Goal: Task Accomplishment & Management: Manage account settings

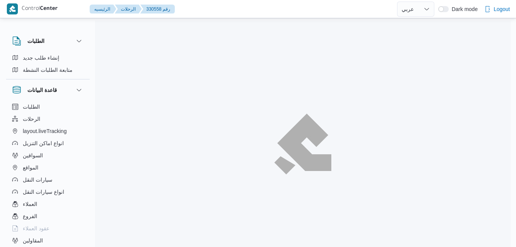
select select "ar"
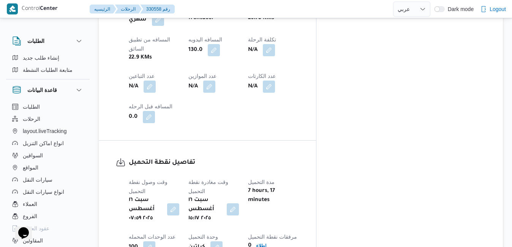
scroll to position [460, 0]
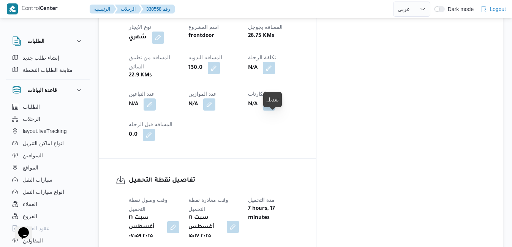
click at [239, 221] on button "button" at bounding box center [233, 227] width 12 height 12
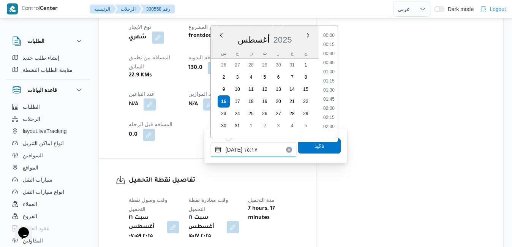
click at [252, 154] on input "١٦/٠٨/٢٠٢٥ ١٥:١٧" at bounding box center [253, 149] width 86 height 15
click at [327, 102] on li "08:30" at bounding box center [328, 105] width 17 height 8
type input "١٦/٠٨/٢٠٢٥ ٠٨:٣٠"
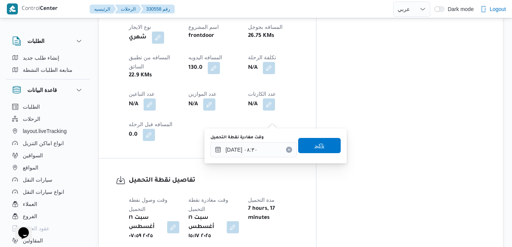
click at [314, 142] on span "تاكيد" at bounding box center [319, 145] width 10 height 9
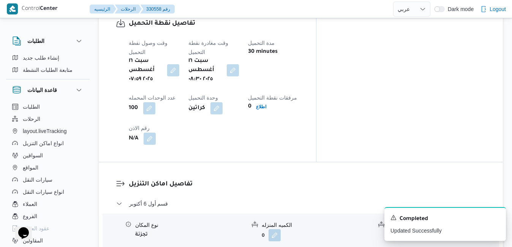
scroll to position [642, 0]
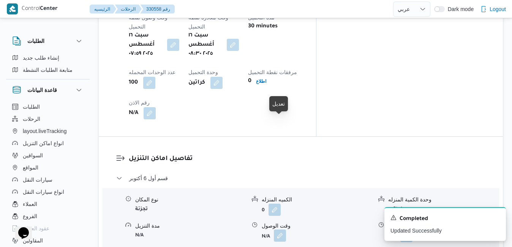
click at [280, 229] on button "button" at bounding box center [280, 235] width 12 height 12
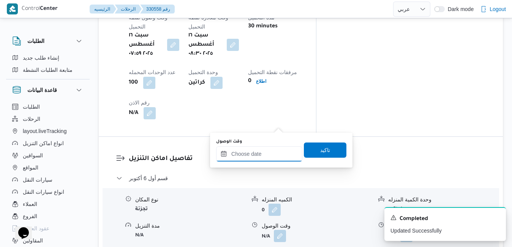
click at [261, 155] on input "وقت الوصول" at bounding box center [259, 153] width 86 height 15
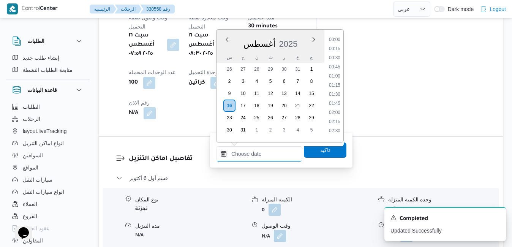
scroll to position [586, 0]
click at [289, 37] on div "أغسطس 2025" at bounding box center [270, 42] width 108 height 19
click at [340, 62] on li "09:30" at bounding box center [334, 64] width 17 height 8
type input "١٦/٠٨/٢٠٢٥ ٠٩:٣٠"
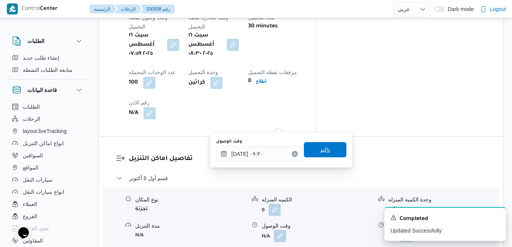
click at [308, 150] on span "تاكيد" at bounding box center [325, 149] width 43 height 15
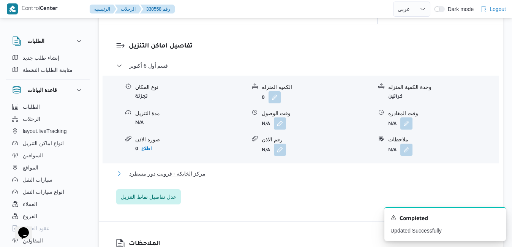
click at [277, 172] on button "مركز الخانكة - فرونت دور مسطرد" at bounding box center [301, 173] width 370 height 9
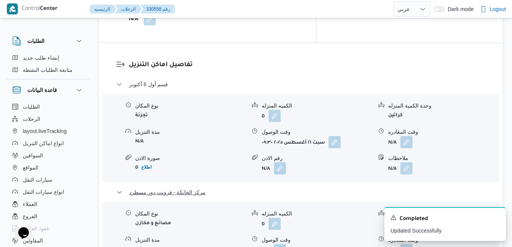
scroll to position [748, 0]
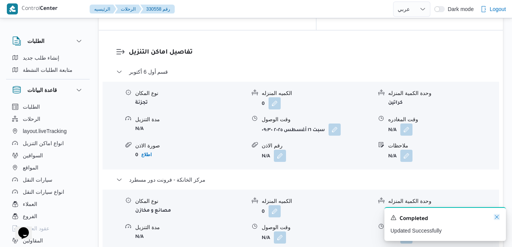
click at [495, 217] on icon "Dismiss toast" at bounding box center [497, 217] width 6 height 6
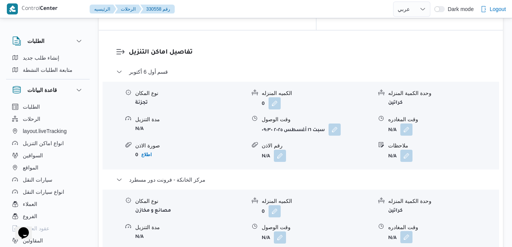
click at [410, 231] on button "button" at bounding box center [406, 237] width 12 height 12
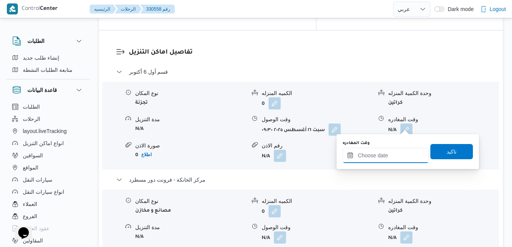
click at [383, 156] on input "وقت المغادره" at bounding box center [386, 155] width 86 height 15
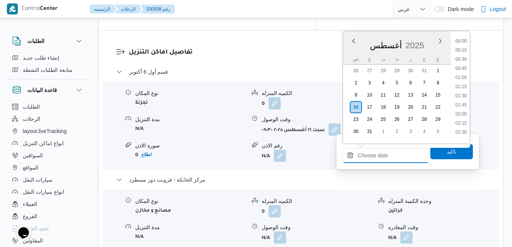
scroll to position [586, 0]
click at [421, 35] on div "أغسطس 2025" at bounding box center [397, 43] width 108 height 19
click at [461, 83] on li "17:15" at bounding box center [460, 85] width 17 height 8
type input "١٦/٠٨/٢٠٢٥ ١٧:١٥"
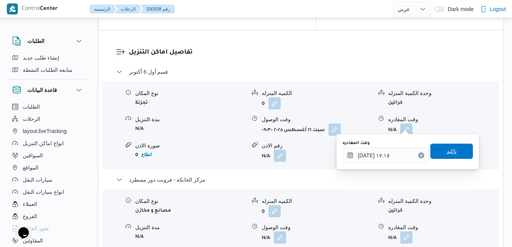
click at [448, 147] on span "تاكيد" at bounding box center [451, 151] width 43 height 15
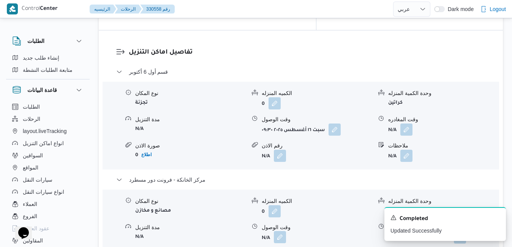
click at [281, 231] on button "button" at bounding box center [280, 237] width 12 height 12
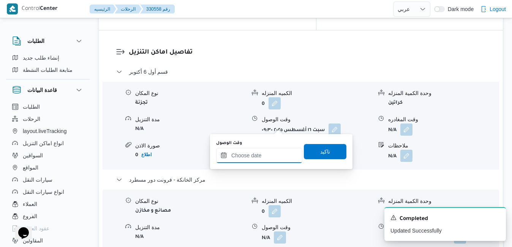
click at [270, 158] on input "وقت الوصول" at bounding box center [259, 155] width 86 height 15
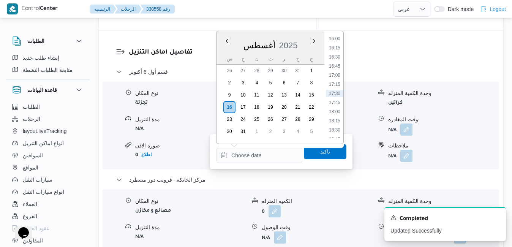
click at [292, 35] on div "أغسطس 2025" at bounding box center [270, 43] width 108 height 19
click at [336, 75] on li "17:00" at bounding box center [334, 75] width 17 height 8
type input "[DATE] ١٧:٠٠"
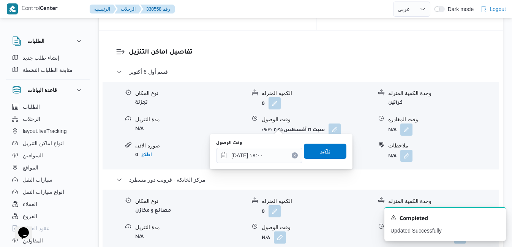
click at [320, 149] on span "تاكيد" at bounding box center [325, 151] width 10 height 9
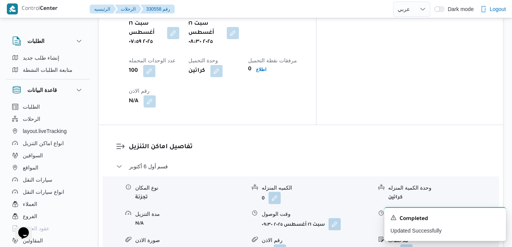
scroll to position [642, 0]
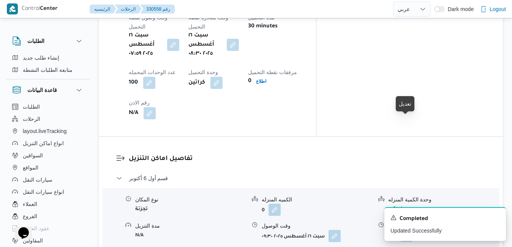
click at [404, 229] on button "button" at bounding box center [406, 235] width 12 height 12
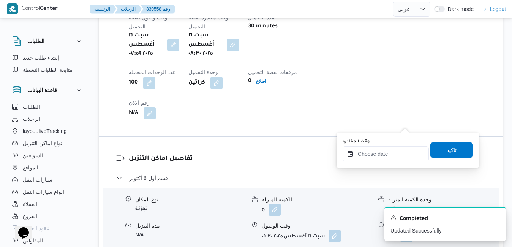
click at [378, 155] on input "وقت المغادره" at bounding box center [386, 153] width 86 height 15
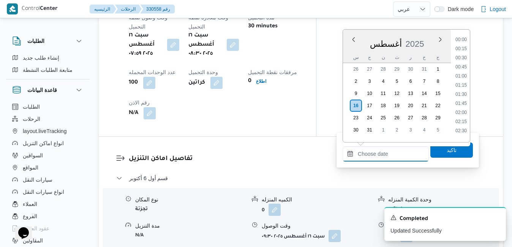
scroll to position [586, 0]
click at [431, 36] on div "أغسطس 2025" at bounding box center [397, 42] width 108 height 19
click at [461, 36] on li "16:00" at bounding box center [460, 37] width 17 height 8
type input "[DATE] ١٦:٠٠"
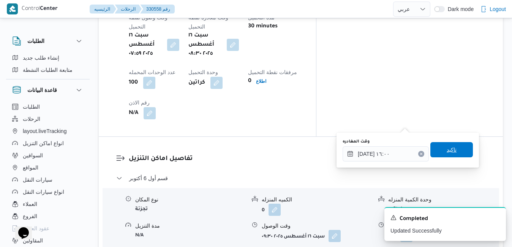
click at [439, 147] on span "تاكيد" at bounding box center [451, 149] width 43 height 15
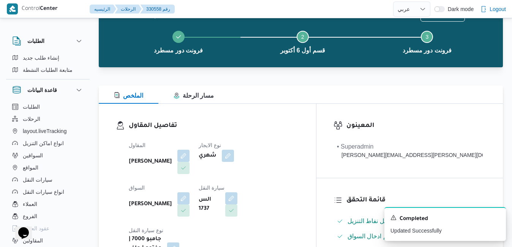
scroll to position [0, 0]
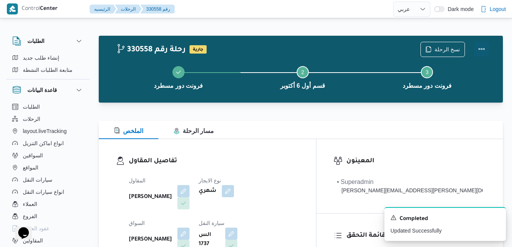
click at [484, 48] on button "Actions" at bounding box center [481, 48] width 15 height 15
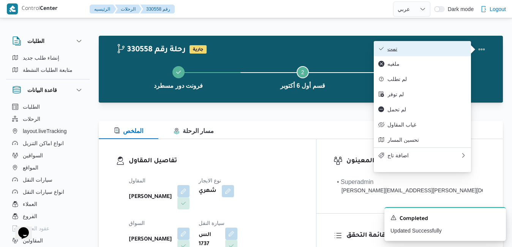
click at [401, 51] on span "تمت" at bounding box center [426, 49] width 79 height 6
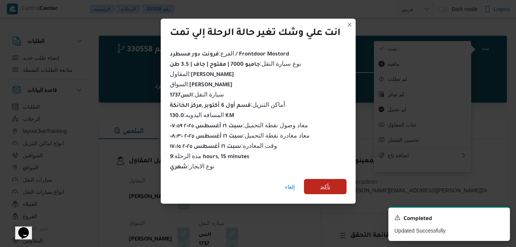
click at [327, 182] on span "تأكيد" at bounding box center [325, 186] width 10 height 9
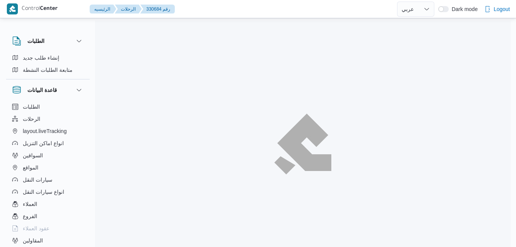
select select "ar"
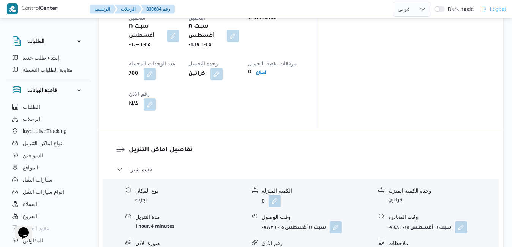
scroll to position [663, 0]
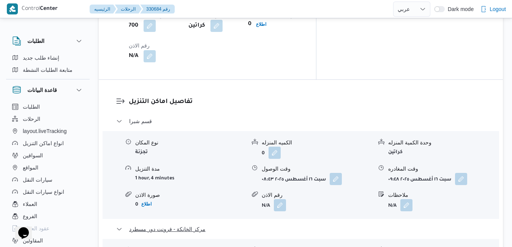
scroll to position [709, 0]
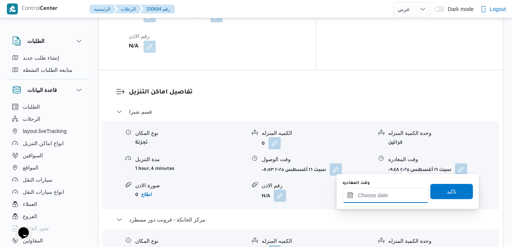
click at [376, 198] on input "وقت المغادره" at bounding box center [386, 195] width 86 height 15
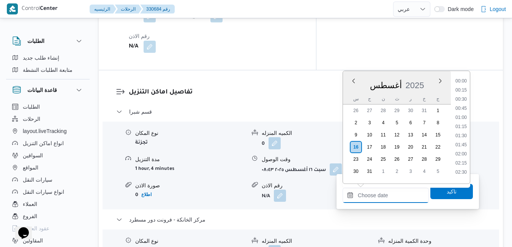
scroll to position [586, 0]
click at [428, 79] on div "أغسطس 2025" at bounding box center [397, 83] width 108 height 19
click at [464, 117] on li "17:00" at bounding box center [460, 115] width 17 height 8
type input "١٦/٠٨/٢٠٢٥ ١٧:٠٠"
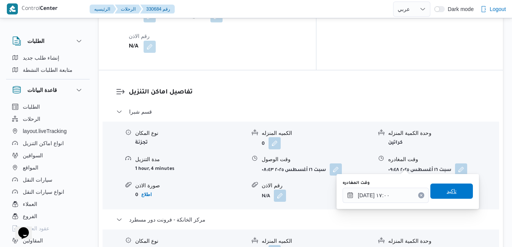
click at [437, 191] on span "تاكيد" at bounding box center [451, 190] width 43 height 15
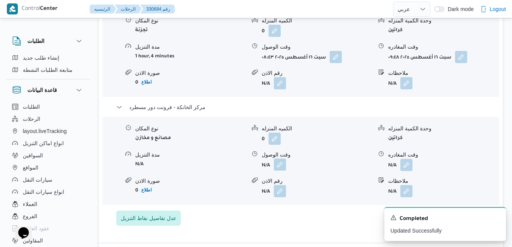
click at [281, 164] on button "button" at bounding box center [280, 164] width 12 height 12
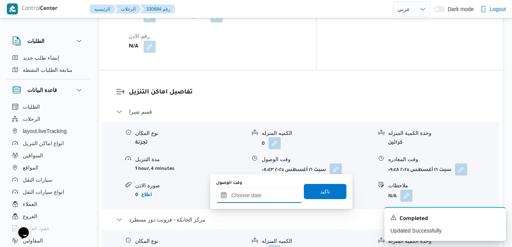
click at [265, 192] on input "وقت الوصول" at bounding box center [259, 195] width 86 height 15
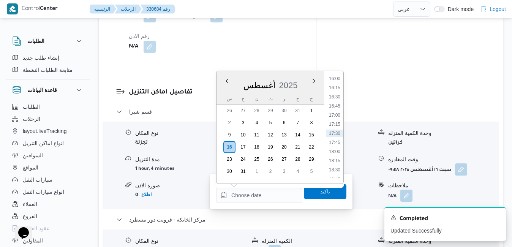
click at [298, 81] on div "أغسطس 2025" at bounding box center [270, 83] width 108 height 19
click at [335, 105] on li "16:45" at bounding box center [334, 106] width 17 height 8
type input "١٦/٠٨/٢٠٢٥ ١٦:٤٥"
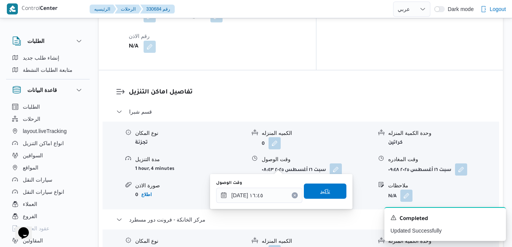
click at [313, 190] on span "تاكيد" at bounding box center [325, 190] width 43 height 15
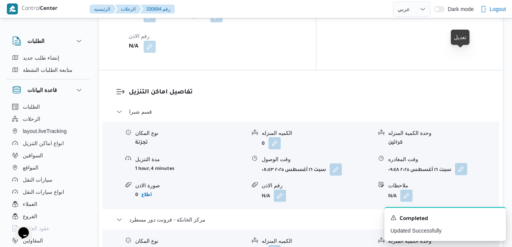
click at [462, 163] on button "button" at bounding box center [461, 169] width 12 height 12
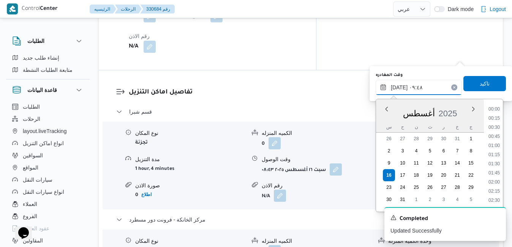
click at [428, 92] on input "١٦/٠٨/٢٠٢٥ ٠٩:٤٨" at bounding box center [419, 87] width 86 height 15
click at [497, 135] on li "16:15" at bounding box center [493, 135] width 17 height 8
type input "١٦/٠٨/٢٠٢٥ ١٦:١٥"
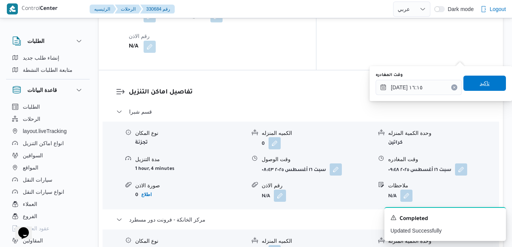
click at [487, 86] on span "تاكيد" at bounding box center [484, 83] width 43 height 15
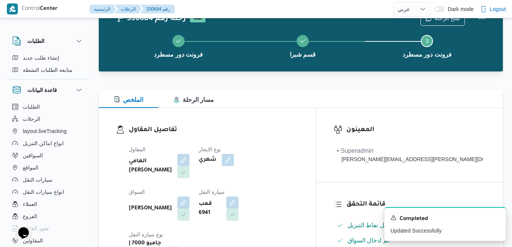
scroll to position [0, 0]
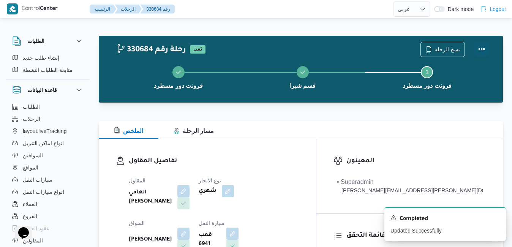
click at [480, 48] on button "Actions" at bounding box center [481, 48] width 15 height 15
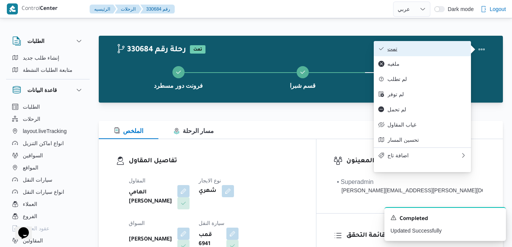
click at [433, 51] on span "تمت" at bounding box center [426, 49] width 79 height 6
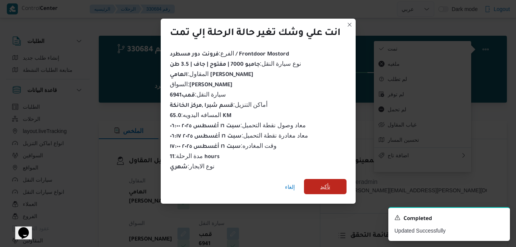
click at [322, 183] on span "تأكيد" at bounding box center [325, 186] width 10 height 9
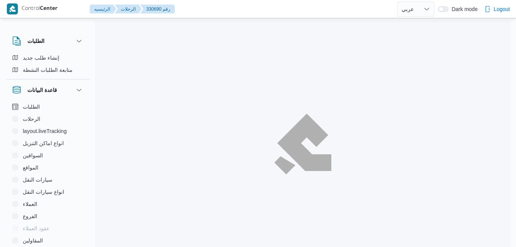
select select "ar"
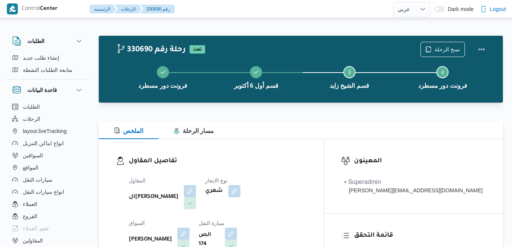
click at [289, 140] on div "تفاصيل المقاول المقاول الهامي محمد خالد علي نوع الايجار شهري السواق سيد محمد مص…" at bounding box center [211, 226] width 225 height 175
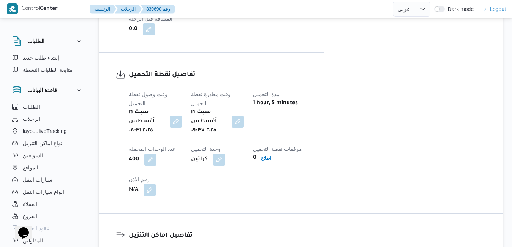
scroll to position [577, 0]
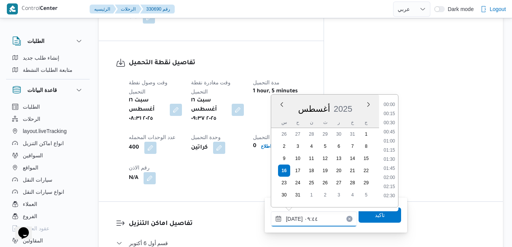
click at [312, 216] on input "[DATE] ٠٩:٤٤" at bounding box center [314, 218] width 86 height 15
click at [387, 195] on li "10:30" at bounding box center [389, 193] width 17 height 8
type input "[DATE] ١٠:٣٠"
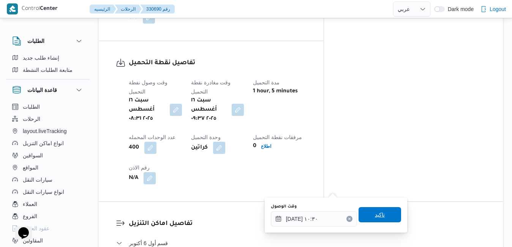
click at [376, 216] on span "تاكيد" at bounding box center [380, 214] width 10 height 9
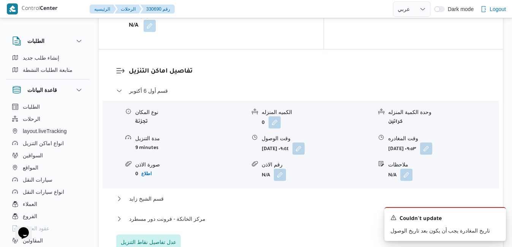
scroll to position [744, 0]
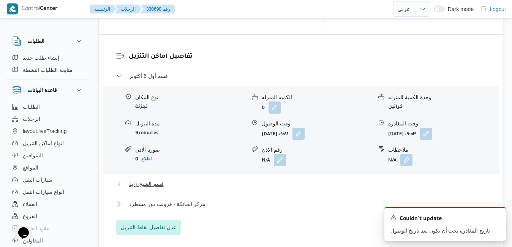
click at [379, 179] on button "قسم الشيخ زايد" at bounding box center [301, 183] width 370 height 9
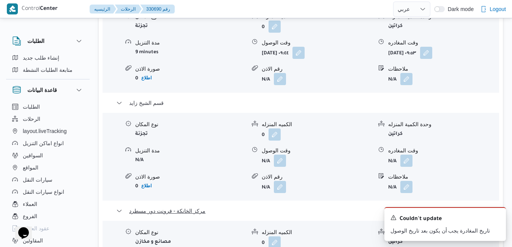
scroll to position [851, 0]
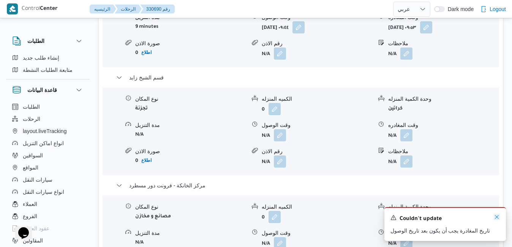
click at [499, 218] on icon "Dismiss toast" at bounding box center [497, 217] width 6 height 6
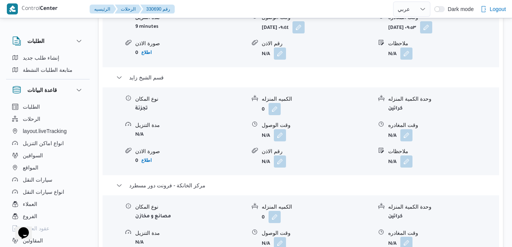
click at [405, 237] on button "button" at bounding box center [406, 243] width 12 height 12
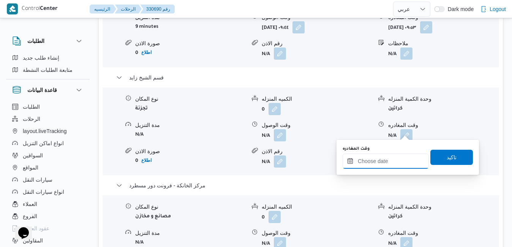
click at [390, 163] on input "وقت المغادره" at bounding box center [386, 160] width 86 height 15
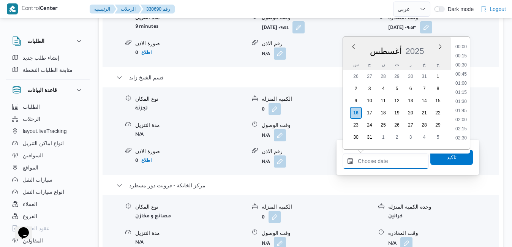
scroll to position [586, 0]
click at [417, 43] on div "أغسطس 2025" at bounding box center [397, 49] width 108 height 19
click at [460, 90] on li "17:15" at bounding box center [460, 90] width 17 height 8
type input "١٦/٠٨/٢٠٢٥ ١٧:١٥"
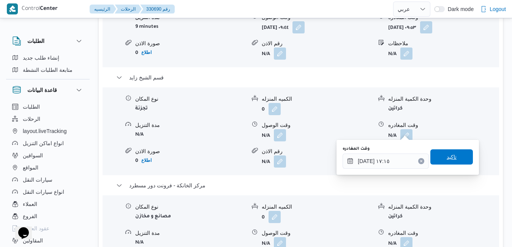
click at [435, 155] on span "تاكيد" at bounding box center [451, 156] width 43 height 15
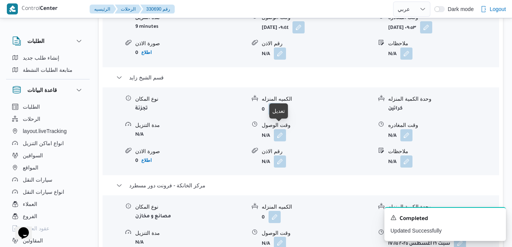
click at [281, 237] on button "button" at bounding box center [280, 243] width 12 height 12
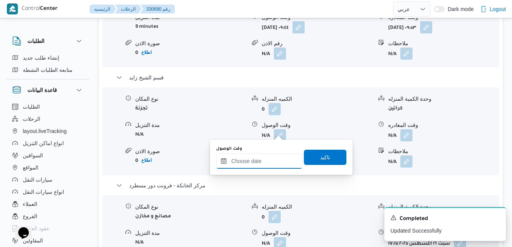
click at [261, 162] on input "وقت الوصول" at bounding box center [259, 160] width 86 height 15
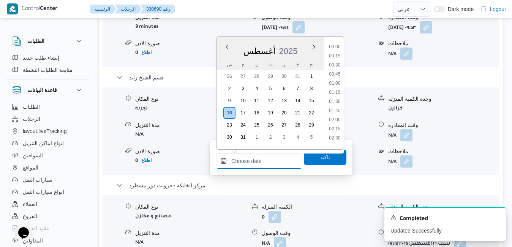
scroll to position [595, 0]
click at [296, 42] on div "أغسطس 2025" at bounding box center [270, 49] width 108 height 19
click at [339, 73] on li "17:00" at bounding box center [334, 72] width 17 height 8
type input "١٦/٠٨/٢٠٢٥ ١٧:٠٠"
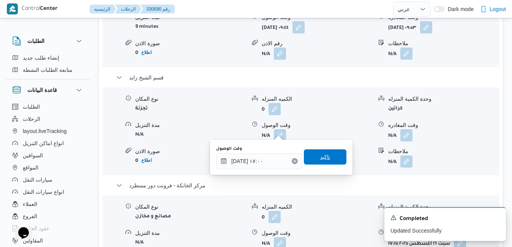
click at [322, 160] on span "تاكيد" at bounding box center [325, 156] width 10 height 9
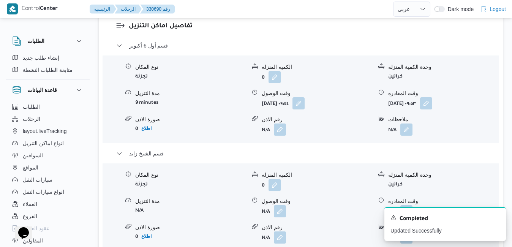
scroll to position [760, 0]
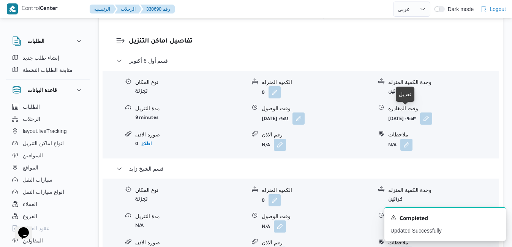
click at [407, 220] on button "button" at bounding box center [406, 226] width 12 height 12
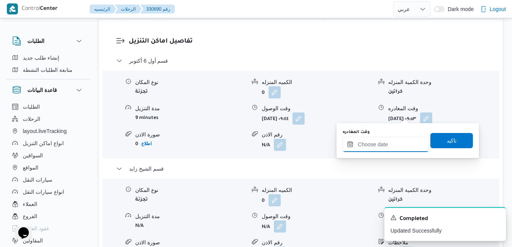
click at [378, 148] on input "وقت المغادره" at bounding box center [386, 144] width 86 height 15
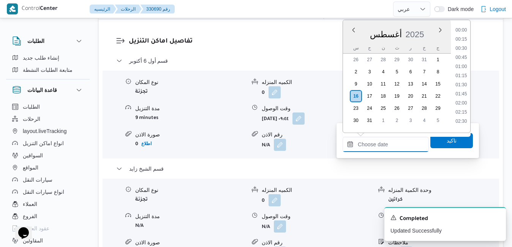
scroll to position [595, 0]
click at [371, 28] on div "أغسطس 2025" at bounding box center [397, 32] width 108 height 19
click at [466, 109] on li "16:00" at bounding box center [460, 107] width 17 height 8
type input "١٦/٠٨/٢٠٢٥ ١٦:٠٠"
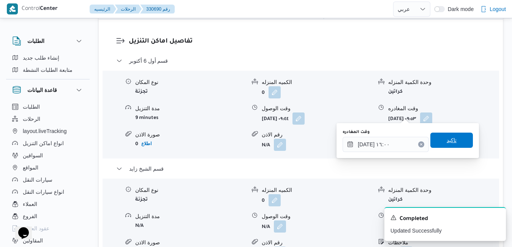
click at [449, 135] on span "تاكيد" at bounding box center [451, 140] width 43 height 15
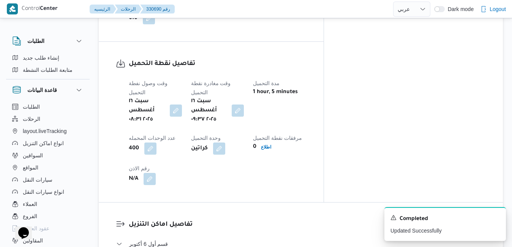
scroll to position [577, 0]
click at [496, 216] on icon "Dismiss toast" at bounding box center [497, 217] width 6 height 6
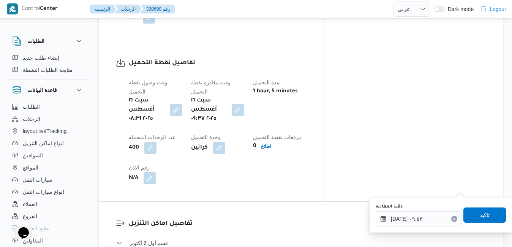
click at [453, 218] on icon "Clear input" at bounding box center [454, 218] width 3 height 3
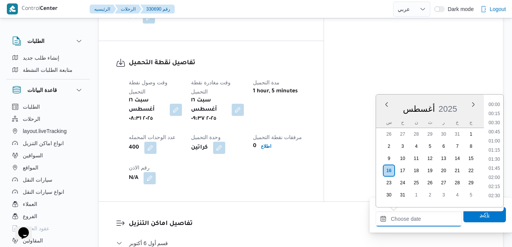
scroll to position [595, 0]
click at [467, 215] on span "تاكيد" at bounding box center [484, 214] width 43 height 15
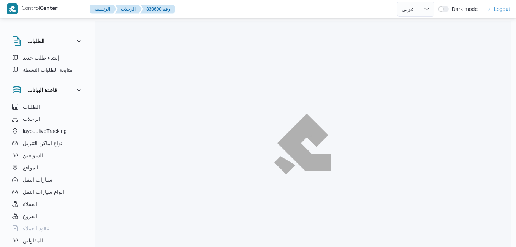
select select "ar"
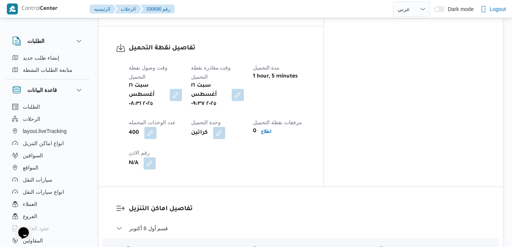
scroll to position [610, 0]
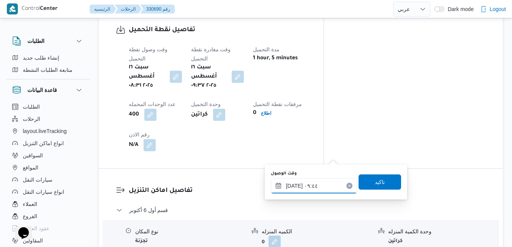
click at [303, 188] on input "[DATE] ٠٩:٤٤" at bounding box center [314, 185] width 86 height 15
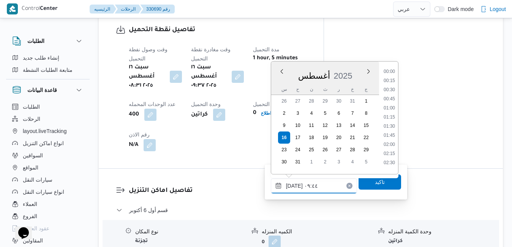
scroll to position [294, 0]
click at [389, 161] on li "10:30" at bounding box center [389, 160] width 17 height 8
type input "[DATE] ١٠:٣٠"
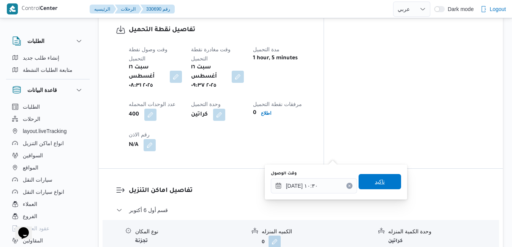
click at [378, 178] on span "تاكيد" at bounding box center [380, 181] width 10 height 9
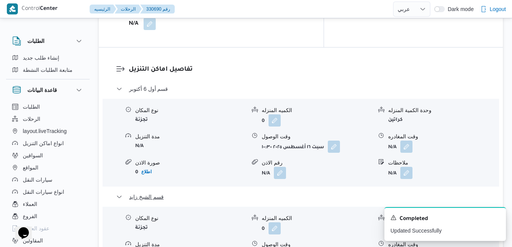
scroll to position [717, 0]
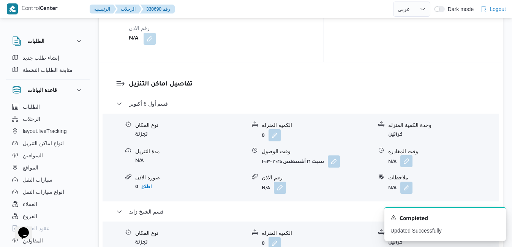
click at [406, 155] on button "button" at bounding box center [406, 161] width 12 height 12
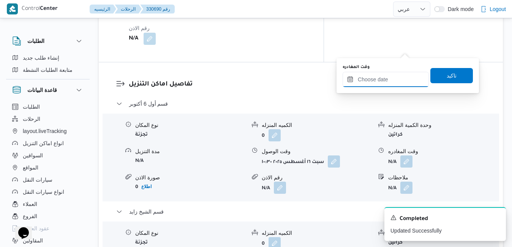
click at [387, 73] on input "وقت المغادره" at bounding box center [386, 79] width 86 height 15
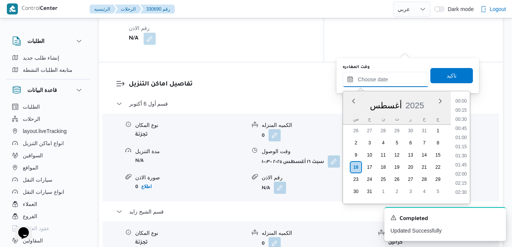
scroll to position [595, 0]
click at [346, 117] on div "س ح ن ث ر خ ج" at bounding box center [397, 119] width 108 height 11
click at [460, 164] on li "13:15" at bounding box center [460, 165] width 17 height 8
type input "١٦/٠٨/٢٠٢٥ ١٣:١٥"
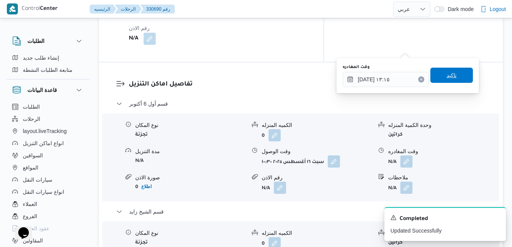
click at [453, 75] on span "تاكيد" at bounding box center [451, 75] width 43 height 15
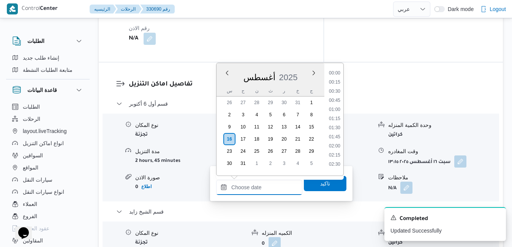
drag, startPoint x: 259, startPoint y: 188, endPoint x: 264, endPoint y: 184, distance: 5.9
click at [259, 188] on input "وقت الوصول" at bounding box center [259, 187] width 86 height 15
click at [290, 68] on div "أغسطس 2025" at bounding box center [270, 75] width 108 height 19
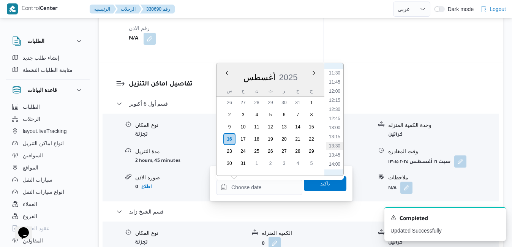
click at [332, 146] on li "13:30" at bounding box center [334, 146] width 17 height 8
type input "١٦/٠٨/٢٠٢٥ ١٣:٣٠"
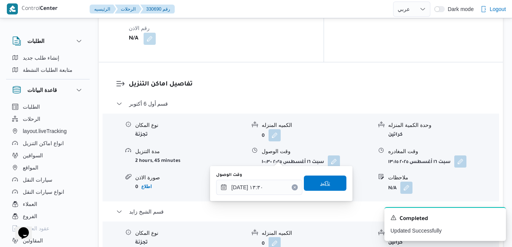
click at [320, 182] on span "تاكيد" at bounding box center [325, 182] width 10 height 9
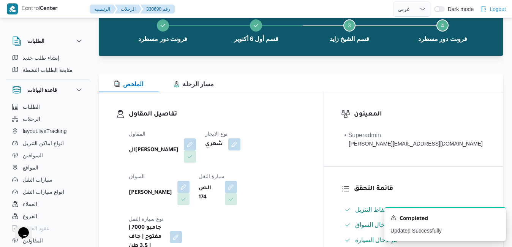
scroll to position [0, 0]
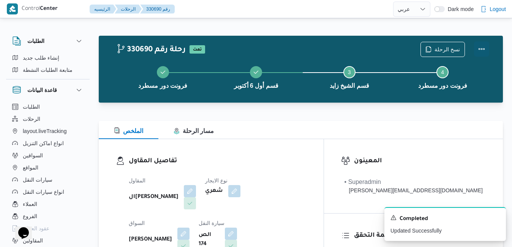
click at [481, 49] on button "Actions" at bounding box center [481, 48] width 15 height 15
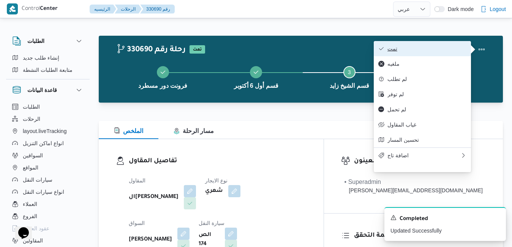
click at [426, 51] on span "تمت" at bounding box center [426, 49] width 79 height 6
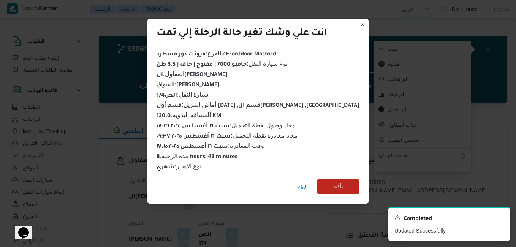
click at [333, 183] on span "تأكيد" at bounding box center [338, 186] width 10 height 9
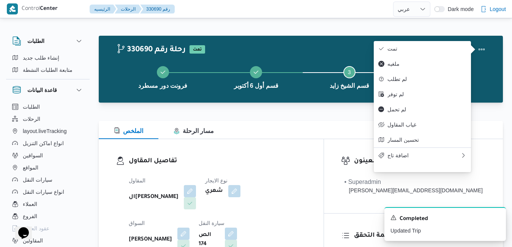
click at [306, 171] on dl "تفاصيل المقاول المقاول الهامي محمد خالد علي نوع الايجار شهري السواق سيد محمد مص…" at bounding box center [218, 226] width 178 height 141
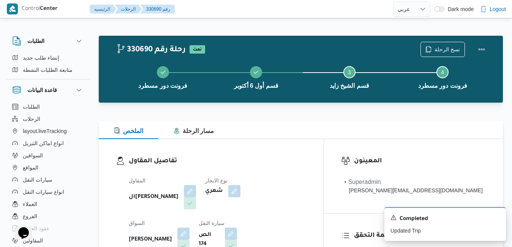
click at [348, 135] on div "الملخص مسار الرحلة" at bounding box center [301, 130] width 404 height 18
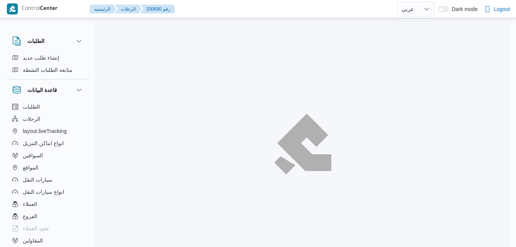
select select "ar"
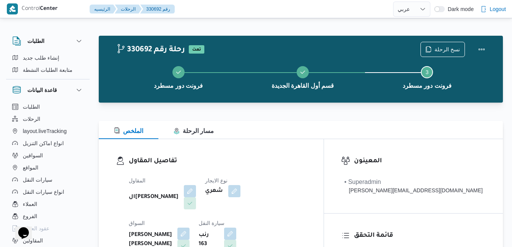
click at [299, 156] on h3 "تفاصيل المقاول" at bounding box center [218, 161] width 178 height 10
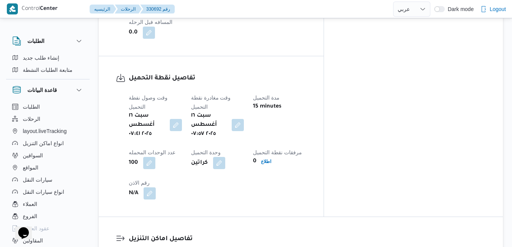
scroll to position [608, 0]
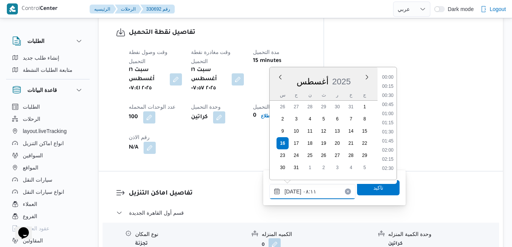
click at [303, 198] on input "[DATE] ٠٨:١١" at bounding box center [312, 191] width 86 height 15
click at [390, 156] on li "08:45" at bounding box center [387, 157] width 17 height 8
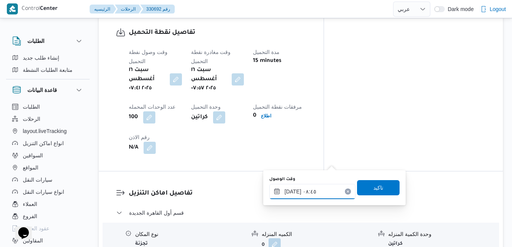
type input "١٦/٠٨/٢٠٢٥ ٠٨:٤٥"
click at [373, 190] on span "تاكيد" at bounding box center [378, 187] width 10 height 9
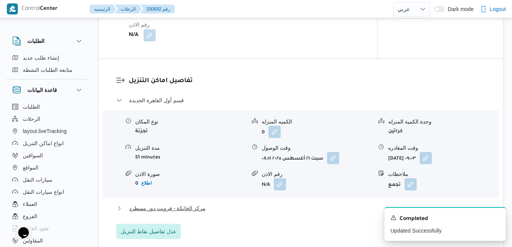
click at [320, 211] on button "مركز الخانكة - فرونت دور مسطرد" at bounding box center [301, 208] width 370 height 9
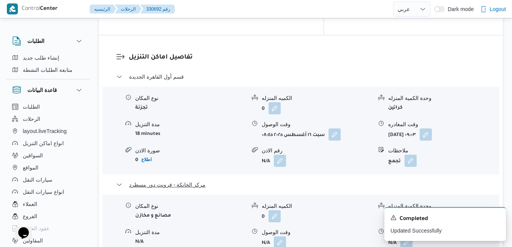
scroll to position [744, 0]
click at [496, 218] on icon "Dismiss toast" at bounding box center [497, 217] width 6 height 6
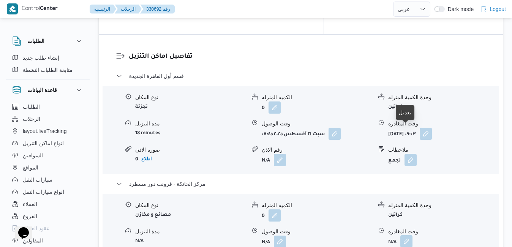
click at [407, 235] on button "button" at bounding box center [406, 241] width 12 height 12
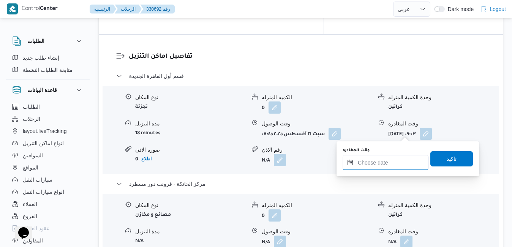
click at [393, 161] on input "وقت المغادره" at bounding box center [386, 162] width 86 height 15
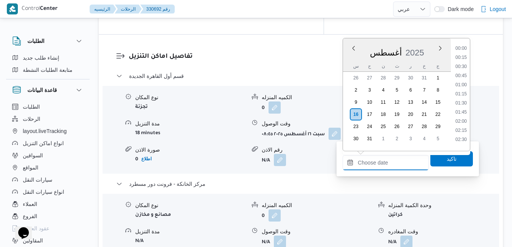
scroll to position [595, 0]
click at [400, 41] on div "أغسطس 2025" at bounding box center [397, 50] width 108 height 19
click at [463, 75] on li "17:00" at bounding box center [460, 73] width 17 height 8
type input "[DATE] ١٧:٠٠"
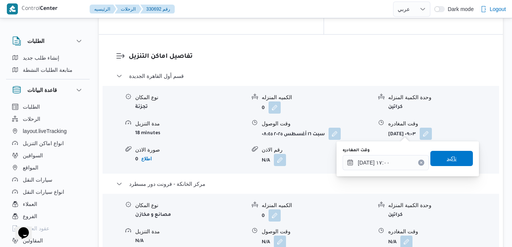
click at [447, 155] on span "تاكيد" at bounding box center [452, 158] width 10 height 9
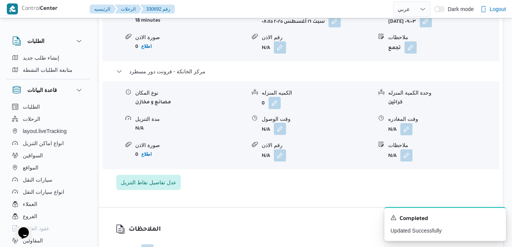
click at [283, 134] on button "button" at bounding box center [280, 129] width 12 height 12
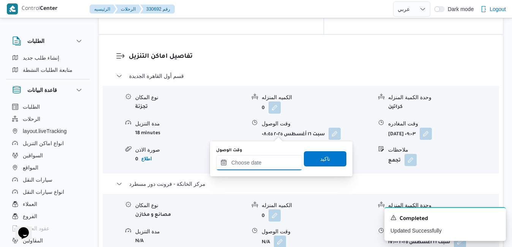
click at [255, 164] on input "وقت الوصول" at bounding box center [259, 162] width 86 height 15
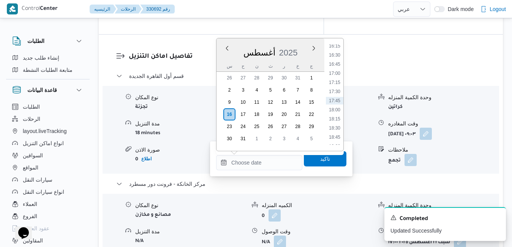
click at [292, 42] on div "أغسطس 2025" at bounding box center [270, 50] width 108 height 19
click at [333, 66] on li "16:45" at bounding box center [334, 64] width 17 height 8
type input "١٦/٠٨/٢٠٢٥ ١٦:٤٥"
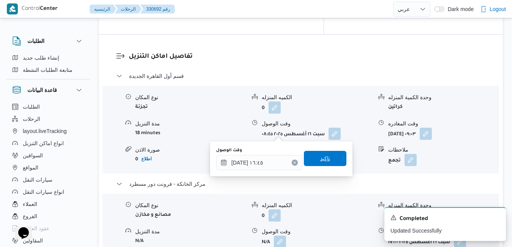
click at [322, 159] on span "تاكيد" at bounding box center [325, 158] width 10 height 9
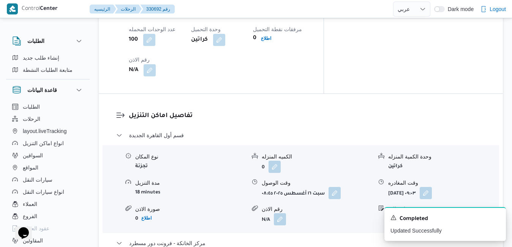
scroll to position [684, 0]
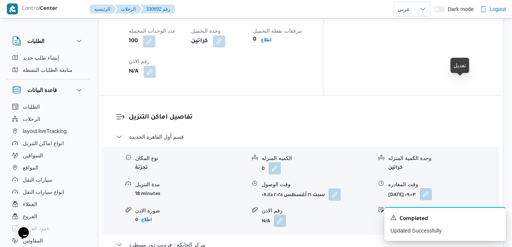
click at [432, 188] on button "button" at bounding box center [426, 194] width 12 height 12
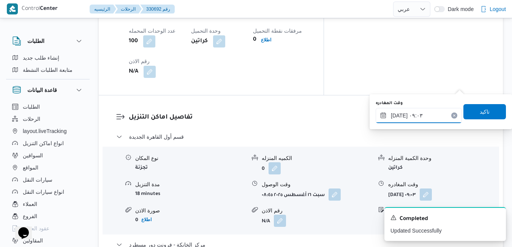
click at [430, 113] on input "١٦/٠٨/٢٠٢٥ ٠٩:٠٣" at bounding box center [419, 115] width 86 height 15
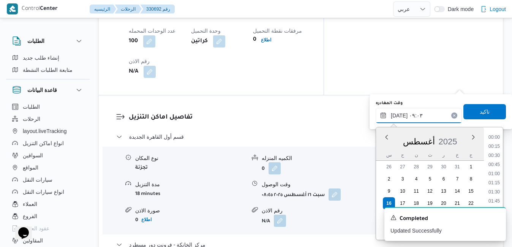
scroll to position [276, 0]
click at [463, 137] on div "أغسطس 2025" at bounding box center [430, 139] width 108 height 19
click at [498, 182] on li "16:00" at bounding box center [493, 182] width 17 height 8
type input "١٦/٠٨/٢٠٢٥ ١٦:٠٠"
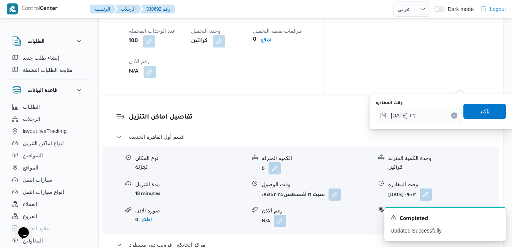
click at [488, 114] on span "تاكيد" at bounding box center [484, 111] width 43 height 15
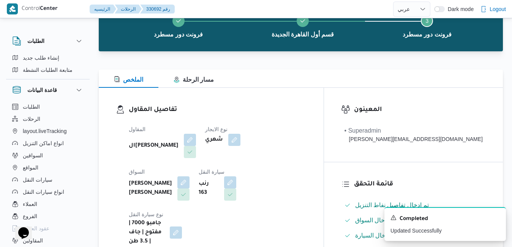
scroll to position [0, 0]
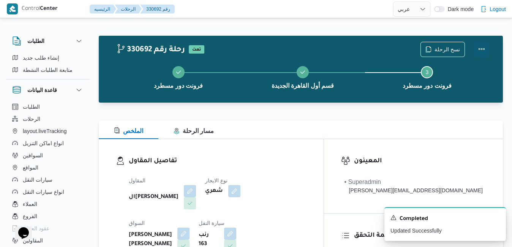
click at [483, 50] on button "Actions" at bounding box center [481, 48] width 15 height 15
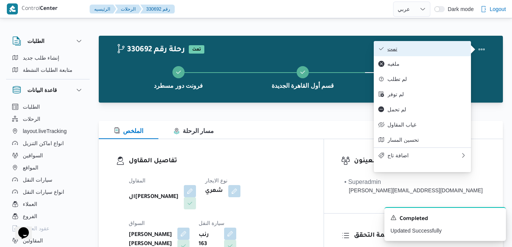
click at [437, 48] on span "تمت" at bounding box center [426, 49] width 79 height 6
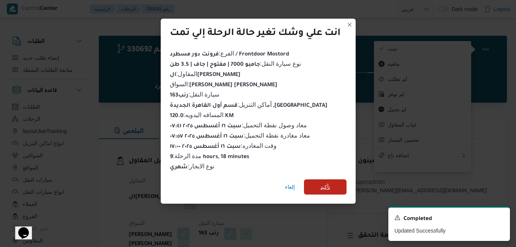
click at [328, 183] on span "تأكيد" at bounding box center [325, 186] width 10 height 9
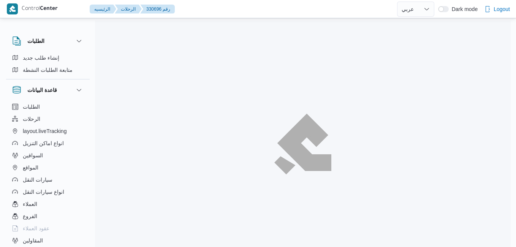
select select "ar"
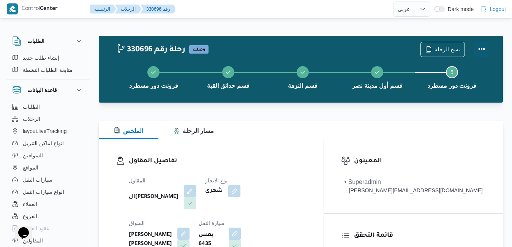
click at [482, 47] on button "Actions" at bounding box center [481, 48] width 15 height 15
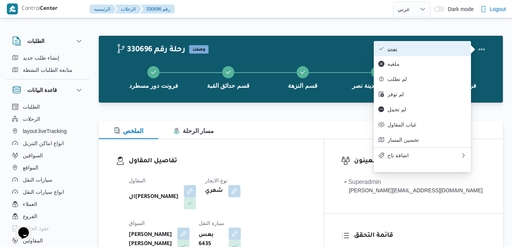
click at [400, 51] on span "تمت" at bounding box center [426, 49] width 79 height 6
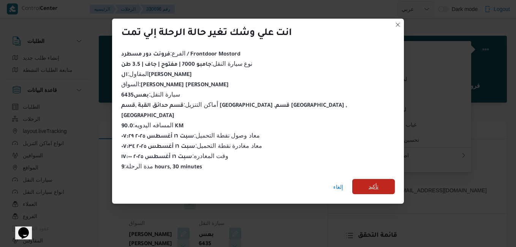
click at [368, 183] on span "تأكيد" at bounding box center [373, 186] width 10 height 9
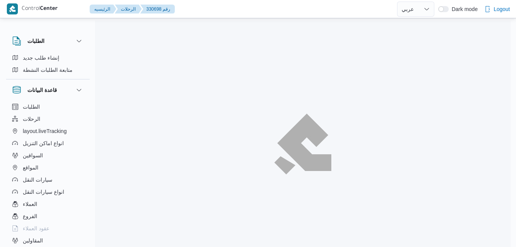
select select "ar"
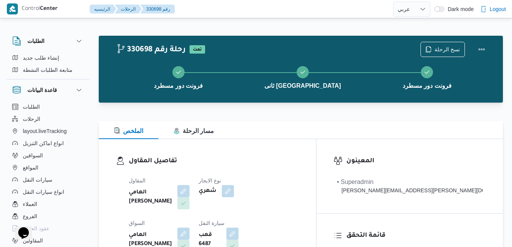
click at [319, 137] on div "الملخص مسار الرحلة" at bounding box center [301, 130] width 404 height 18
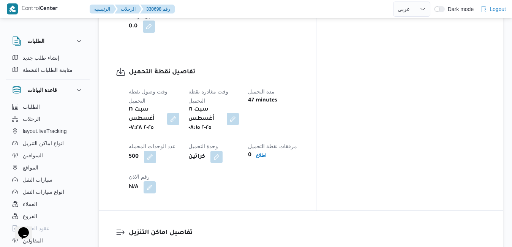
scroll to position [608, 0]
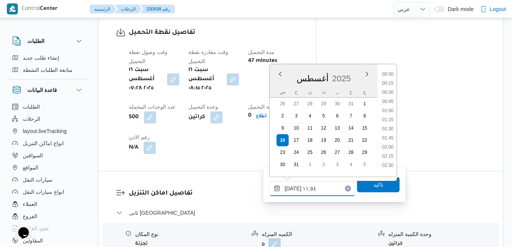
click at [313, 188] on input "[DATE] ١١:٥٤" at bounding box center [312, 188] width 86 height 15
click at [390, 111] on li "09:00" at bounding box center [387, 114] width 17 height 8
type input "[DATE] ٠٩:٠٠"
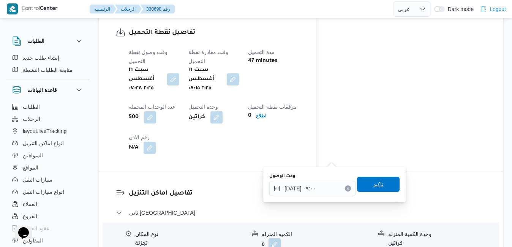
click at [373, 182] on span "تاكيد" at bounding box center [378, 184] width 10 height 9
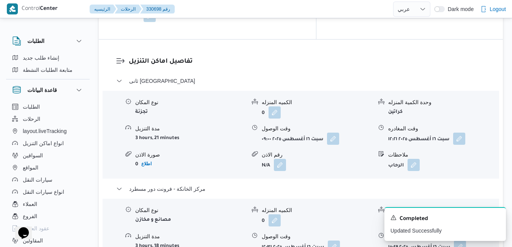
scroll to position [744, 0]
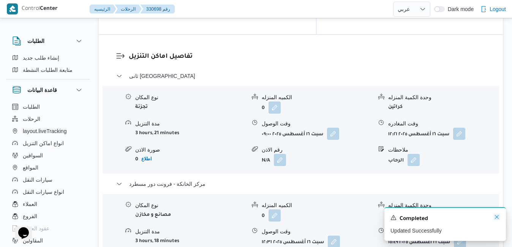
click at [497, 215] on icon "Dismiss toast" at bounding box center [497, 217] width 6 height 6
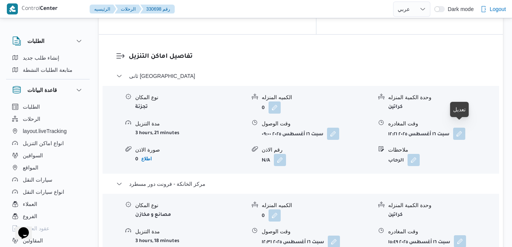
click at [463, 235] on button "button" at bounding box center [460, 241] width 12 height 12
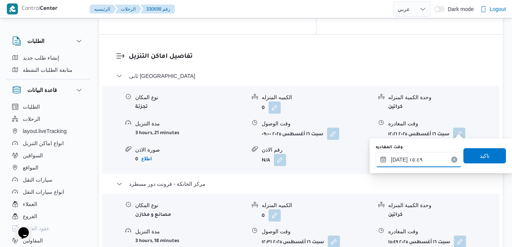
click at [428, 162] on input "[DATE] ١٥:٤٩" at bounding box center [419, 159] width 86 height 15
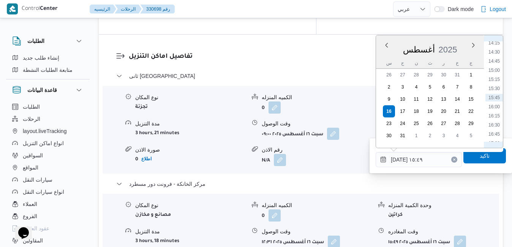
scroll to position [610, 0]
click at [498, 55] on li "17:00" at bounding box center [493, 56] width 17 height 8
type input "١٦/٠٨/٢٠٢٥ ١٧:٠٠"
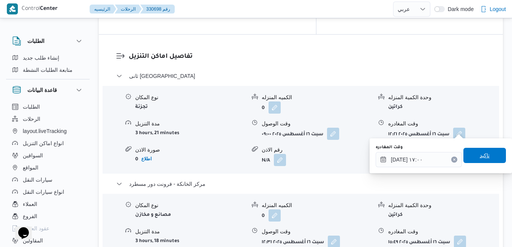
click at [480, 153] on span "تاكيد" at bounding box center [485, 155] width 10 height 9
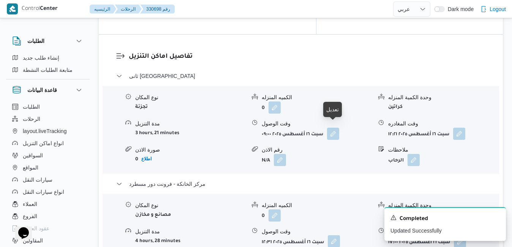
click at [332, 235] on button "button" at bounding box center [334, 241] width 12 height 12
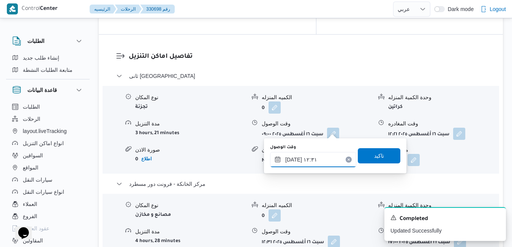
click at [313, 161] on input "١٦/٠٨/٢٠٢٥ ١٢:٣١" at bounding box center [313, 159] width 86 height 15
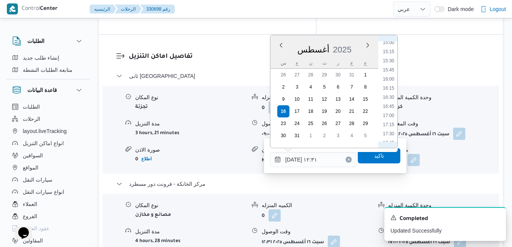
scroll to position [579, 0]
click at [391, 78] on li "16:45" at bounding box center [388, 77] width 17 height 8
type input "١٦/٠٨/٢٠٢٥ ١٦:٤٥"
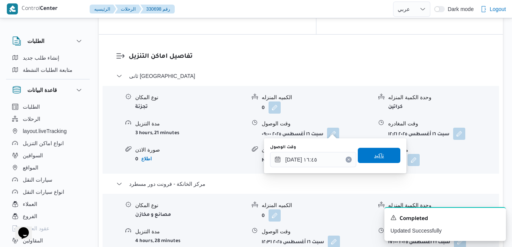
click at [380, 156] on span "تاكيد" at bounding box center [379, 155] width 43 height 15
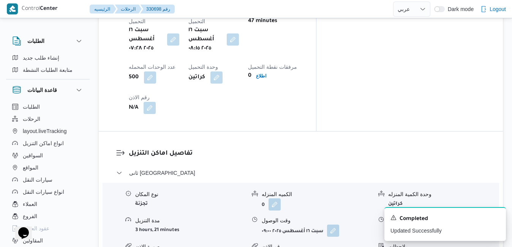
scroll to position [638, 0]
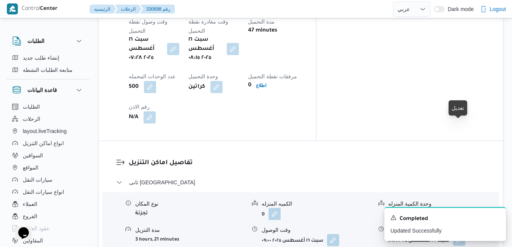
click at [458, 234] on button "button" at bounding box center [459, 240] width 12 height 12
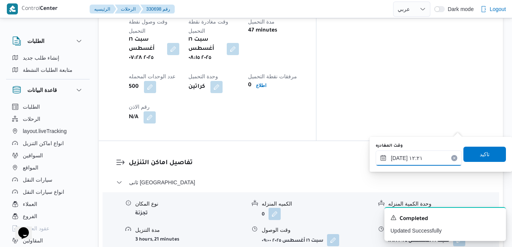
click at [436, 156] on input "١٦/٠٨/٢٠٢٥ ١٢:٢١" at bounding box center [419, 157] width 86 height 15
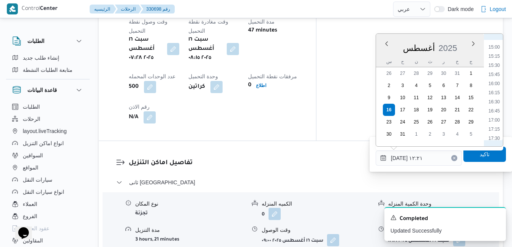
scroll to position [570, 0]
click at [497, 57] on li "16:00" at bounding box center [493, 58] width 17 height 8
type input "١٦/٠٨/٢٠٢٥ ١٦:٠٠"
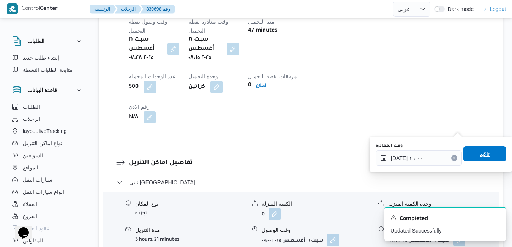
click at [469, 150] on span "تاكيد" at bounding box center [484, 153] width 43 height 15
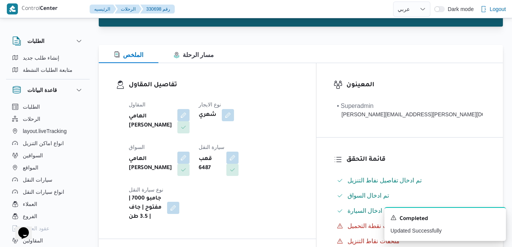
scroll to position [0, 0]
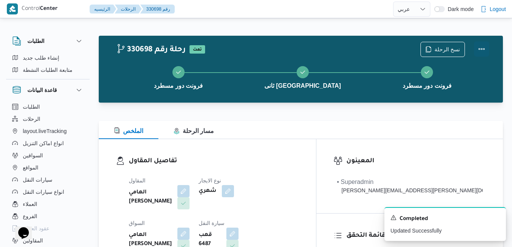
click at [483, 47] on button "Actions" at bounding box center [481, 48] width 15 height 15
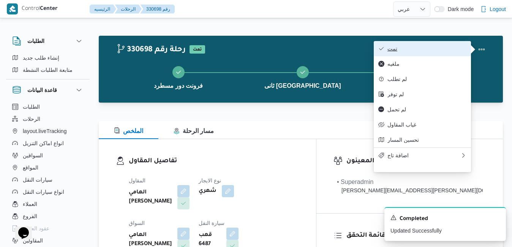
click at [444, 53] on button "تمت" at bounding box center [422, 48] width 97 height 15
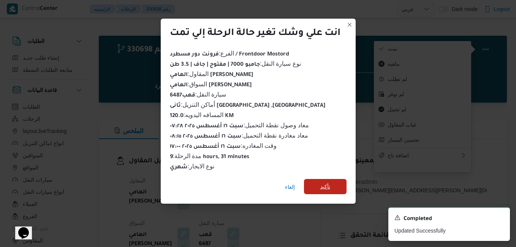
click at [344, 179] on span "تأكيد" at bounding box center [325, 186] width 43 height 15
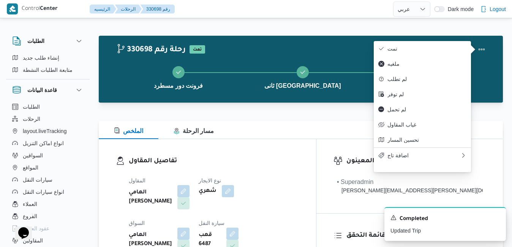
click at [299, 165] on h3 "تفاصيل المقاول" at bounding box center [214, 161] width 170 height 10
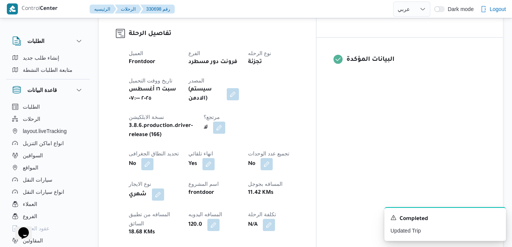
scroll to position [304, 0]
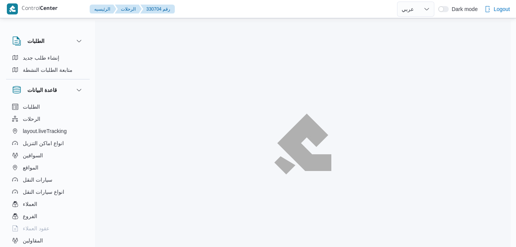
select select "ar"
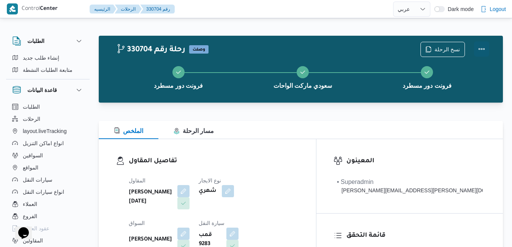
click at [483, 47] on button "Actions" at bounding box center [481, 48] width 15 height 15
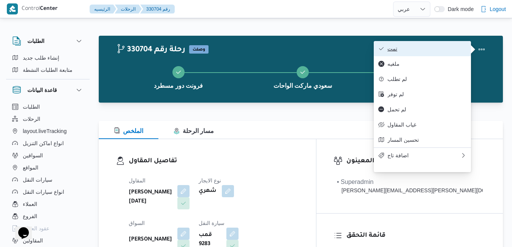
click at [423, 49] on span "تمت" at bounding box center [426, 49] width 79 height 6
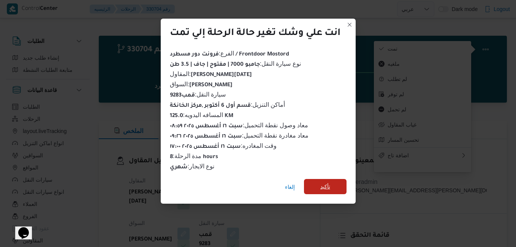
click at [328, 183] on span "تأكيد" at bounding box center [325, 186] width 10 height 9
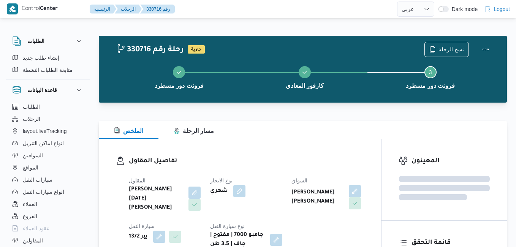
select select "ar"
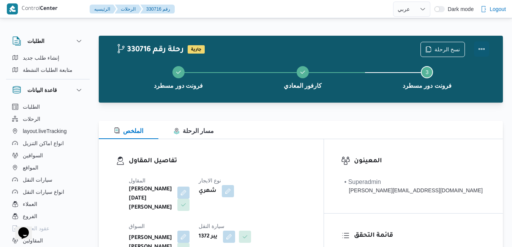
click at [477, 49] on button "Actions" at bounding box center [481, 48] width 15 height 15
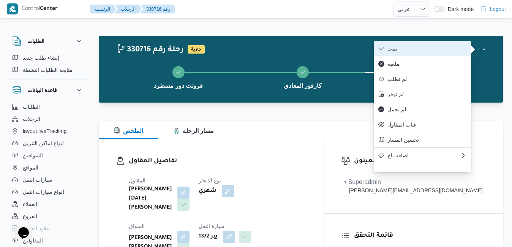
click at [404, 49] on span "تمت" at bounding box center [426, 49] width 79 height 6
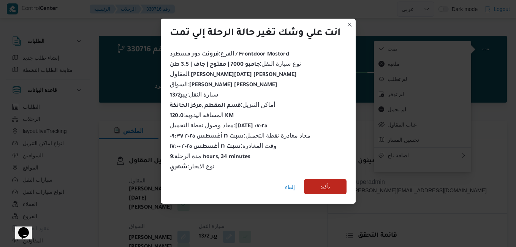
click at [324, 182] on span "تأكيد" at bounding box center [325, 186] width 10 height 9
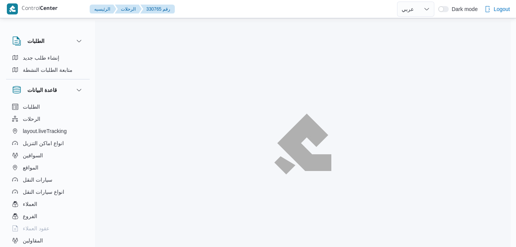
select select "ar"
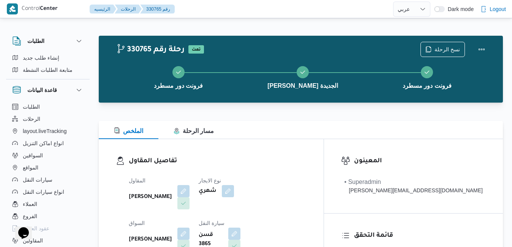
click at [322, 139] on div "الملخص مسار الرحلة" at bounding box center [301, 130] width 404 height 18
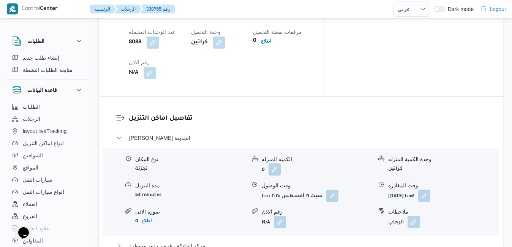
scroll to position [684, 0]
click at [321, 240] on button "مركز الخانكة - فرونت دور مسطرد" at bounding box center [301, 244] width 370 height 9
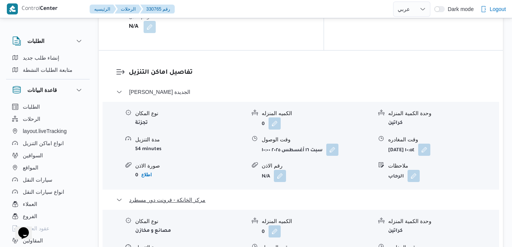
scroll to position [729, 0]
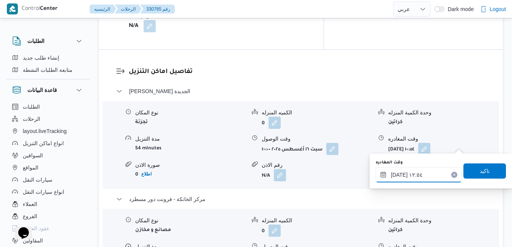
click at [426, 175] on input "١٦/٠٨/٢٠٢٥ ١٢:٥٤" at bounding box center [419, 174] width 86 height 15
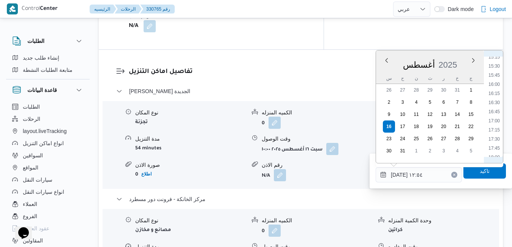
scroll to position [588, 0]
click at [497, 85] on li "16:45" at bounding box center [493, 83] width 17 height 8
type input "١٦/٠٨/٢٠٢٥ ١٦:٤٥"
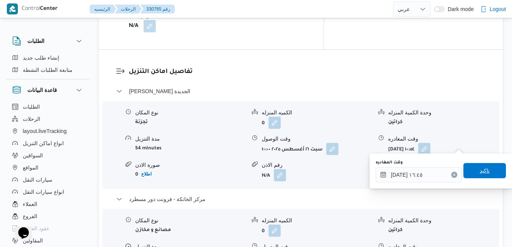
click at [480, 170] on span "تاكيد" at bounding box center [485, 170] width 10 height 9
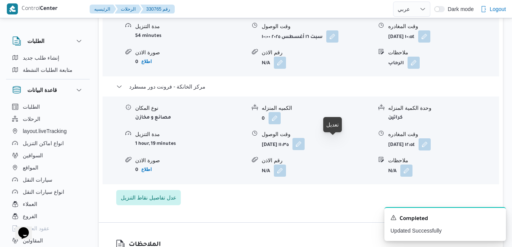
click at [305, 139] on button "button" at bounding box center [298, 144] width 12 height 12
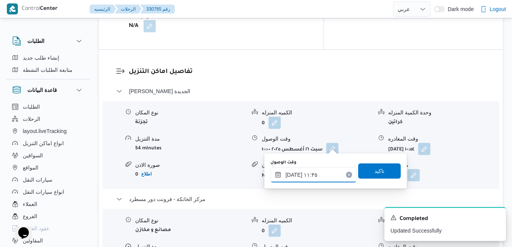
click at [308, 179] on input "١٦/٠٨/٢٠٢٥ ١١:٣٥" at bounding box center [313, 174] width 86 height 15
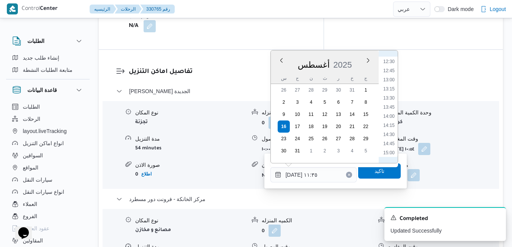
scroll to position [542, 0]
click at [391, 120] on li "16:30" at bounding box center [388, 120] width 17 height 8
type input "١٦/٠٨/٢٠٢٥ ١٦:٣٠"
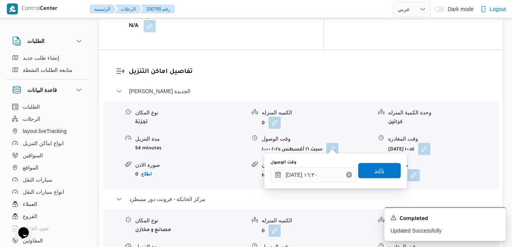
click at [375, 173] on span "تاكيد" at bounding box center [379, 170] width 10 height 9
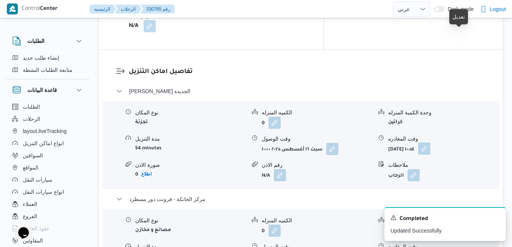
click at [430, 142] on button "button" at bounding box center [424, 148] width 12 height 12
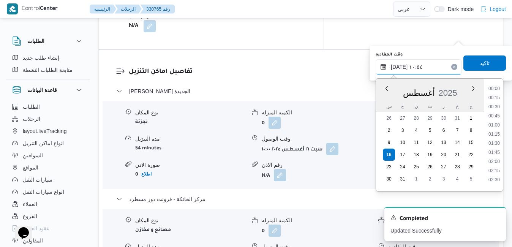
click at [427, 68] on input "١٦/٠٨/٢٠٢٥ ١٠:٥٤" at bounding box center [419, 66] width 86 height 15
click at [499, 148] on li "15:45" at bounding box center [493, 148] width 17 height 8
type input "١٦/٠٨/٢٠٢٥ ١٥:٤٥"
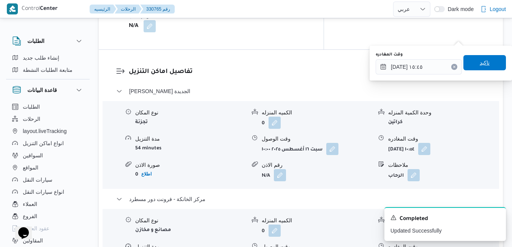
click at [480, 62] on span "تاكيد" at bounding box center [485, 62] width 10 height 9
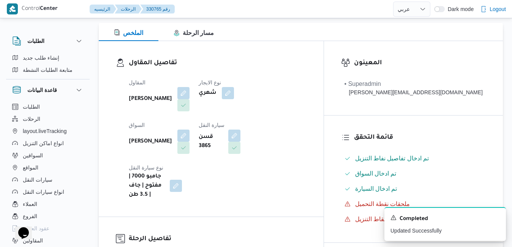
scroll to position [0, 0]
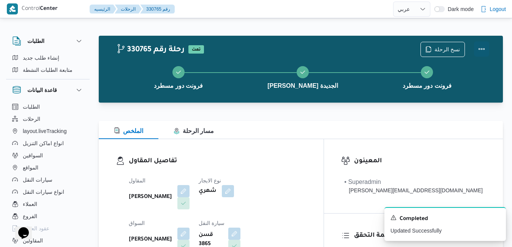
click at [480, 52] on button "Actions" at bounding box center [481, 48] width 15 height 15
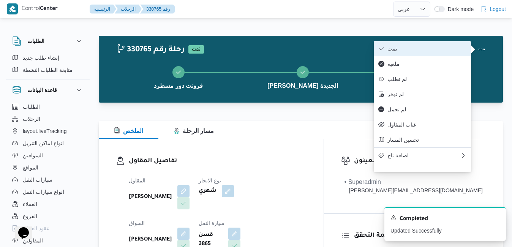
click at [451, 54] on button "تمت" at bounding box center [422, 48] width 97 height 15
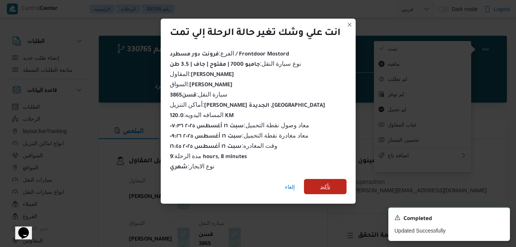
click at [321, 184] on span "تأكيد" at bounding box center [325, 186] width 10 height 9
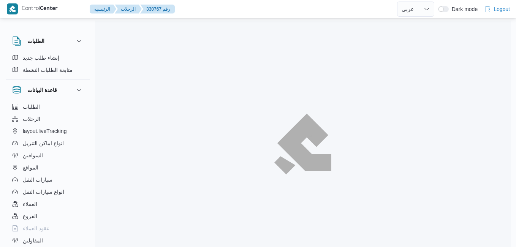
select select "ar"
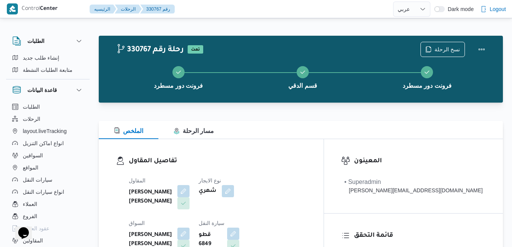
click at [274, 161] on h3 "تفاصيل المقاول" at bounding box center [218, 161] width 178 height 10
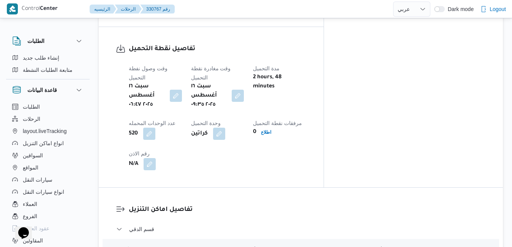
scroll to position [592, 0]
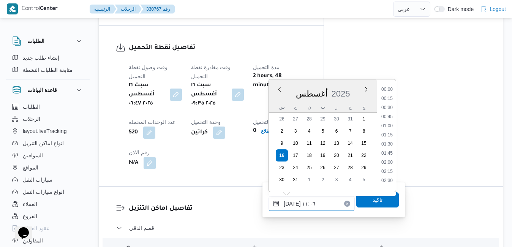
click at [303, 202] on input "[DATE] ١١:٠٦" at bounding box center [311, 203] width 86 height 15
click at [386, 114] on li "10:15" at bounding box center [386, 115] width 17 height 8
type input "[DATE] ١٠:١٥"
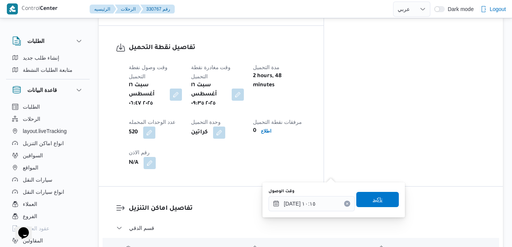
click at [362, 203] on span "تاكيد" at bounding box center [377, 199] width 43 height 15
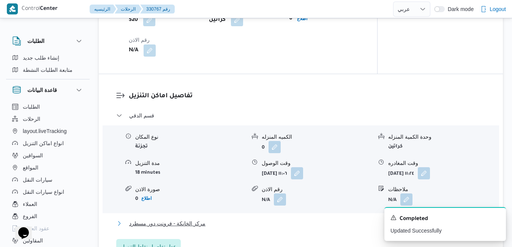
click at [317, 225] on button "مركز الخانكة - فرونت دور مسطرد" at bounding box center [301, 223] width 370 height 9
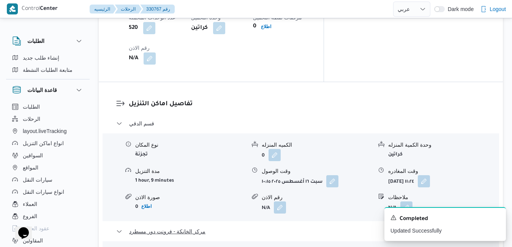
scroll to position [714, 0]
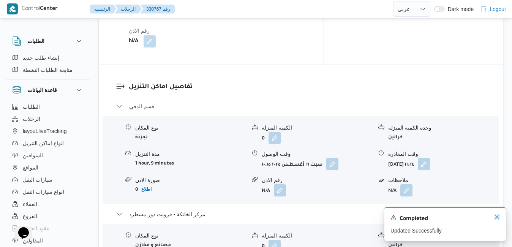
click at [495, 216] on icon "Dismiss toast" at bounding box center [497, 217] width 6 height 6
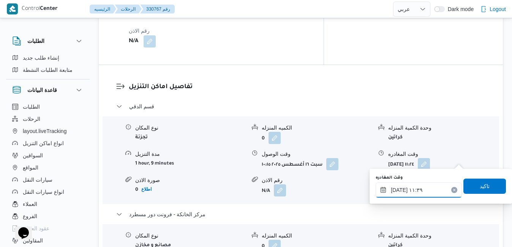
click at [421, 188] on input "١٦/٠٨/٢٠٢٥ ١١:٣٩" at bounding box center [419, 189] width 86 height 15
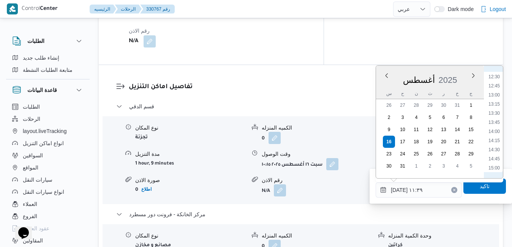
scroll to position [542, 0]
click at [493, 162] on li "17:15" at bounding box center [493, 162] width 17 height 8
type input "١٦/٠٨/٢٠٢٥ ١٧:١٥"
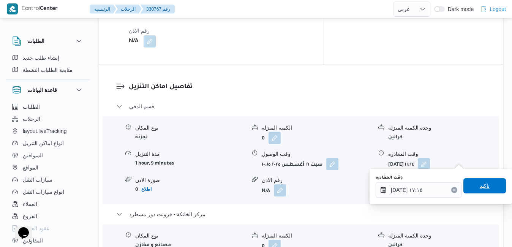
click at [480, 187] on span "تاكيد" at bounding box center [485, 185] width 10 height 9
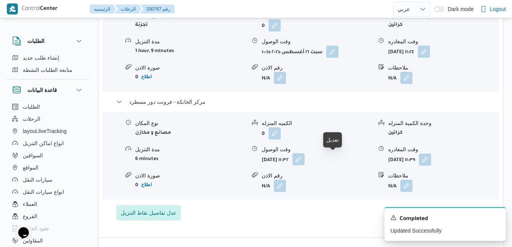
click at [305, 157] on button "button" at bounding box center [298, 159] width 12 height 12
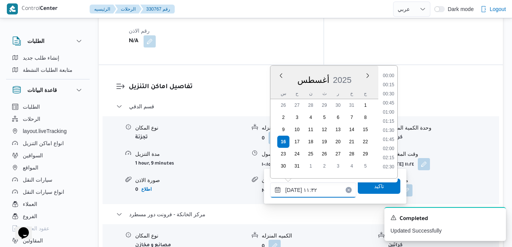
click at [324, 186] on input "١٦/٠٨/٢٠٢٥ ١١:٣٢" at bounding box center [313, 189] width 86 height 15
click at [389, 152] on li "17:00" at bounding box center [388, 153] width 17 height 8
type input "١٦/٠٨/٢٠٢٥ ١٧:٠٠"
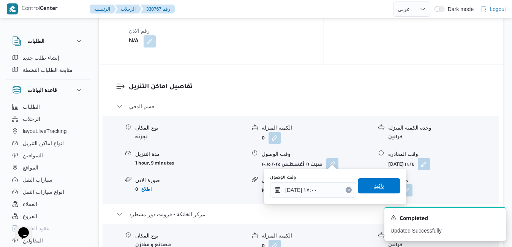
click at [374, 185] on span "تاكيد" at bounding box center [379, 185] width 10 height 9
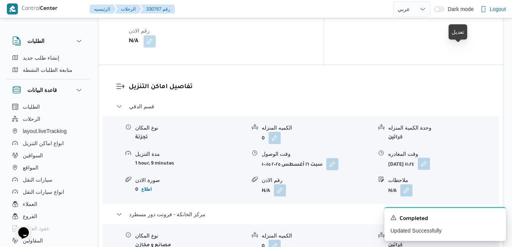
click at [430, 158] on button "button" at bounding box center [424, 164] width 12 height 12
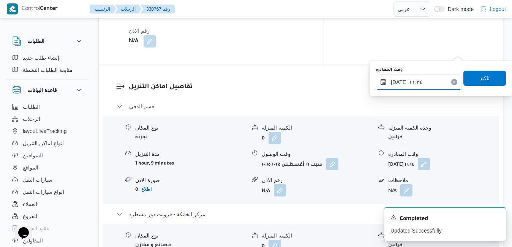
click at [420, 83] on input "١٦/٠٨/٢٠٢٥ ١١:٢٤" at bounding box center [419, 81] width 86 height 15
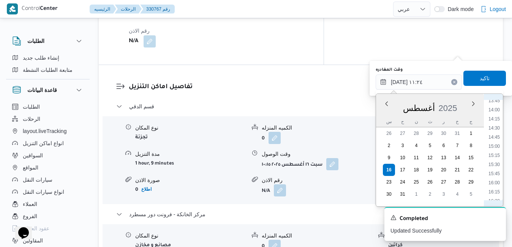
scroll to position [533, 0]
click at [496, 165] on li "16:15" at bounding box center [493, 163] width 17 height 8
type input "١٦/٠٨/٢٠٢٥ ١٦:١٥"
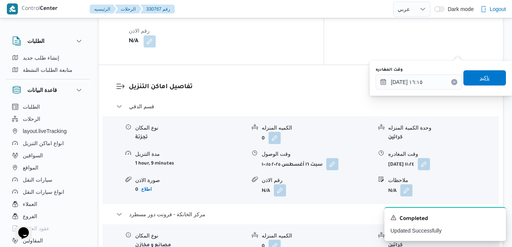
click at [490, 83] on span "تاكيد" at bounding box center [484, 77] width 43 height 15
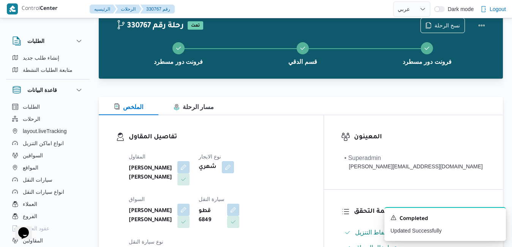
scroll to position [0, 0]
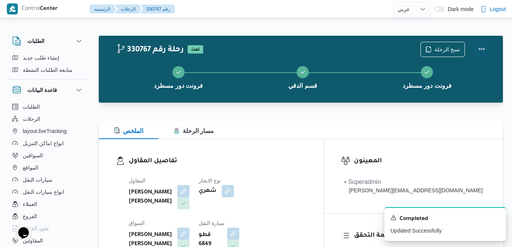
click at [479, 46] on button "Actions" at bounding box center [481, 48] width 15 height 15
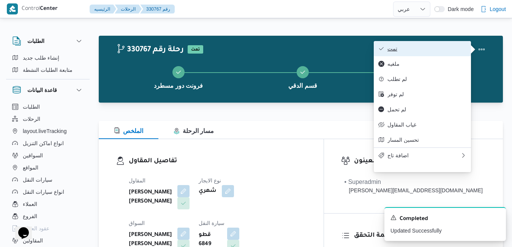
click at [432, 54] on button "تمت" at bounding box center [422, 48] width 97 height 15
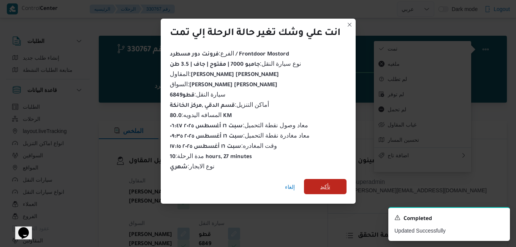
click at [330, 185] on span "تأكيد" at bounding box center [325, 186] width 10 height 9
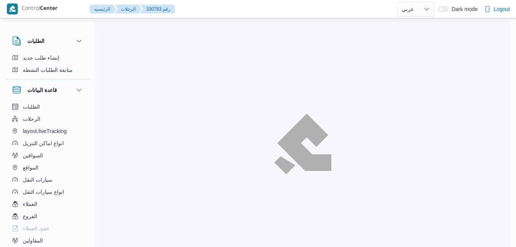
select select "ar"
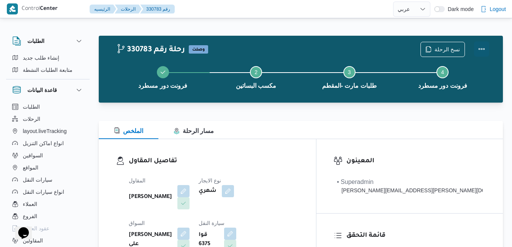
click at [485, 48] on button "Actions" at bounding box center [481, 48] width 15 height 15
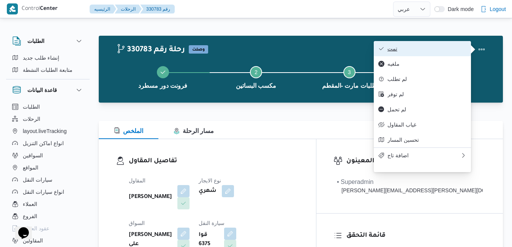
click at [417, 47] on span "تمت" at bounding box center [426, 49] width 79 height 6
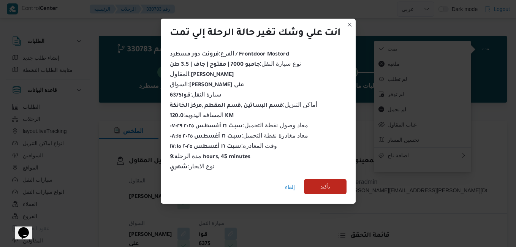
click at [325, 182] on span "تأكيد" at bounding box center [325, 186] width 10 height 9
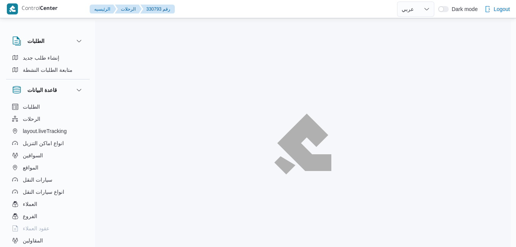
select select "ar"
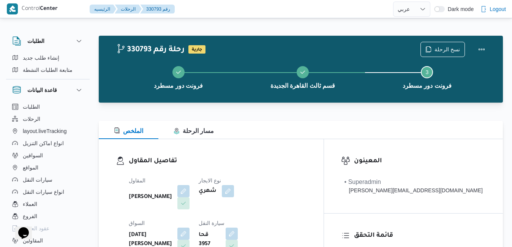
click at [306, 157] on h3 "تفاصيل المقاول" at bounding box center [218, 161] width 178 height 10
click at [480, 44] on button "Actions" at bounding box center [481, 48] width 15 height 15
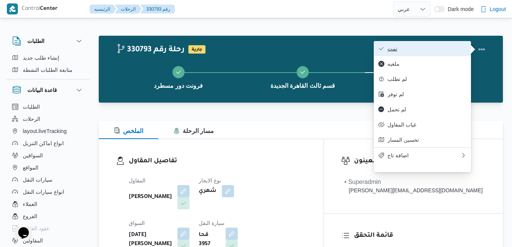
click at [437, 50] on span "تمت" at bounding box center [426, 49] width 79 height 6
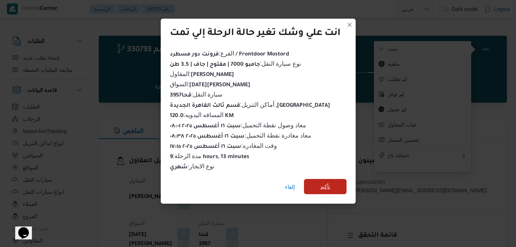
click at [336, 183] on span "تأكيد" at bounding box center [325, 186] width 43 height 15
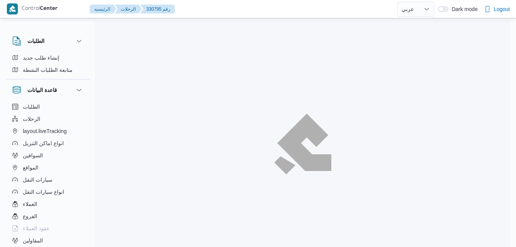
select select "ar"
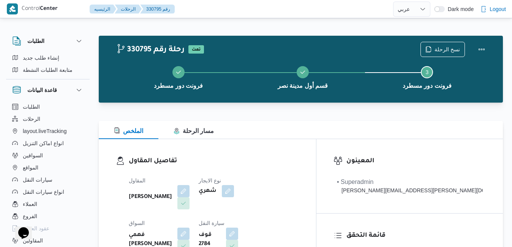
click at [357, 114] on div at bounding box center [301, 116] width 404 height 9
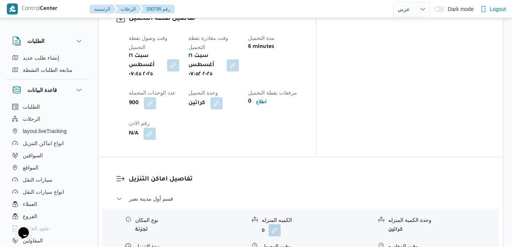
scroll to position [623, 0]
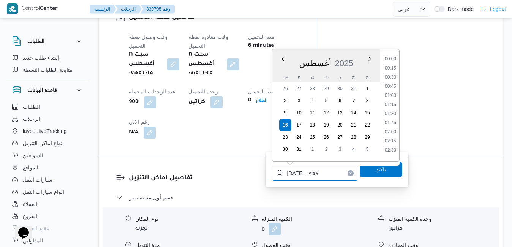
click at [308, 173] on input "١٦/٠٨/٢٠٢٥ ٠٧:٥٧" at bounding box center [315, 173] width 86 height 15
click at [387, 137] on li "08:30" at bounding box center [390, 139] width 17 height 8
type input "١٦/٠٨/٢٠٢٥ ٠٨:٣٠"
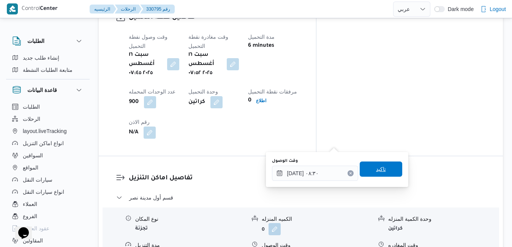
click at [376, 168] on span "تاكيد" at bounding box center [381, 168] width 10 height 9
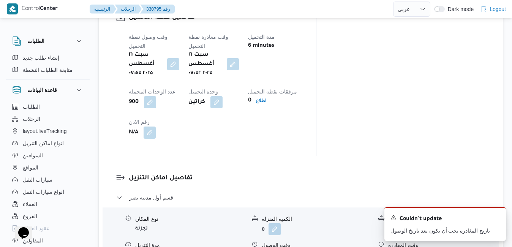
click at [497, 218] on icon "Dismiss toast" at bounding box center [497, 217] width 6 height 6
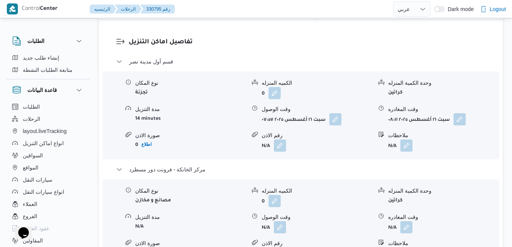
scroll to position [760, 0]
click at [403, 220] on button "button" at bounding box center [406, 226] width 12 height 12
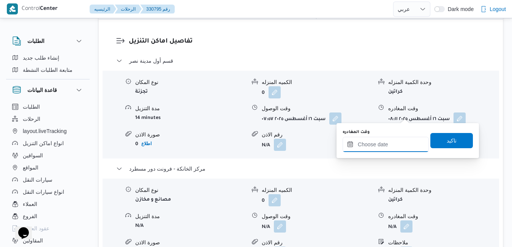
click at [384, 144] on input "وقت المغادره" at bounding box center [386, 144] width 86 height 15
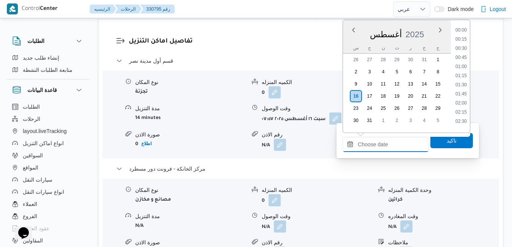
scroll to position [622, 0]
click at [376, 25] on div "أغسطس 2025" at bounding box center [397, 32] width 108 height 19
click at [458, 106] on li "16:45" at bounding box center [460, 107] width 17 height 8
type input "[DATE] ١٦:٤٥"
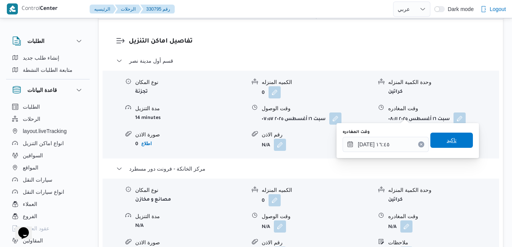
click at [447, 141] on span "تاكيد" at bounding box center [452, 140] width 10 height 9
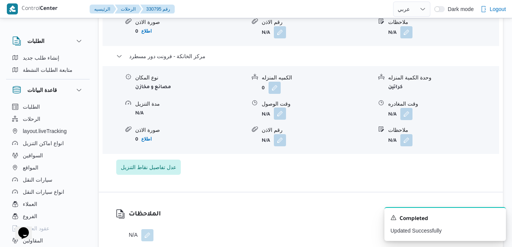
click at [284, 114] on button "button" at bounding box center [280, 113] width 12 height 12
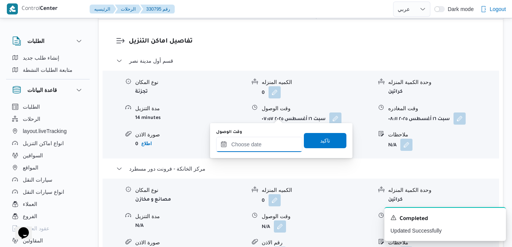
click at [268, 143] on input "وقت الوصول" at bounding box center [259, 144] width 86 height 15
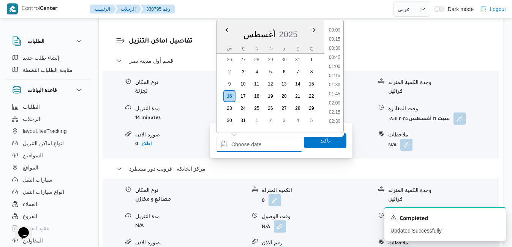
scroll to position [622, 0]
click at [296, 21] on div "أغسطس ٢٠٢٥ أغسطس 2025 س ح ن ث ر خ ج" at bounding box center [270, 36] width 108 height 33
click at [335, 97] on li "16:30" at bounding box center [334, 97] width 17 height 8
type input "١٦/٠٨/٢٠٢٥ ١٦:٣٠"
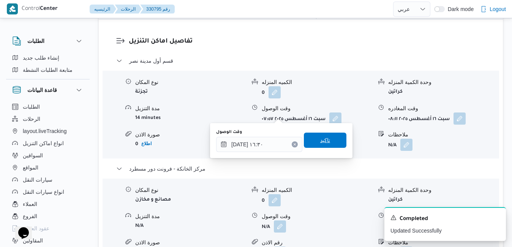
click at [322, 136] on span "تاكيد" at bounding box center [325, 140] width 43 height 15
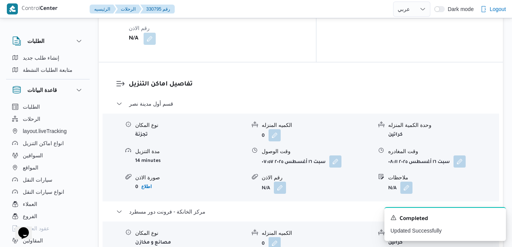
scroll to position [684, 0]
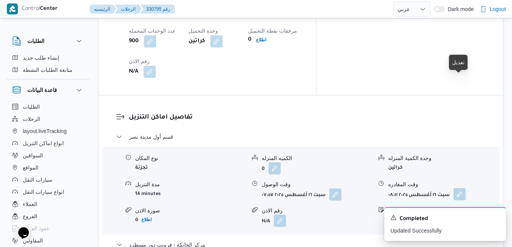
click at [456, 188] on button "button" at bounding box center [459, 194] width 12 height 12
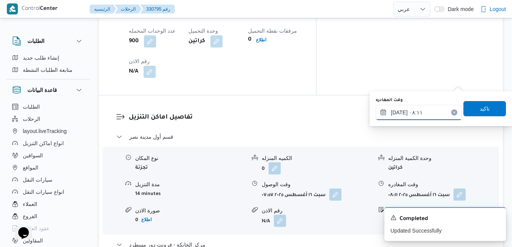
click at [421, 113] on input "١٦/٠٨/٢٠٢٥ ٠٨:١١" at bounding box center [419, 112] width 86 height 15
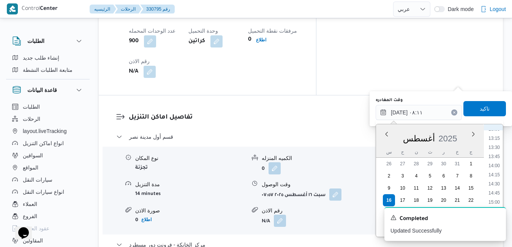
scroll to position [502, 0]
click at [498, 198] on li "15:30" at bounding box center [493, 197] width 17 height 8
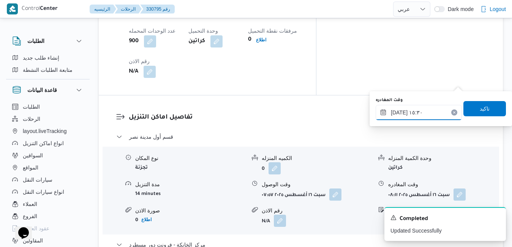
click at [399, 113] on input "١٦/٠٨/٢٠٢٥ ١٥:٣٠" at bounding box center [419, 112] width 86 height 15
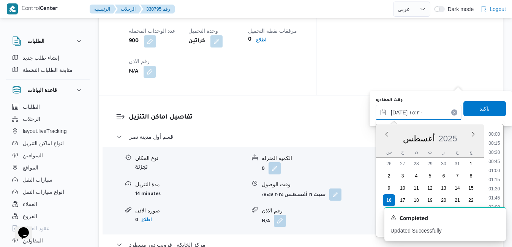
scroll to position [513, 0]
type input "١٦/٠٨/٢٠٢٥ ١٥:55"
click at [470, 107] on span "تاكيد" at bounding box center [484, 108] width 43 height 15
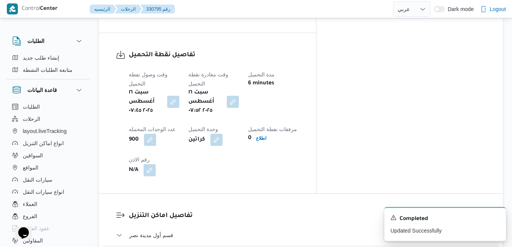
scroll to position [608, 0]
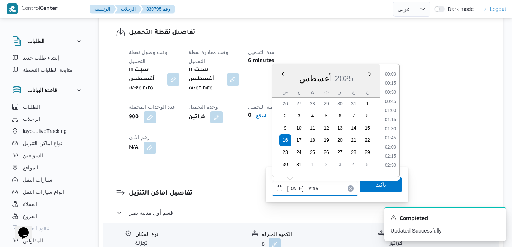
click at [311, 186] on input "١٦/٠٨/٢٠٢٥ ٠٧:٥٧" at bounding box center [315, 188] width 86 height 15
click at [393, 154] on li "08:30" at bounding box center [390, 154] width 17 height 8
type input "١٦/٠٨/٢٠٢٥ ٠٨:٣٠"
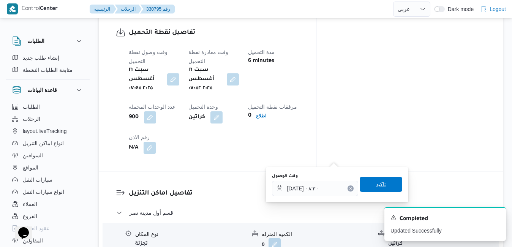
click at [376, 185] on span "تاكيد" at bounding box center [381, 184] width 10 height 9
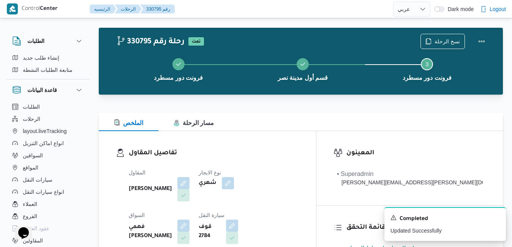
scroll to position [0, 0]
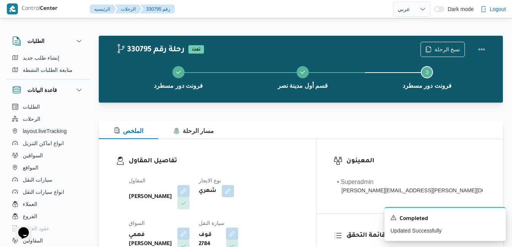
click at [316, 151] on div "تفاصيل المقاول المقاول علي عبدالناصر علي بخيت علي نوع الايجار شهري السواق فهمي …" at bounding box center [207, 226] width 217 height 175
click at [484, 46] on button "Actions" at bounding box center [481, 48] width 15 height 15
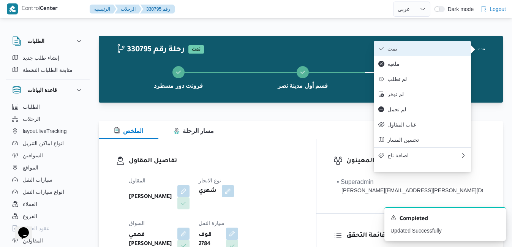
click at [440, 50] on span "تمت" at bounding box center [426, 49] width 79 height 6
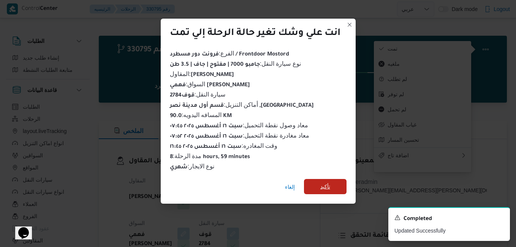
click at [329, 182] on span "تأكيد" at bounding box center [325, 186] width 10 height 9
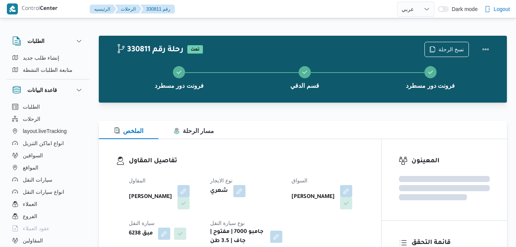
select select "ar"
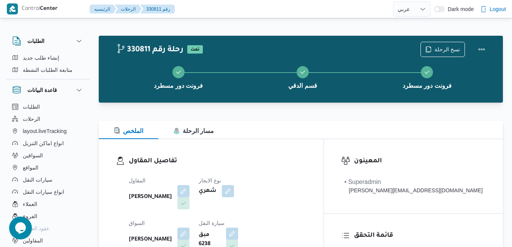
click at [404, 112] on div at bounding box center [301, 116] width 404 height 9
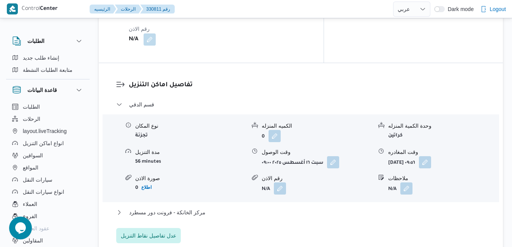
scroll to position [684, 0]
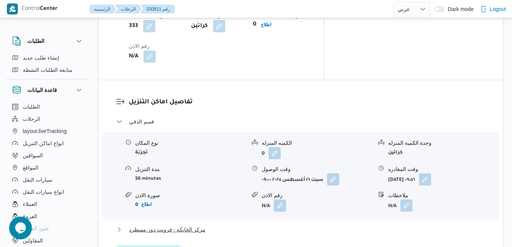
click at [336, 225] on button "مركز الخانكة - فرونت دور مسطرد" at bounding box center [301, 229] width 370 height 9
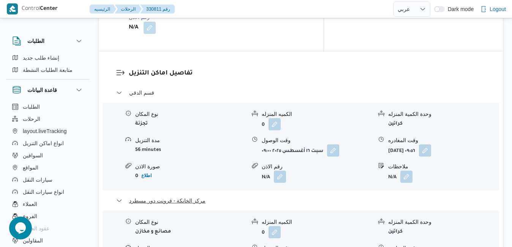
scroll to position [714, 0]
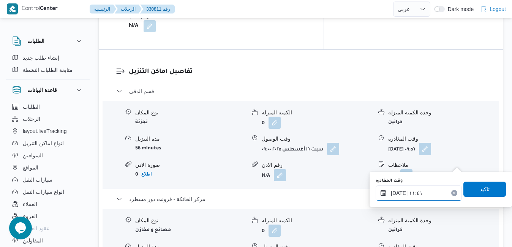
click at [426, 188] on input "[DATE] ١١:٤١" at bounding box center [419, 192] width 86 height 15
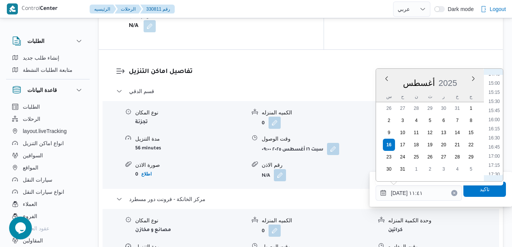
scroll to position [630, 0]
click at [498, 77] on li "17:15" at bounding box center [493, 78] width 17 height 8
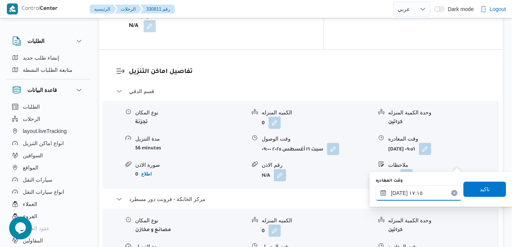
click at [441, 192] on input "[DATE] ١٧:١٥" at bounding box center [419, 192] width 86 height 15
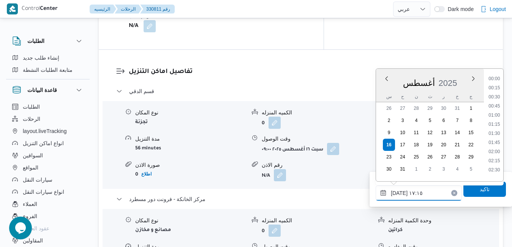
scroll to position [576, 0]
click at [491, 121] on li "17:00" at bounding box center [493, 122] width 17 height 8
type input "[DATE] ١٧:٠٠"
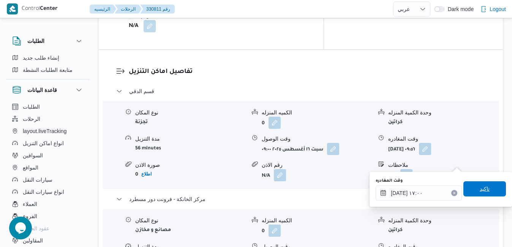
click at [470, 188] on span "تاكيد" at bounding box center [484, 188] width 43 height 15
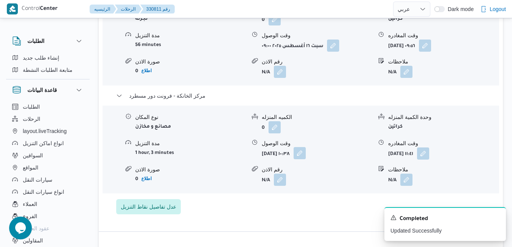
click at [306, 159] on button "button" at bounding box center [300, 153] width 12 height 12
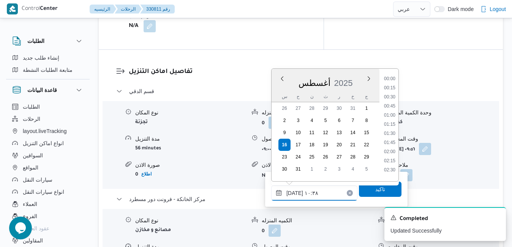
click at [299, 196] on input "[DATE] ١٠:٣٨" at bounding box center [314, 192] width 86 height 15
click at [395, 97] on li "16:45" at bounding box center [389, 96] width 17 height 8
type input "[DATE] ١٦:٤٥"
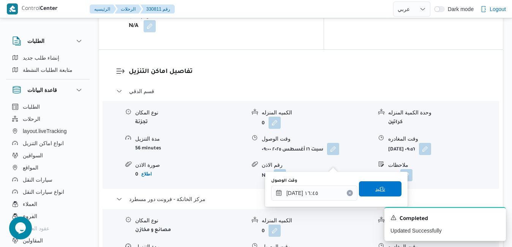
click at [378, 186] on span "تاكيد" at bounding box center [380, 188] width 10 height 9
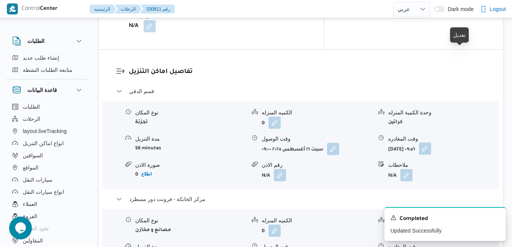
click at [431, 142] on button "button" at bounding box center [425, 148] width 12 height 12
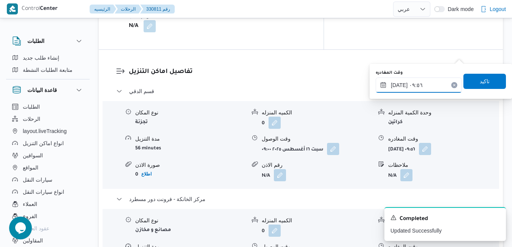
click at [422, 85] on input "[DATE] ٠٩:٥٦" at bounding box center [419, 84] width 86 height 15
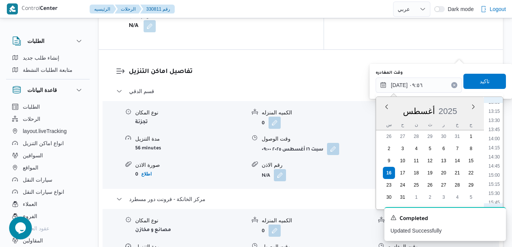
scroll to position [566, 0]
click at [497, 124] on li "16:00" at bounding box center [493, 124] width 17 height 8
type input "[DATE] ١٦:٠٠"
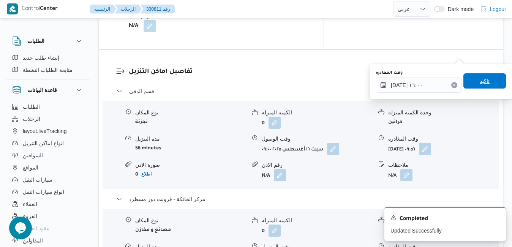
click at [490, 83] on span "تاكيد" at bounding box center [484, 80] width 43 height 15
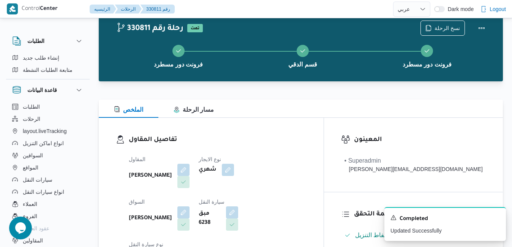
scroll to position [0, 0]
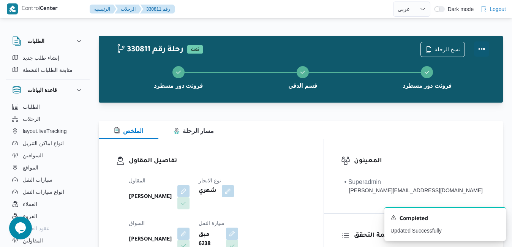
click at [481, 51] on button "Actions" at bounding box center [481, 48] width 15 height 15
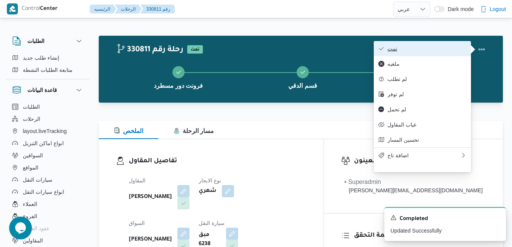
click at [448, 52] on span "تمت" at bounding box center [426, 49] width 79 height 6
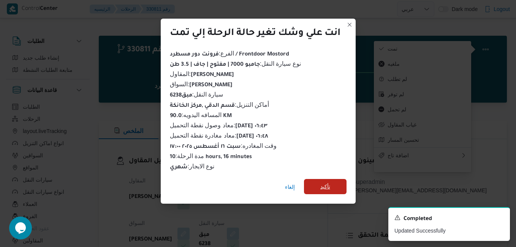
click at [328, 185] on span "تأكيد" at bounding box center [325, 186] width 10 height 9
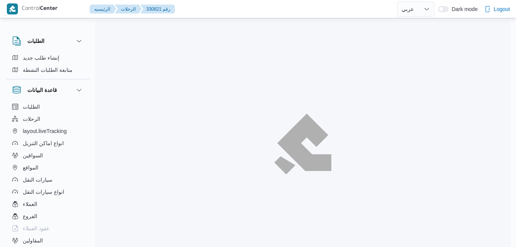
select select "ar"
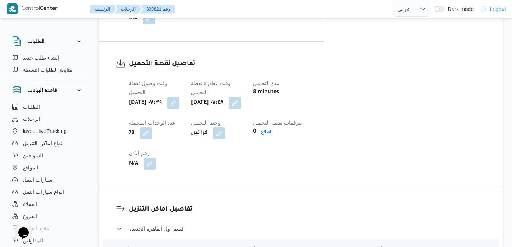
scroll to position [577, 0]
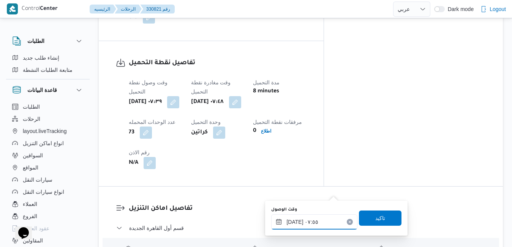
click at [312, 225] on input "١٦/٠٨/٢٠٢٥ ٠٧:٥٥" at bounding box center [314, 221] width 86 height 15
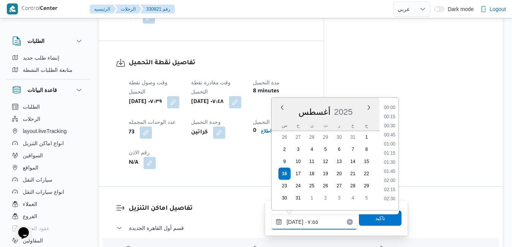
scroll to position [230, 0]
click at [393, 188] on li "08:30" at bounding box center [389, 187] width 17 height 8
type input "١٦/٠٨/٢٠٢٥ ٠٨:٣٠"
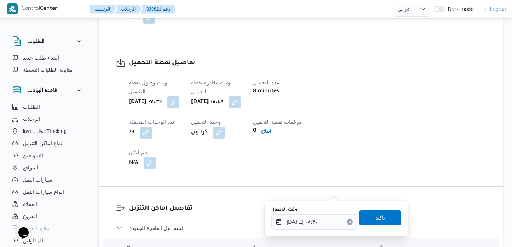
click at [375, 220] on span "تاكيد" at bounding box center [380, 217] width 10 height 9
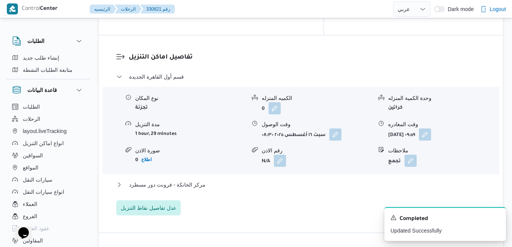
scroll to position [729, 0]
click at [401, 179] on button "مركز الخانكة - فرونت دور مسطرد" at bounding box center [301, 183] width 370 height 9
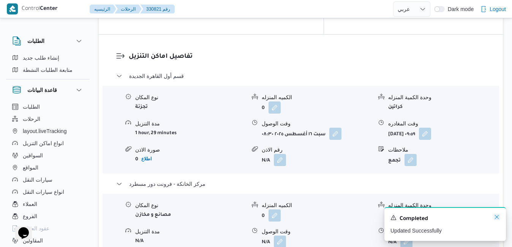
click at [496, 217] on icon "Dismiss toast" at bounding box center [497, 217] width 6 height 6
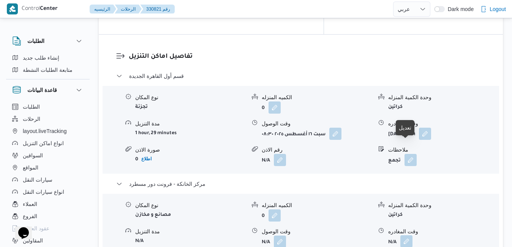
click at [404, 235] on button "button" at bounding box center [406, 241] width 12 height 12
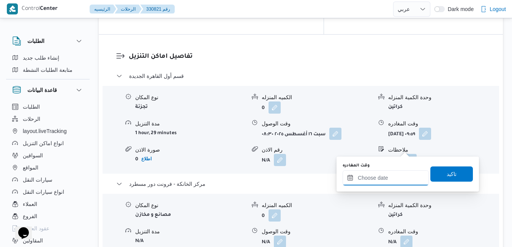
click at [385, 180] on input "وقت المغادره" at bounding box center [386, 177] width 86 height 15
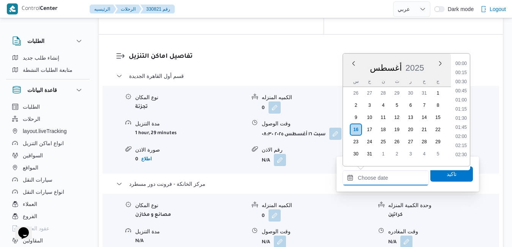
scroll to position [631, 0]
click at [422, 56] on div "أغسطس ٢٠٢٥ أغسطس 2025 س ح ن ث ر خ ج" at bounding box center [397, 70] width 108 height 33
click at [462, 123] on li "16:30" at bounding box center [460, 122] width 17 height 8
type input "١٦/٠٨/٢٠٢٥ ١٦:٣٠"
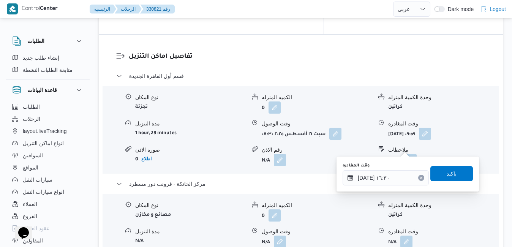
click at [447, 177] on span "تاكيد" at bounding box center [452, 173] width 10 height 9
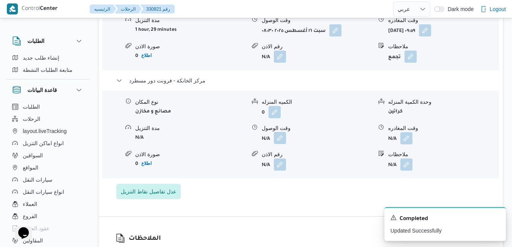
click at [282, 144] on button "button" at bounding box center [280, 138] width 12 height 12
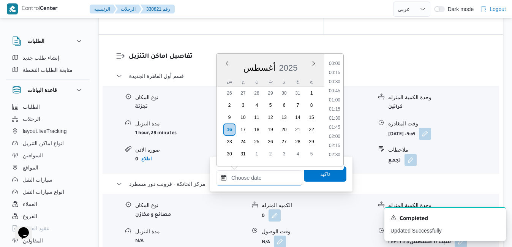
click at [269, 174] on input "وقت الوصول" at bounding box center [259, 177] width 86 height 15
click at [304, 60] on div "أغسطس 2025" at bounding box center [270, 66] width 108 height 19
click at [333, 113] on li "16:15" at bounding box center [334, 113] width 17 height 8
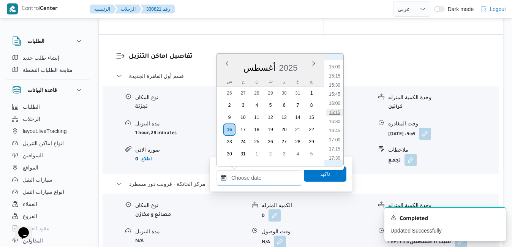
type input "١٦/٠٨/٢٠٢٥ ١٦:١٥"
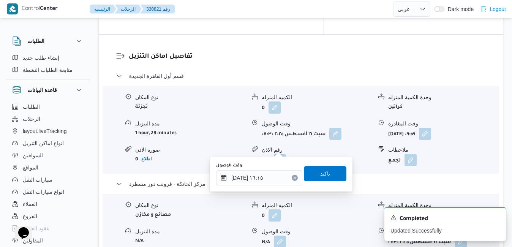
click at [320, 173] on span "تاكيد" at bounding box center [325, 173] width 10 height 9
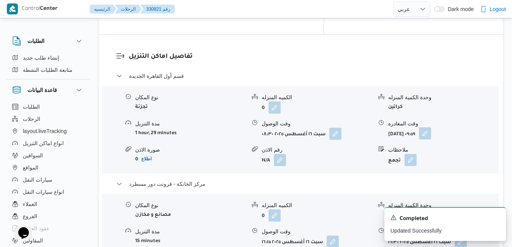
click at [431, 127] on button "button" at bounding box center [425, 133] width 12 height 12
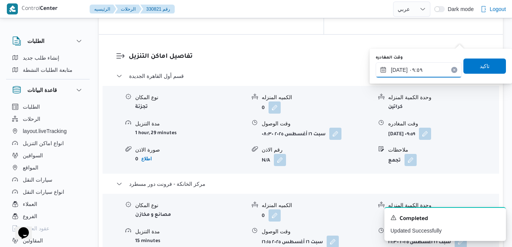
click at [434, 73] on input "١٦/٠٨/٢٠٢٥ ٠٩:٥٩" at bounding box center [419, 69] width 86 height 15
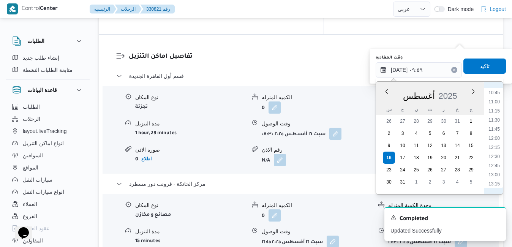
scroll to position [478, 0]
click at [495, 180] on li "15:30" at bounding box center [493, 178] width 17 height 8
type input "١٦/٠٨/٢٠٢٥ ١٥:٣٠"
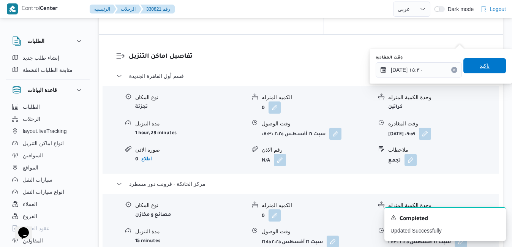
click at [482, 67] on span "تاكيد" at bounding box center [485, 65] width 10 height 9
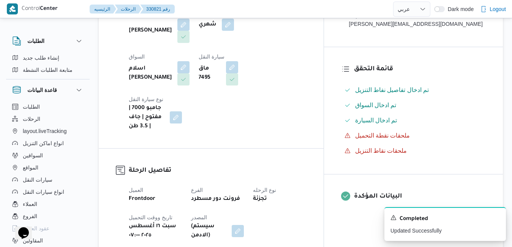
scroll to position [0, 0]
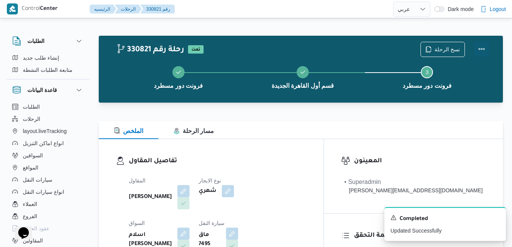
click at [479, 49] on button "Actions" at bounding box center [481, 48] width 15 height 15
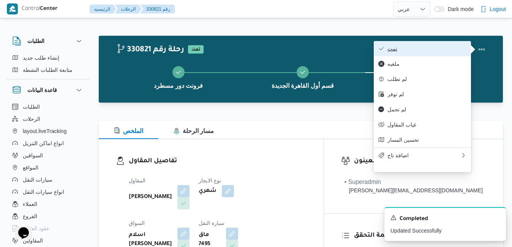
click at [424, 54] on button "تمت" at bounding box center [422, 48] width 97 height 15
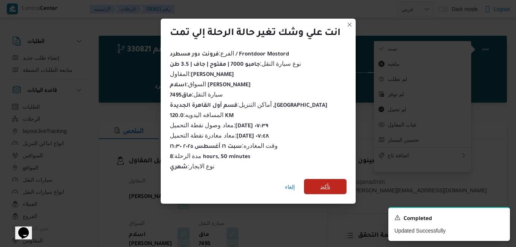
click at [327, 185] on span "تأكيد" at bounding box center [325, 186] width 10 height 9
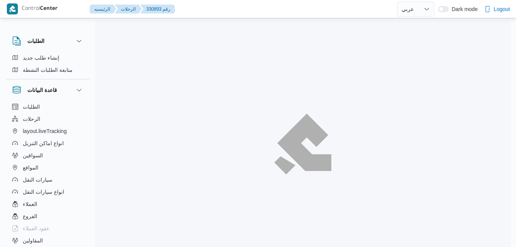
select select "ar"
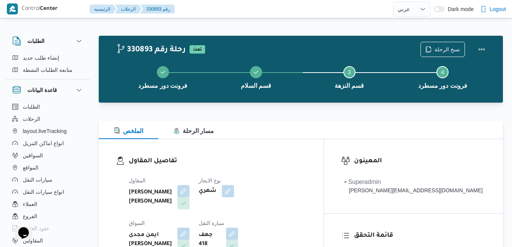
click at [268, 160] on h3 "تفاصيل المقاول" at bounding box center [218, 161] width 178 height 10
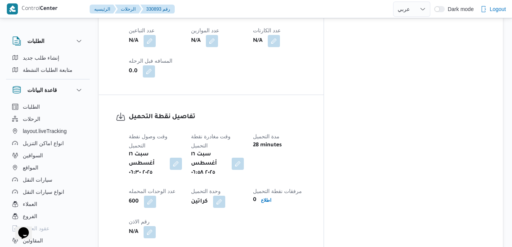
scroll to position [608, 0]
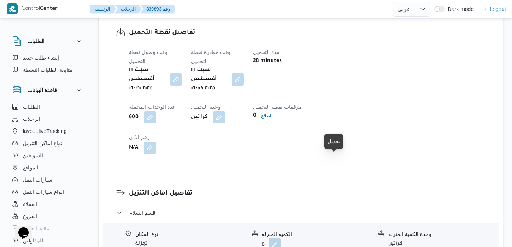
click at [324, 52] on div "تفاصيل نقطة التحميل وقت وصول نفطة التحميل سبت ١٦ أغسطس ٢٠٢٥ ٠٦:٣٠ وقت مغادرة نق…" at bounding box center [211, 91] width 225 height 160
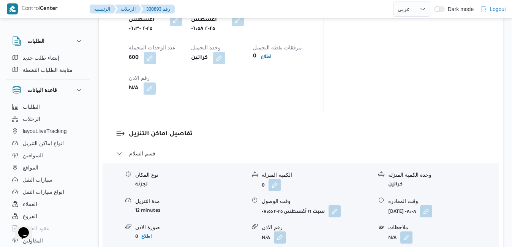
scroll to position [668, 0]
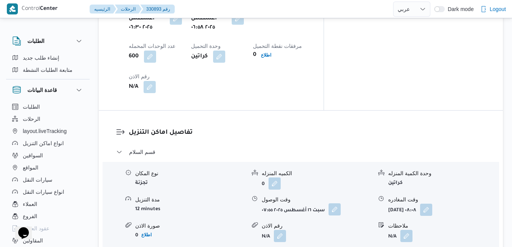
click at [336, 203] on button "button" at bounding box center [334, 209] width 12 height 12
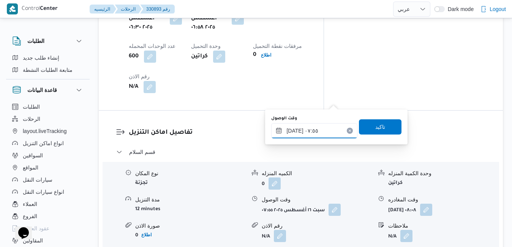
click at [316, 127] on input "١٦/٠٨/٢٠٢٥ ٠٧:٥٥" at bounding box center [314, 130] width 86 height 15
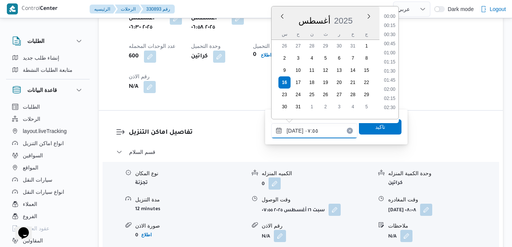
scroll to position [230, 0]
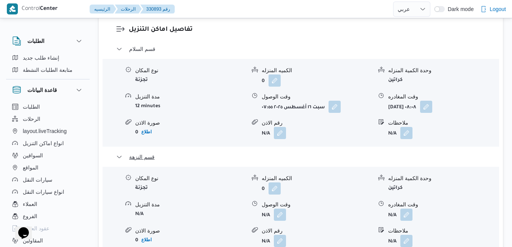
scroll to position [805, 0]
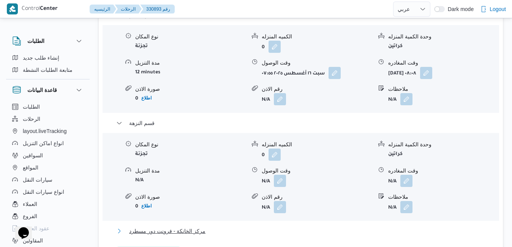
click at [358, 226] on button "مركز الخانكة - فرونت دور مسطرد" at bounding box center [301, 230] width 370 height 9
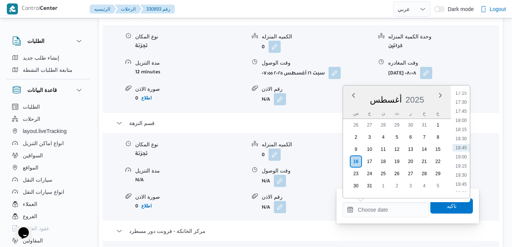
scroll to position [543, 0]
click at [457, 174] on li "17:00" at bounding box center [460, 172] width 17 height 8
type input "[DATE] ١٧:٠٠"
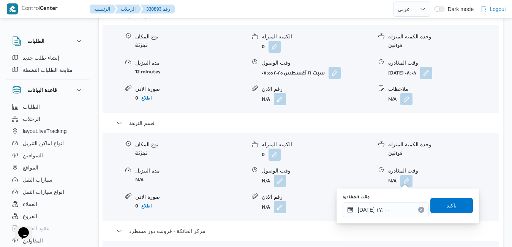
click at [446, 201] on span "تاكيد" at bounding box center [451, 205] width 43 height 15
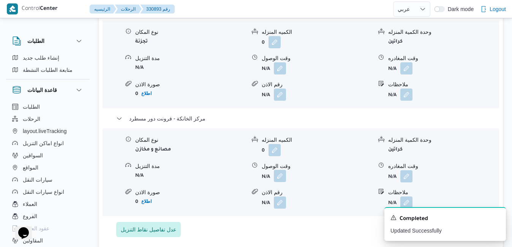
click at [284, 178] on button "button" at bounding box center [280, 176] width 12 height 12
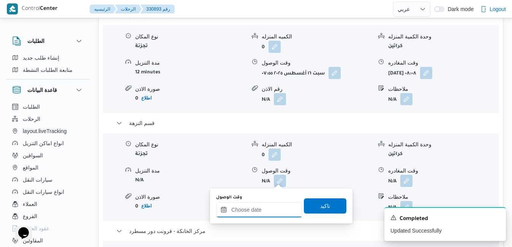
click at [266, 210] on input "وقت الوصول" at bounding box center [259, 209] width 86 height 15
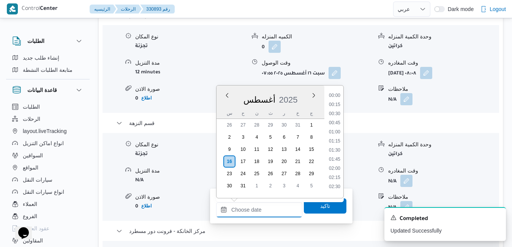
scroll to position [631, 0]
click at [302, 91] on div "أغسطس 2025" at bounding box center [270, 97] width 108 height 19
click at [335, 161] on li "16:45" at bounding box center [334, 163] width 17 height 8
type input "١٦/٠٨/٢٠٢٥ ١٦:٤٥"
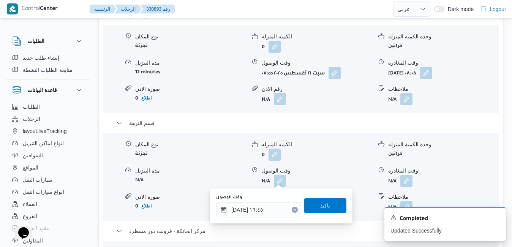
click at [325, 199] on span "تاكيد" at bounding box center [325, 205] width 43 height 15
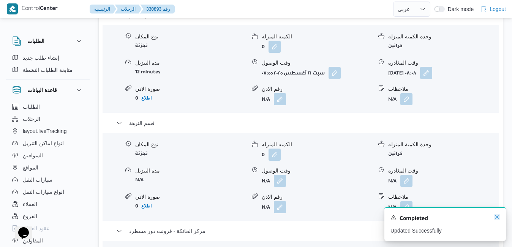
click at [497, 218] on icon "Dismiss toast" at bounding box center [497, 217] width 4 height 4
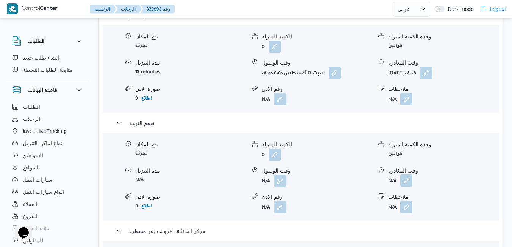
click at [406, 174] on button "button" at bounding box center [406, 180] width 12 height 12
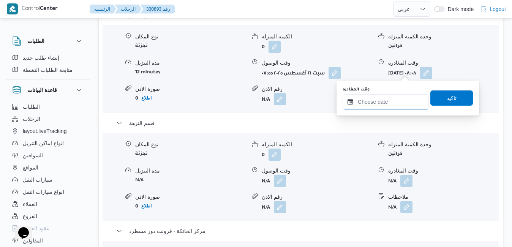
click at [396, 103] on input "وقت المغادره" at bounding box center [386, 101] width 86 height 15
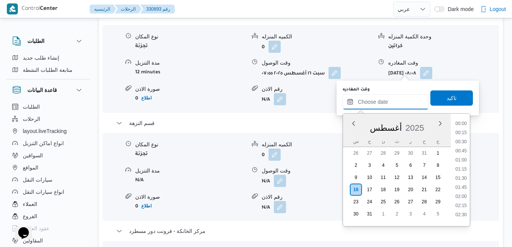
scroll to position [631, 0]
click at [349, 135] on div "أغسطس 2025" at bounding box center [397, 126] width 108 height 19
click at [459, 171] on li "16:15" at bounding box center [460, 173] width 17 height 8
type input "١٦/٠٨/٢٠٢٥ ١٦:١٥"
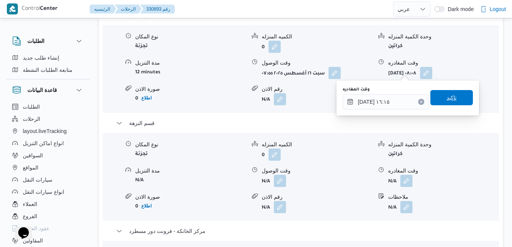
click at [453, 99] on span "تاكيد" at bounding box center [451, 97] width 43 height 15
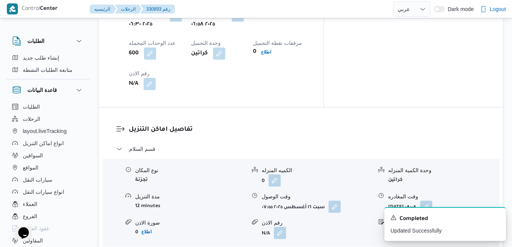
scroll to position [668, 0]
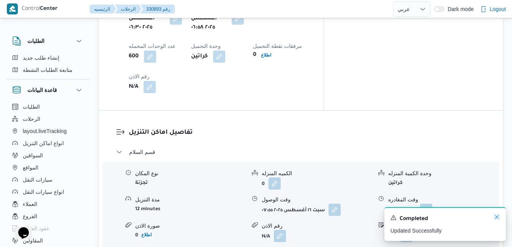
click at [496, 216] on icon "Dismiss toast" at bounding box center [497, 217] width 6 height 6
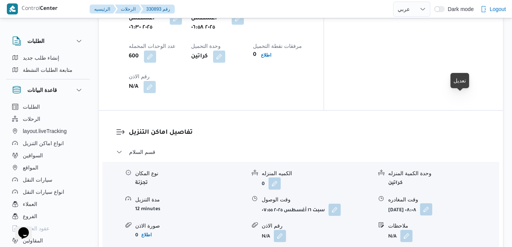
click at [432, 203] on button "button" at bounding box center [426, 209] width 12 height 12
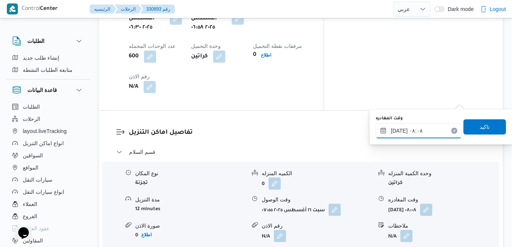
click at [425, 133] on input "١٦/٠٨/٢٠٢٥ ٠٨:٠٨" at bounding box center [419, 130] width 86 height 15
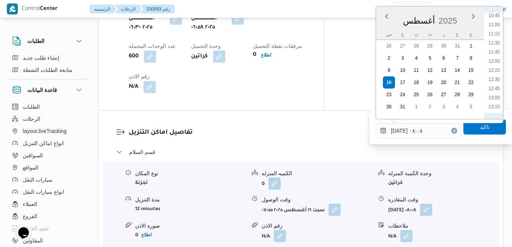
scroll to position [415, 0]
click at [495, 46] on li "12:15" at bounding box center [493, 48] width 17 height 8
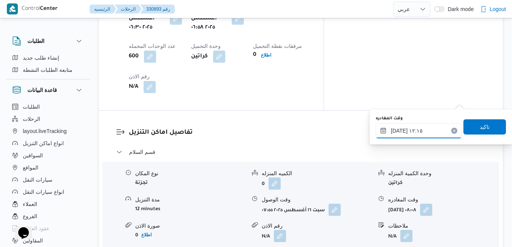
type input "١٦/٠٨/٢٠٢٥ ١٢:١٥"
click at [480, 127] on span "تاكيد" at bounding box center [485, 126] width 10 height 9
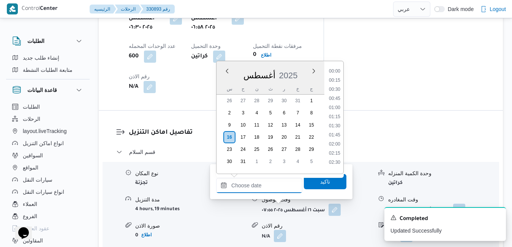
click at [269, 186] on input "وقت الوصول" at bounding box center [259, 185] width 86 height 15
click at [289, 65] on div "أغسطس 2025" at bounding box center [270, 73] width 108 height 19
click at [336, 165] on li "12:45" at bounding box center [334, 168] width 17 height 8
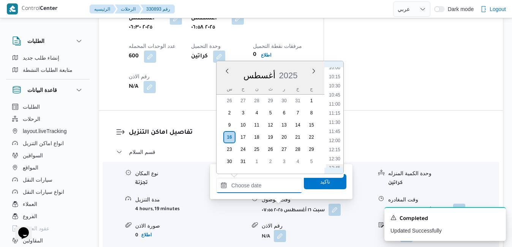
type input "١٦/٠٨/٢٠٢٥ ١٢:٤٥"
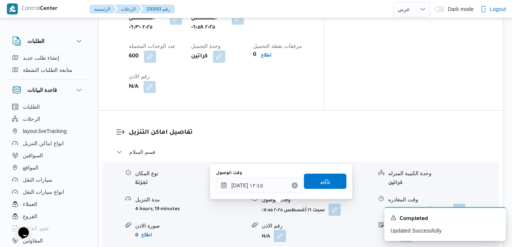
click at [321, 180] on span "تاكيد" at bounding box center [325, 181] width 10 height 9
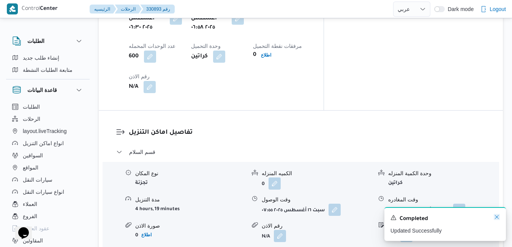
click at [498, 218] on icon "Dismiss toast" at bounding box center [497, 217] width 6 height 6
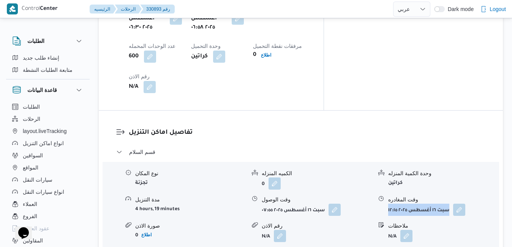
drag, startPoint x: 511, startPoint y: 106, endPoint x: 511, endPoint y: 88, distance: 18.2
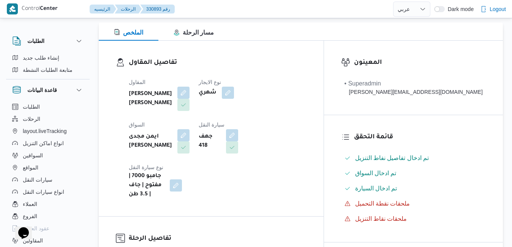
scroll to position [0, 0]
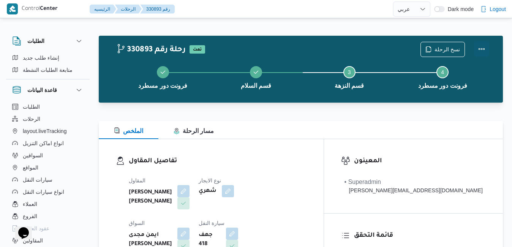
click at [477, 46] on button "Actions" at bounding box center [481, 48] width 15 height 15
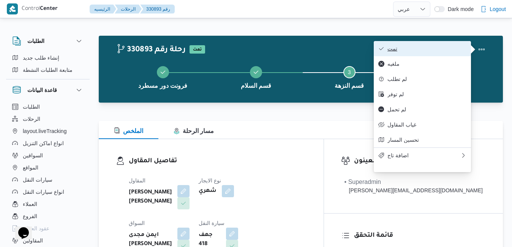
click at [424, 55] on button "تمت" at bounding box center [422, 48] width 97 height 15
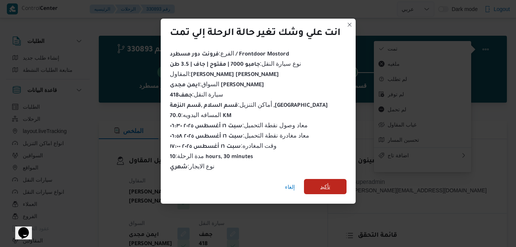
click at [326, 185] on span "تأكيد" at bounding box center [325, 186] width 10 height 9
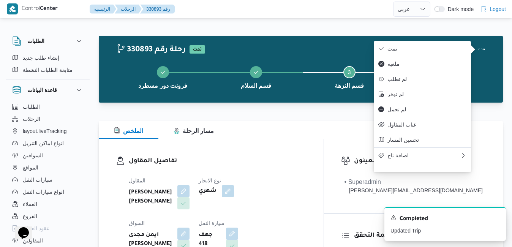
click at [306, 163] on h3 "تفاصيل المقاول" at bounding box center [218, 161] width 178 height 10
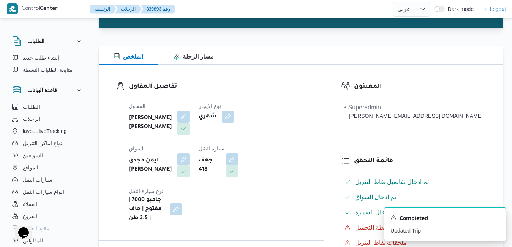
scroll to position [76, 0]
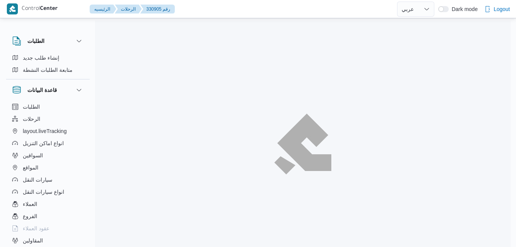
select select "ar"
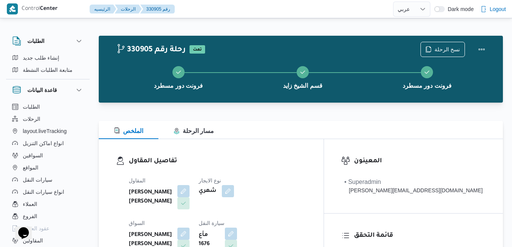
click at [272, 164] on h3 "تفاصيل المقاول" at bounding box center [218, 161] width 178 height 10
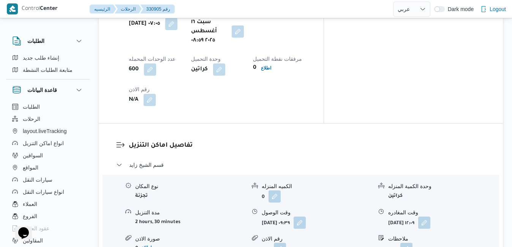
scroll to position [657, 0]
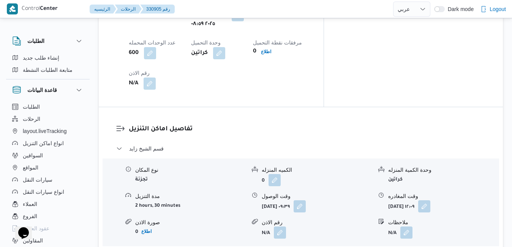
scroll to position [717, 0]
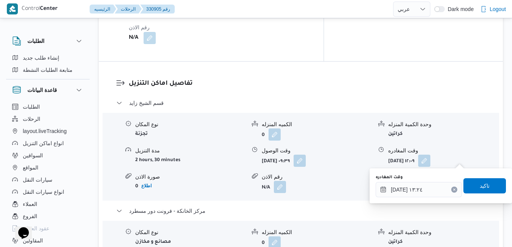
click at [421, 199] on div "You are in a dialog. To close this dialog, hit escape. وقت المغادره [DATE] ١٣:٢…" at bounding box center [441, 185] width 142 height 35
click at [425, 187] on input "[DATE] ١٣:٢٤" at bounding box center [419, 189] width 86 height 15
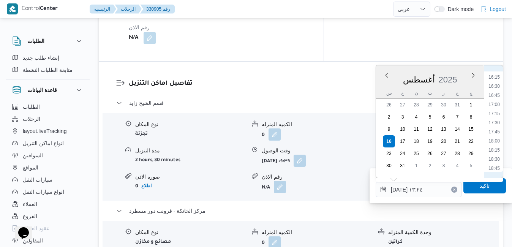
scroll to position [606, 0]
click at [495, 99] on li "17:15" at bounding box center [493, 98] width 17 height 8
type input "[DATE] ١٧:١٥"
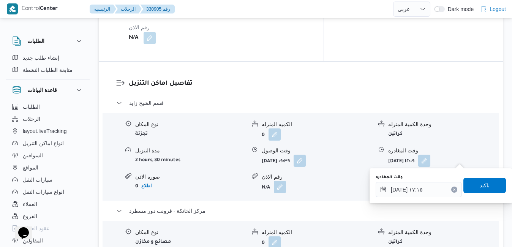
click at [473, 190] on span "تاكيد" at bounding box center [484, 185] width 43 height 15
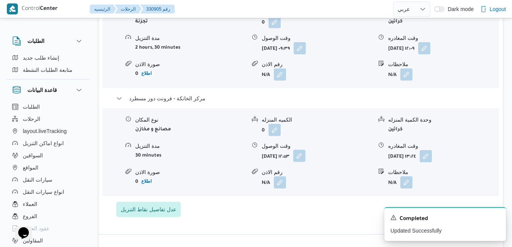
click at [305, 158] on button "button" at bounding box center [299, 156] width 12 height 12
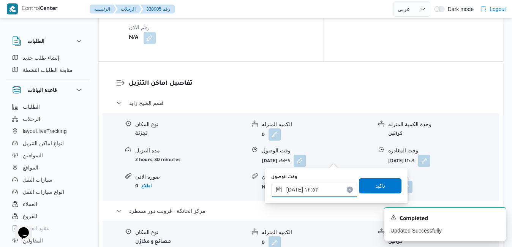
click at [315, 187] on input "[DATE] ١٢:٥٣" at bounding box center [314, 189] width 86 height 15
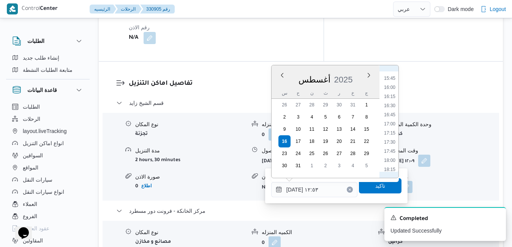
scroll to position [588, 0]
click at [387, 108] on li "17:00" at bounding box center [389, 107] width 17 height 8
type input "[DATE] ١٧:٠٠"
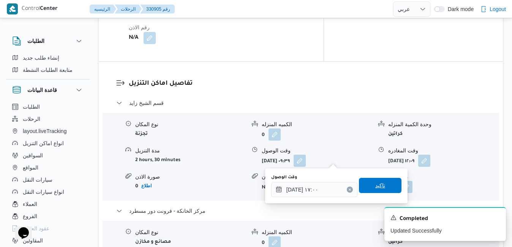
click at [365, 186] on span "تاكيد" at bounding box center [380, 185] width 43 height 15
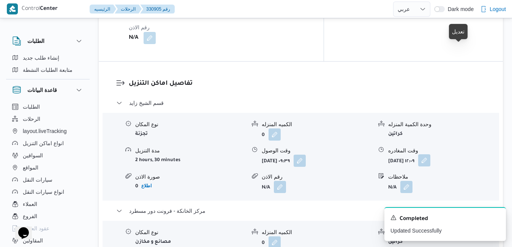
click at [430, 154] on button "button" at bounding box center [424, 160] width 12 height 12
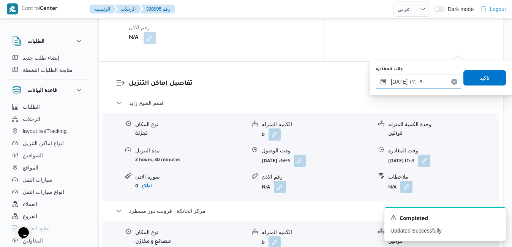
click at [430, 83] on input "١٦/٠٨/٢٠٢٥ ١٢:٠٩" at bounding box center [419, 81] width 86 height 15
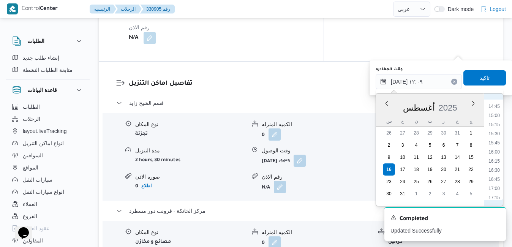
scroll to position [561, 0]
click at [495, 127] on li "16:00" at bounding box center [493, 126] width 17 height 8
type input "١٦/٠٨/٢٠٢٥ ١٦:٠٠"
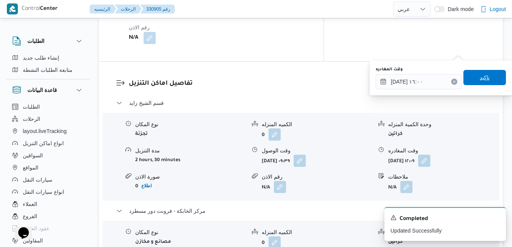
click at [483, 81] on span "تاكيد" at bounding box center [485, 77] width 10 height 9
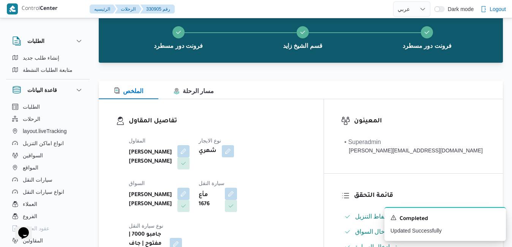
scroll to position [0, 0]
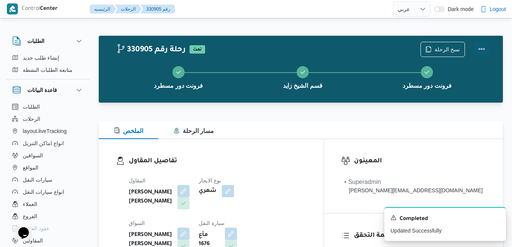
click at [480, 52] on button "Actions" at bounding box center [481, 48] width 15 height 15
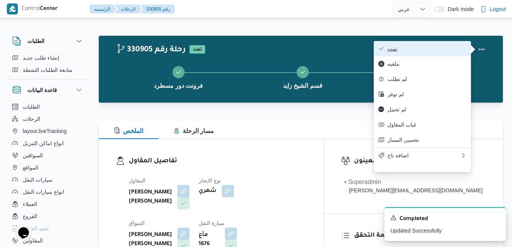
click at [438, 49] on span "تمت" at bounding box center [426, 49] width 79 height 6
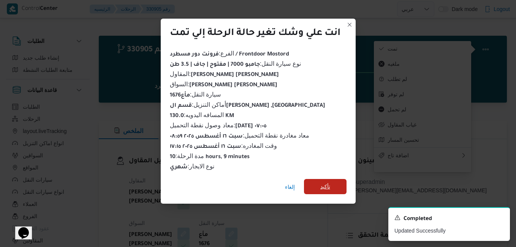
click at [320, 183] on span "تأكيد" at bounding box center [325, 186] width 43 height 15
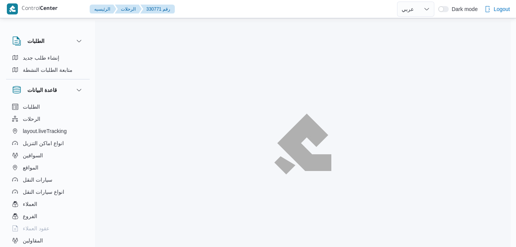
select select "ar"
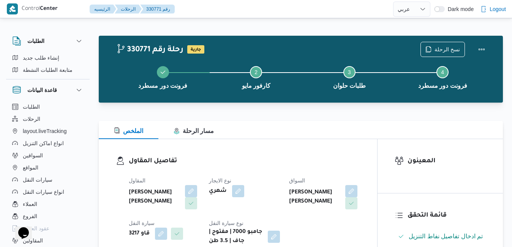
click at [280, 137] on div "الملخص مسار الرحلة" at bounding box center [301, 130] width 404 height 18
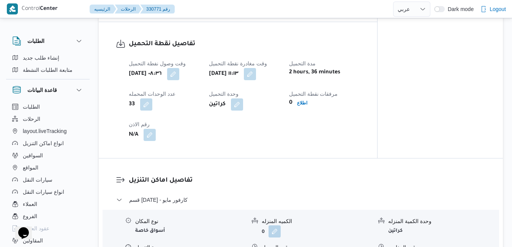
scroll to position [511, 0]
click at [256, 78] on button "button" at bounding box center [250, 74] width 12 height 12
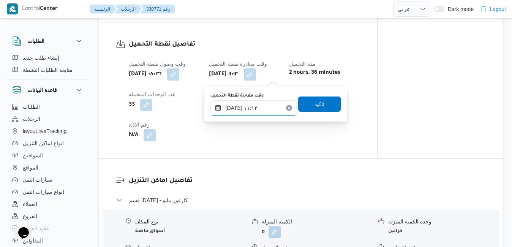
click at [252, 110] on input "[DATE] ١١:١٣" at bounding box center [253, 107] width 86 height 15
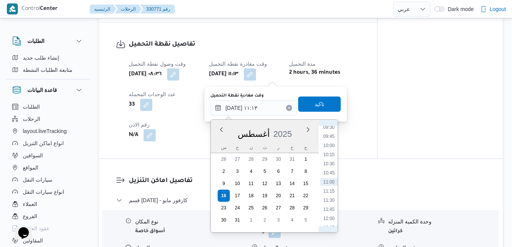
scroll to position [261, 0]
click at [328, 194] on li "09:00" at bounding box center [328, 197] width 17 height 8
type input "[DATE] ٠٩:٠٠"
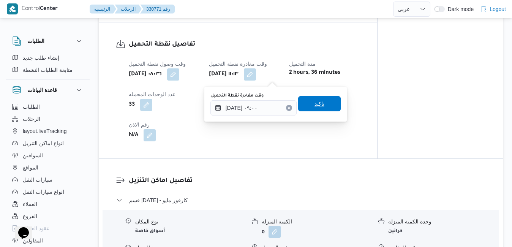
click at [316, 102] on span "تاكيد" at bounding box center [319, 103] width 10 height 9
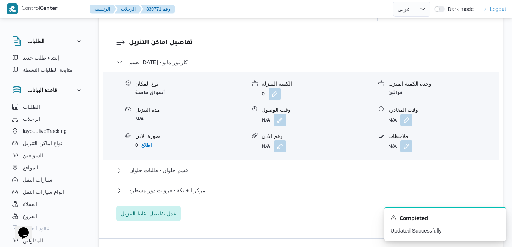
scroll to position [663, 0]
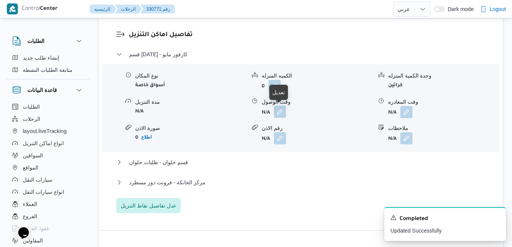
click at [281, 112] on button "button" at bounding box center [280, 112] width 12 height 12
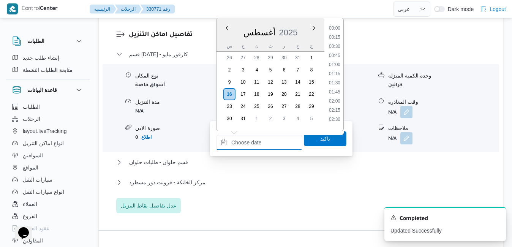
click at [262, 139] on input "وقت الوصول" at bounding box center [259, 142] width 86 height 15
click at [294, 25] on div "أغسطس 2025" at bounding box center [270, 30] width 108 height 19
click at [333, 104] on li "10:00" at bounding box center [334, 103] width 17 height 8
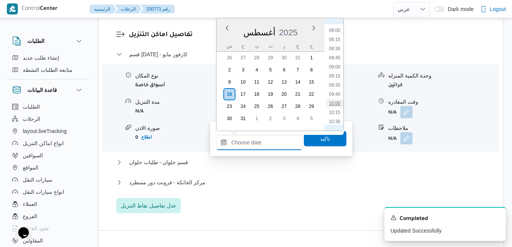
type input "[DATE] ١٠:٠٠"
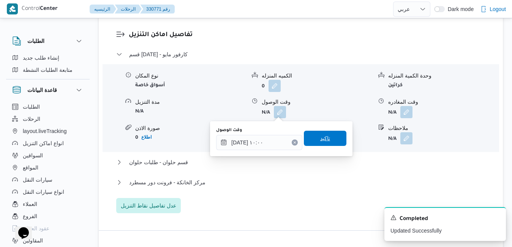
click at [328, 132] on span "تاكيد" at bounding box center [325, 138] width 43 height 15
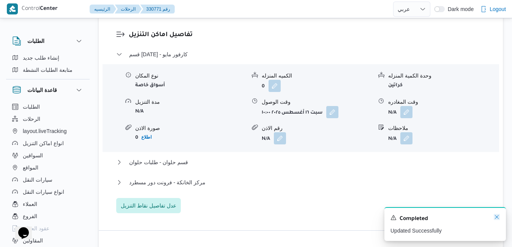
click at [498, 216] on icon "Dismiss toast" at bounding box center [497, 217] width 6 height 6
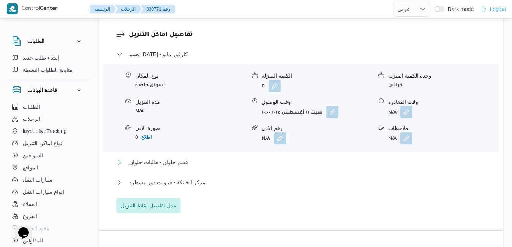
click at [354, 166] on button "قسم حلوان - طلبات حلوان" at bounding box center [301, 162] width 370 height 9
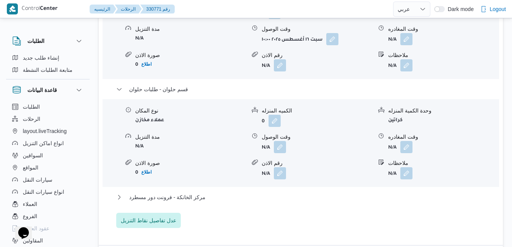
scroll to position [769, 0]
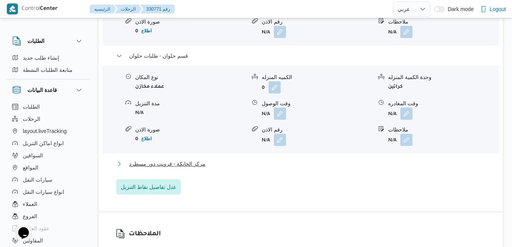
click at [280, 164] on button "مركز الخانكة - فرونت دور مسطرد" at bounding box center [301, 163] width 370 height 9
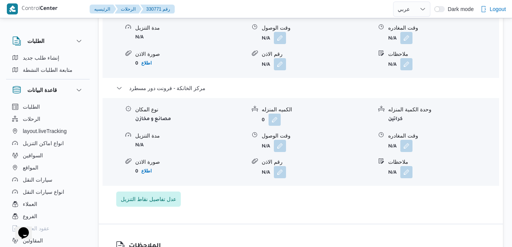
scroll to position [845, 0]
click at [410, 144] on button "button" at bounding box center [406, 145] width 12 height 12
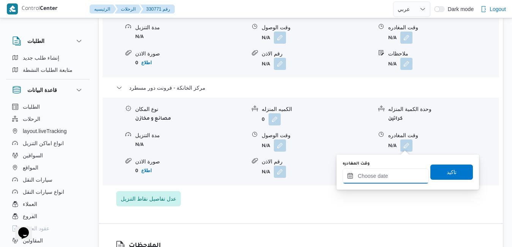
click at [363, 181] on input "وقت المغادره" at bounding box center [386, 175] width 86 height 15
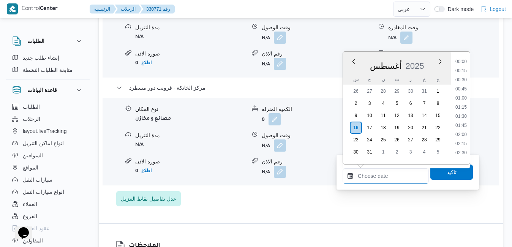
scroll to position [640, 0]
click at [413, 53] on div "أغسطس ٢٠٢٥ أغسطس 2025 س ح ن ث ر خ ج" at bounding box center [397, 68] width 108 height 33
click at [466, 86] on li "18:15" at bounding box center [460, 87] width 17 height 8
type input "١٦/٠٨/٢٠٢٥ ١٨:١٥"
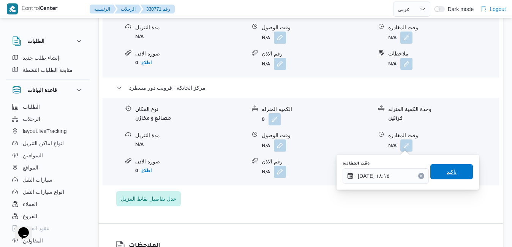
click at [434, 170] on span "تاكيد" at bounding box center [451, 171] width 43 height 15
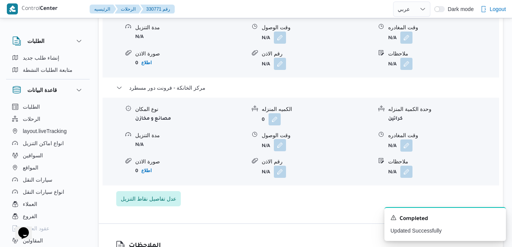
click at [281, 145] on button "button" at bounding box center [280, 145] width 12 height 12
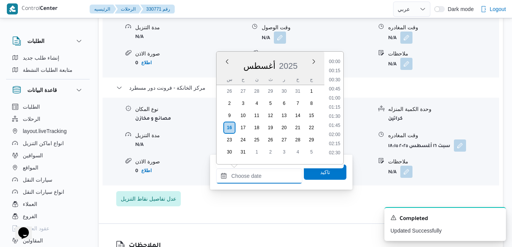
click at [267, 178] on input "وقت الوصول" at bounding box center [259, 175] width 86 height 15
click at [298, 54] on div "أغسطس ٢٠٢٥ أغسطس 2025 س ح ن ث ر خ ج" at bounding box center [270, 68] width 108 height 33
click at [335, 77] on li "18:00" at bounding box center [334, 78] width 17 height 8
type input "[DATE] ١٨:٠٠"
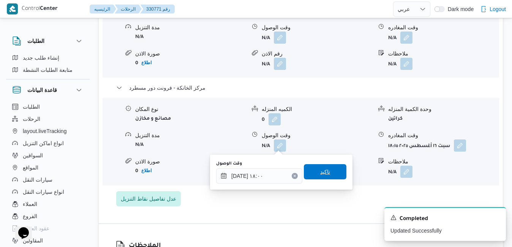
click at [320, 175] on span "تاكيد" at bounding box center [325, 171] width 10 height 9
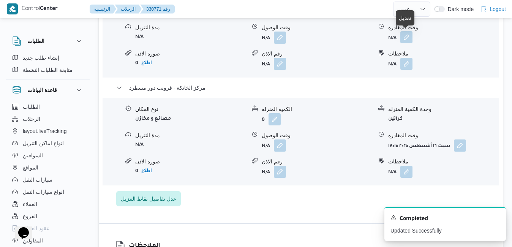
click at [407, 36] on button "button" at bounding box center [406, 37] width 12 height 12
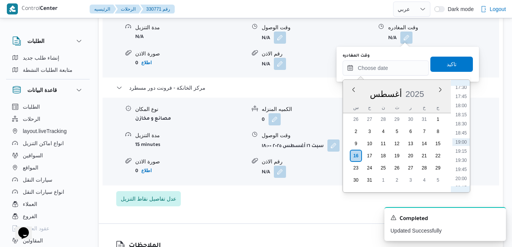
scroll to position [553, 0]
click at [459, 158] on li "17:00" at bounding box center [460, 157] width 17 height 8
type input "١٦/٠٨/٢٠٢٥ ١٧:٠٠"
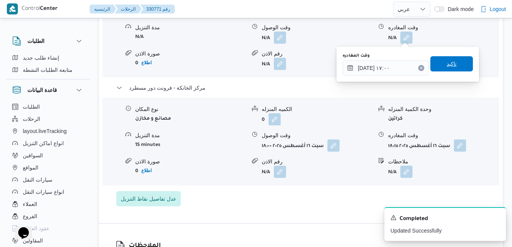
click at [457, 66] on span "تاكيد" at bounding box center [451, 63] width 43 height 15
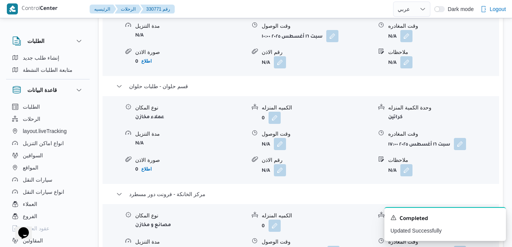
scroll to position [723, 0]
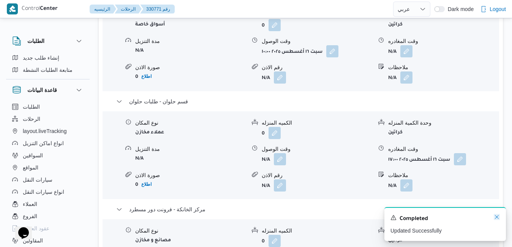
click at [497, 218] on icon "Dismiss toast" at bounding box center [497, 217] width 4 height 4
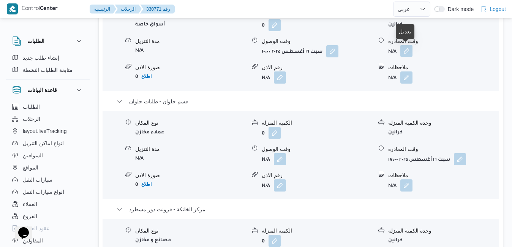
click at [406, 51] on button "button" at bounding box center [406, 51] width 12 height 12
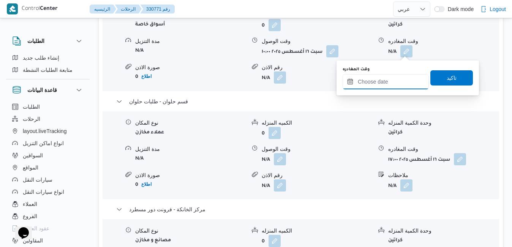
click at [384, 80] on input "وقت المغادره" at bounding box center [386, 81] width 86 height 15
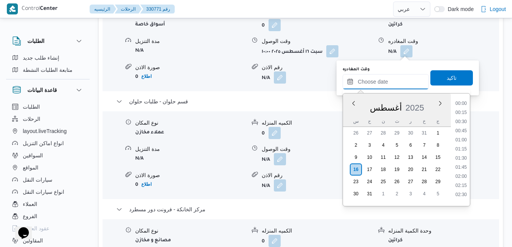
scroll to position [640, 0]
click at [348, 112] on div "أغسطس 2025" at bounding box center [397, 105] width 108 height 19
click at [461, 198] on li "13:00" at bounding box center [460, 200] width 17 height 8
type input "١٦/٠٨/٢٠٢٥ ١٣:٠٠"
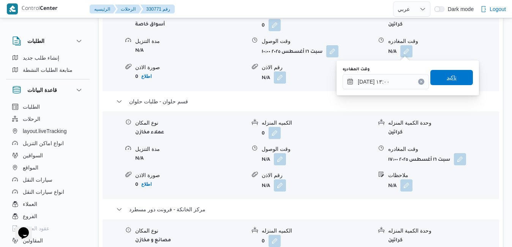
click at [452, 80] on span "تاكيد" at bounding box center [451, 77] width 43 height 15
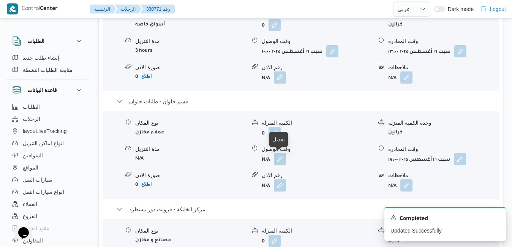
click at [278, 160] on button "button" at bounding box center [280, 159] width 12 height 12
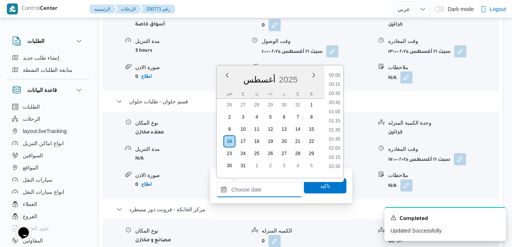
click at [262, 187] on input "وقت الوصول" at bounding box center [259, 189] width 86 height 15
click at [302, 70] on div "أغسطس 2025" at bounding box center [270, 77] width 108 height 19
click at [334, 101] on li "13:30" at bounding box center [334, 103] width 17 height 8
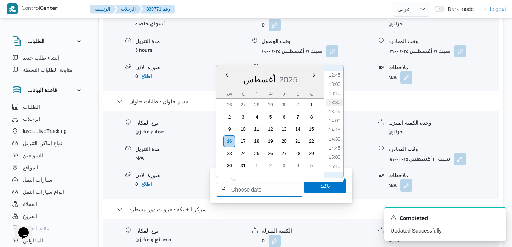
type input "١٦/٠٨/٢٠٢٥ ١٣:٣٠"
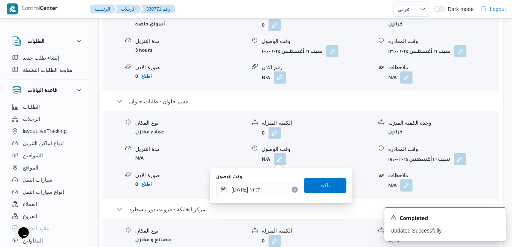
click at [323, 183] on span "تاكيد" at bounding box center [325, 185] width 10 height 9
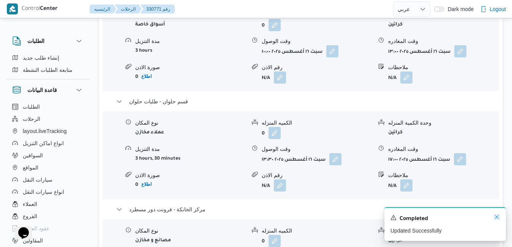
click at [496, 217] on icon "Dismiss toast" at bounding box center [497, 217] width 4 height 4
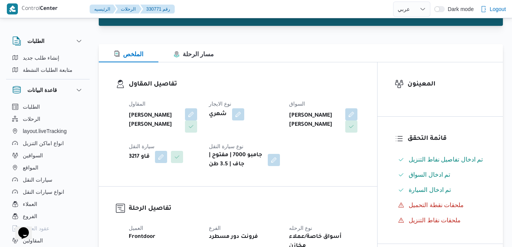
scroll to position [0, 0]
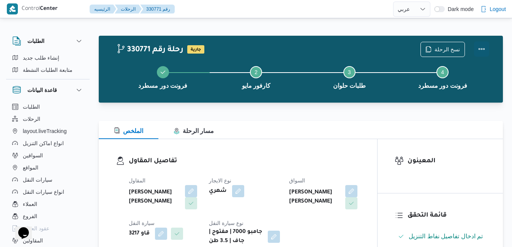
click at [480, 51] on button "Actions" at bounding box center [481, 48] width 15 height 15
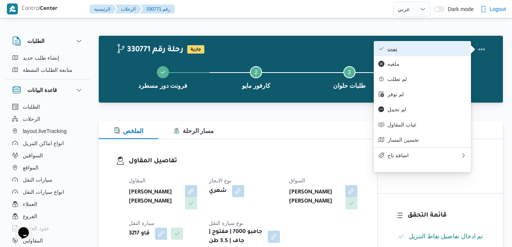
click at [410, 51] on span "تمت" at bounding box center [426, 49] width 79 height 6
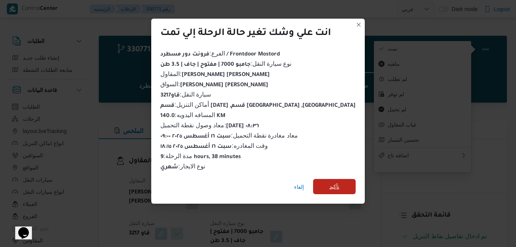
click at [333, 183] on span "تأكيد" at bounding box center [334, 186] width 43 height 15
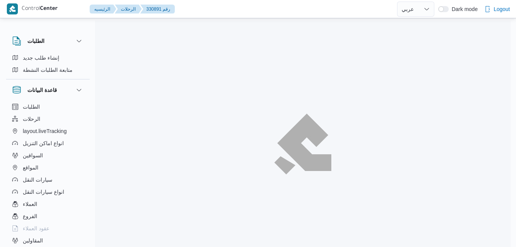
select select "ar"
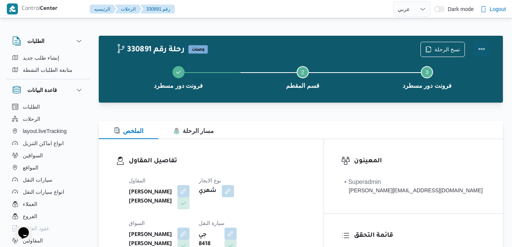
click at [482, 45] on button "Actions" at bounding box center [481, 48] width 15 height 15
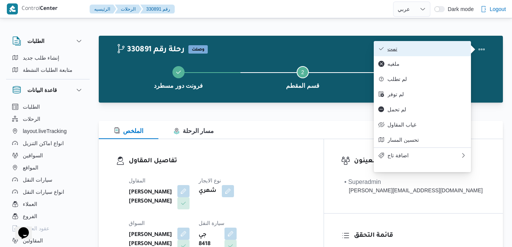
click at [454, 46] on span "تمت" at bounding box center [426, 49] width 79 height 6
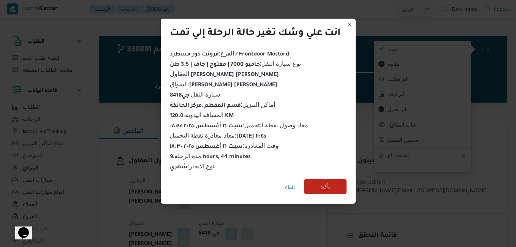
click at [339, 181] on span "تأكيد" at bounding box center [325, 186] width 43 height 15
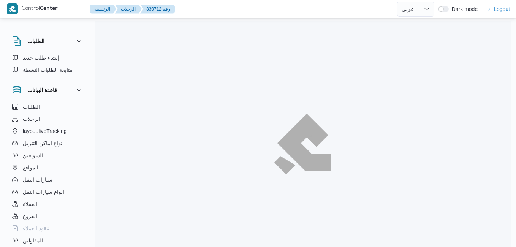
select select "ar"
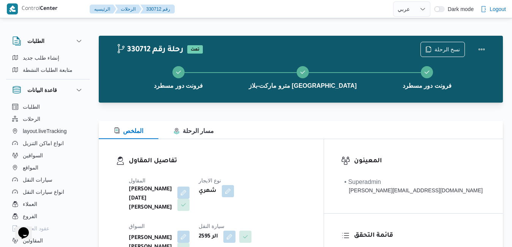
click at [322, 120] on div at bounding box center [301, 116] width 404 height 9
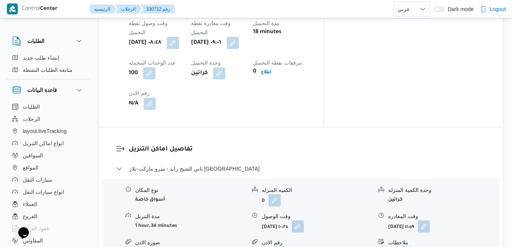
scroll to position [653, 0]
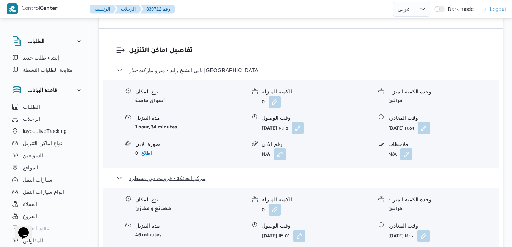
scroll to position [744, 0]
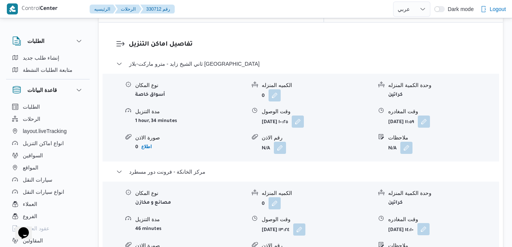
click at [430, 223] on button "button" at bounding box center [423, 229] width 12 height 12
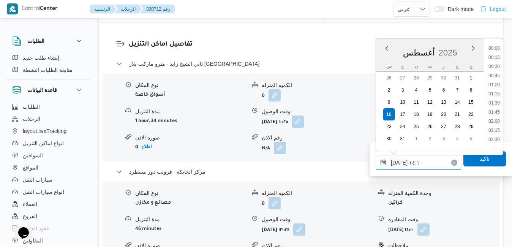
click at [416, 165] on input "[DATE] ١٤:١٠" at bounding box center [419, 162] width 86 height 15
click at [496, 73] on li "18:00" at bounding box center [493, 71] width 17 height 8
type input "[DATE] ١٨:٠٠"
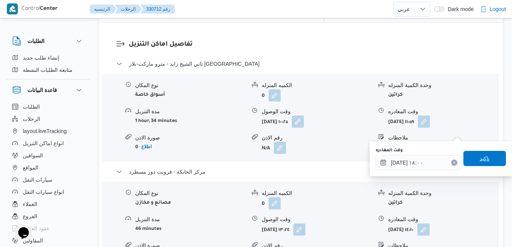
click at [480, 156] on span "تاكيد" at bounding box center [485, 158] width 10 height 9
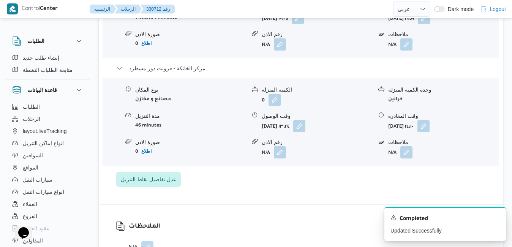
click at [326, 126] on dl "وقت الوصول سبت ١٦ أغسطس ٢٠٢٥ ١٣:٢٤" at bounding box center [317, 122] width 111 height 20
drag, startPoint x: 326, startPoint y: 126, endPoint x: 335, endPoint y: 130, distance: 9.9
click at [305, 130] on button "button" at bounding box center [299, 126] width 12 height 12
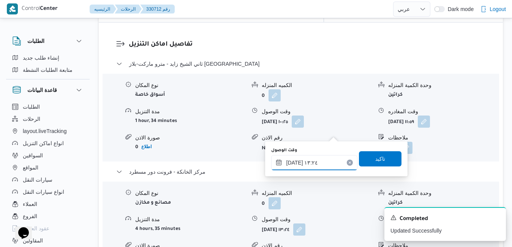
click at [308, 167] on input "١٦/٠٨/٢٠٢٥ ١٣:٢٤" at bounding box center [314, 162] width 86 height 15
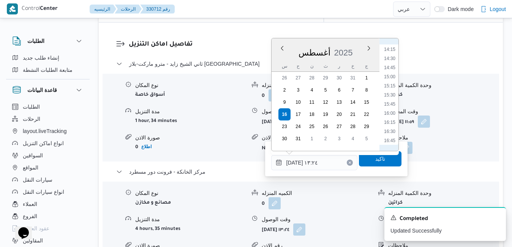
scroll to position [606, 0]
click at [394, 90] on li "17:45" at bounding box center [389, 89] width 17 height 8
type input "١٦/٠٨/٢٠٢٥ ١٧:٤٥"
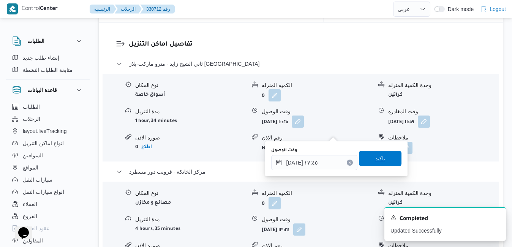
click at [375, 163] on span "تاكيد" at bounding box center [380, 158] width 10 height 9
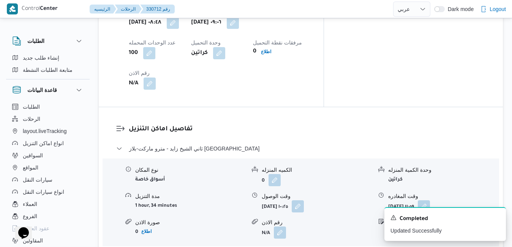
scroll to position [653, 0]
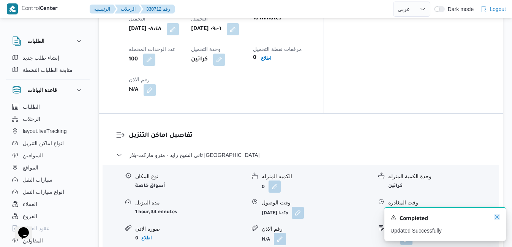
click at [495, 217] on icon "Dismiss toast" at bounding box center [497, 217] width 6 height 6
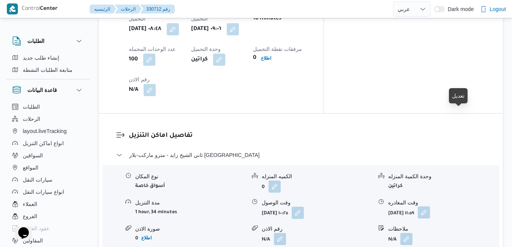
click at [430, 206] on button "button" at bounding box center [424, 212] width 12 height 12
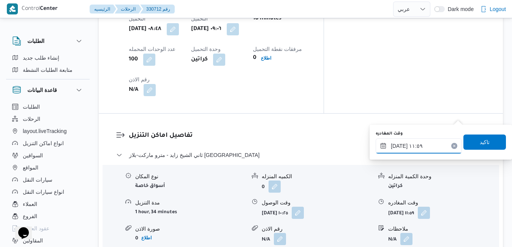
click at [428, 147] on input "١٦/٠٨/٢٠٢٥ ١١:٥٩" at bounding box center [419, 145] width 86 height 15
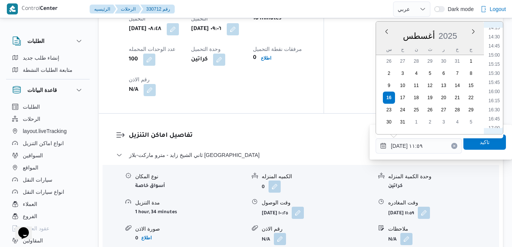
scroll to position [551, 0]
click at [495, 93] on li "16:45" at bounding box center [493, 91] width 17 height 8
type input "١٦/٠٨/٢٠٢٥ ١٦:٤٥"
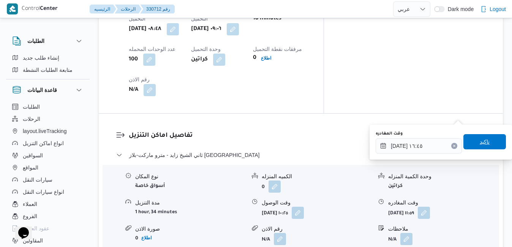
click at [480, 144] on span "تاكيد" at bounding box center [485, 141] width 10 height 9
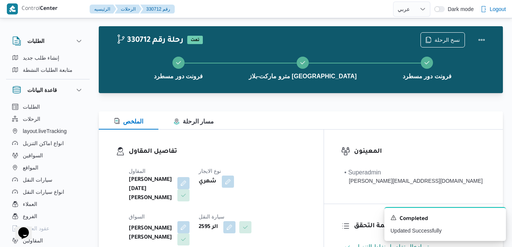
scroll to position [0, 0]
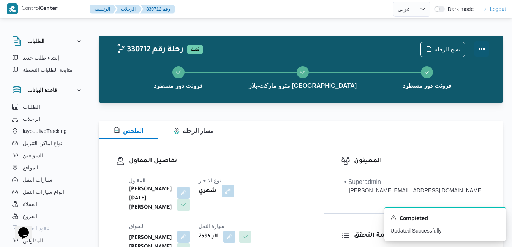
click at [486, 50] on button "Actions" at bounding box center [481, 48] width 15 height 15
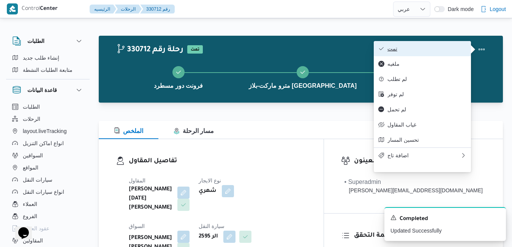
click at [449, 51] on span "تمت" at bounding box center [426, 49] width 79 height 6
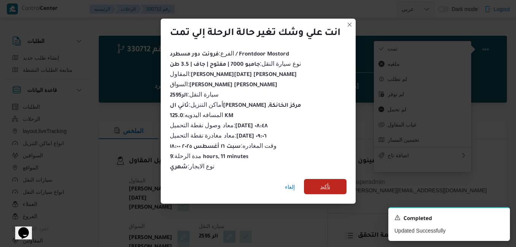
click at [333, 185] on span "تأكيد" at bounding box center [325, 186] width 43 height 15
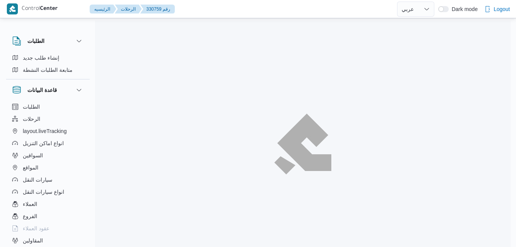
select select "ar"
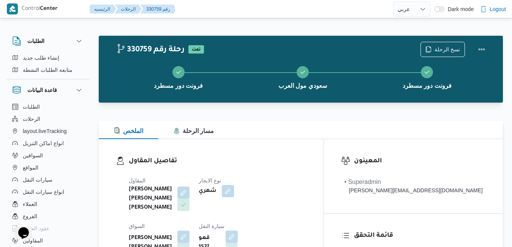
click at [310, 139] on div "تفاصيل المقاول [PERSON_NAME] [PERSON_NAME] [PERSON_NAME] نوع الايجار شهري السوا…" at bounding box center [211, 228] width 225 height 178
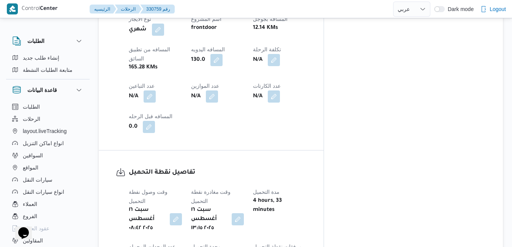
scroll to position [486, 0]
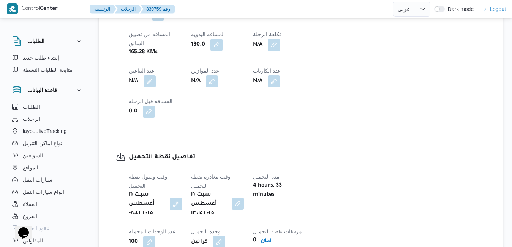
click at [244, 197] on button "button" at bounding box center [238, 203] width 12 height 12
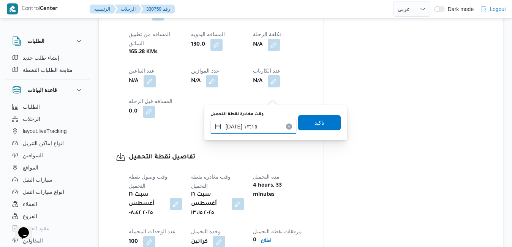
click at [250, 123] on input "[DATE] ١٣:١٥" at bounding box center [253, 126] width 86 height 15
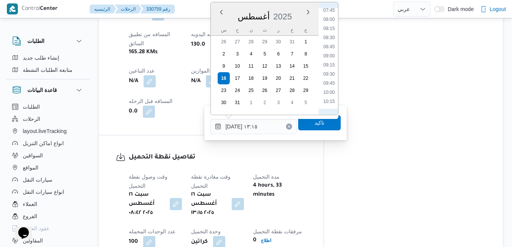
scroll to position [255, 0]
click at [326, 84] on li "09:00" at bounding box center [328, 85] width 17 height 8
type input "١٦/٠٨/٢٠٢٥ ٠٩:٠٠"
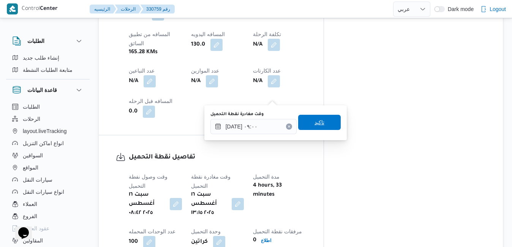
click at [314, 119] on span "تاكيد" at bounding box center [319, 122] width 10 height 9
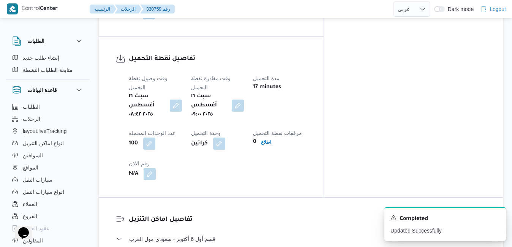
scroll to position [623, 0]
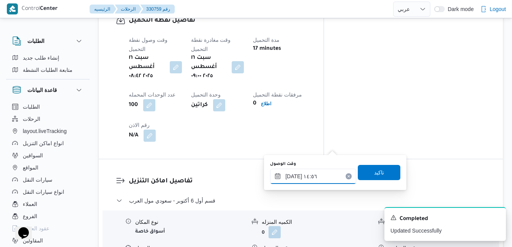
click at [312, 175] on input "١٦/٠٨/٢٠٢٥ ١٤:٥٦" at bounding box center [313, 176] width 86 height 15
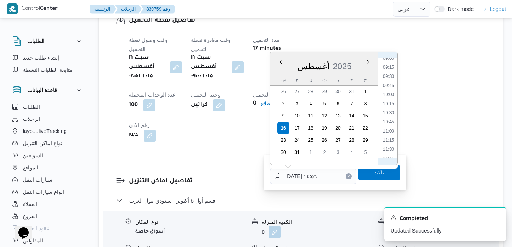
scroll to position [310, 0]
click at [388, 116] on li "10:00" at bounding box center [388, 117] width 17 height 8
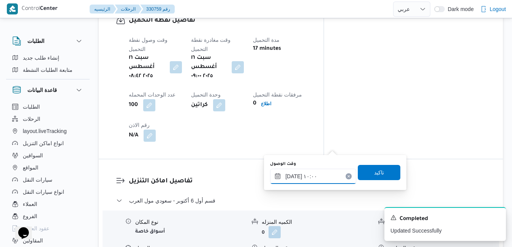
type input "١٦/٠٨/٢٠٢٥ ١٠:٠٠"
click at [367, 172] on span "تاكيد" at bounding box center [379, 171] width 43 height 15
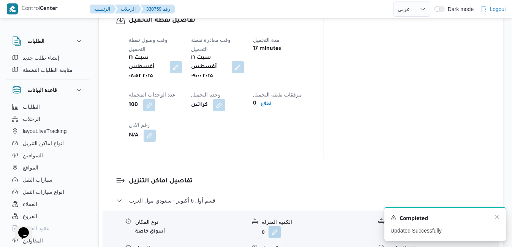
click at [492, 218] on div "Completed" at bounding box center [444, 219] width 109 height 10
click at [496, 217] on icon "Dismiss toast" at bounding box center [497, 217] width 6 height 6
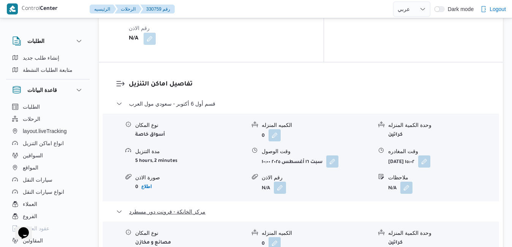
scroll to position [760, 0]
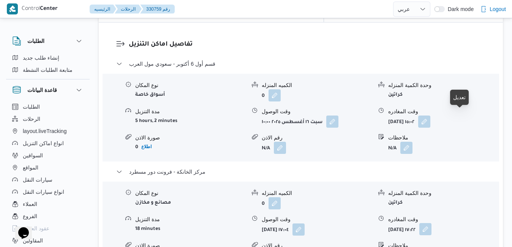
click at [431, 223] on button "button" at bounding box center [425, 229] width 12 height 12
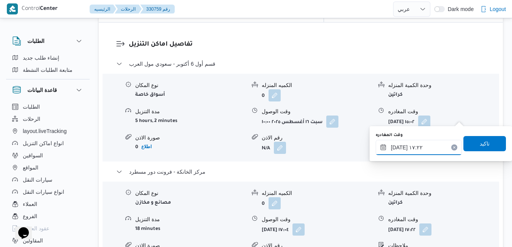
click at [435, 147] on input "١٦/٠٨/٢٠٢٥ ١٧:٢٢" at bounding box center [419, 147] width 86 height 15
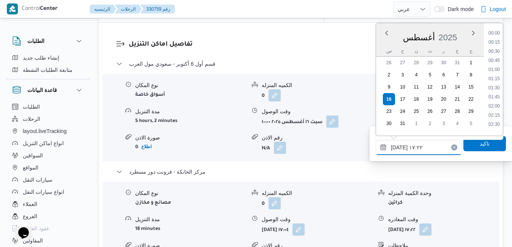
scroll to position [576, 0]
click at [495, 105] on li "17:45" at bounding box center [493, 104] width 17 height 8
type input "١٦/٠٨/٢٠٢٥ ١٧:٤٥"
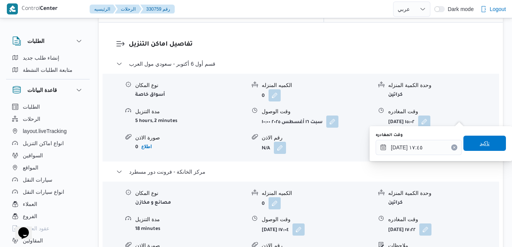
click at [480, 143] on span "تاكيد" at bounding box center [485, 143] width 10 height 9
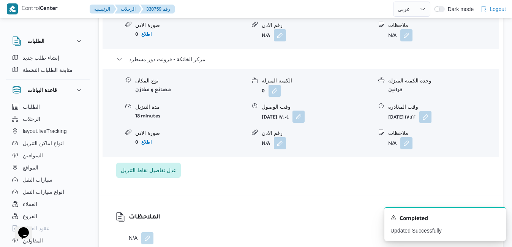
click at [305, 118] on button "button" at bounding box center [298, 117] width 12 height 12
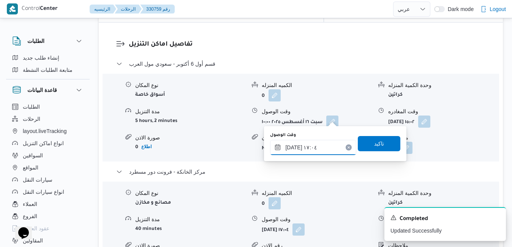
click at [305, 148] on input "١٦/٠٨/٢٠٢٥ ١٧:٠٤" at bounding box center [313, 147] width 86 height 15
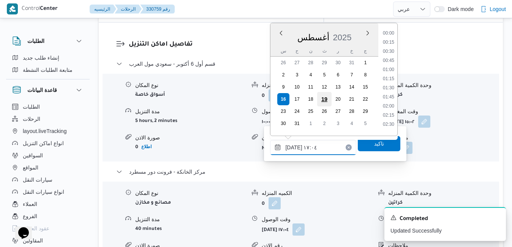
scroll to position [567, 0]
click at [390, 69] on li "16:30" at bounding box center [388, 67] width 17 height 8
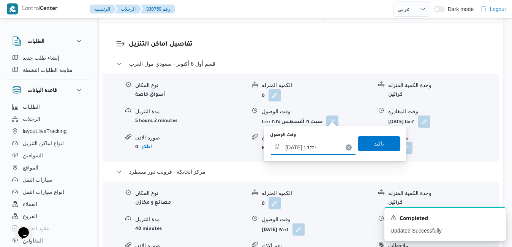
click at [312, 146] on input "١٦/٠٨/٢٠٢٥ ١٦:٣٠" at bounding box center [313, 147] width 86 height 15
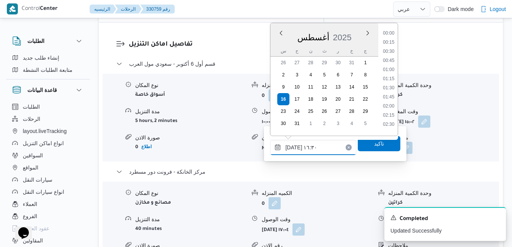
scroll to position [549, 0]
click at [389, 119] on li "17:30" at bounding box center [388, 122] width 17 height 8
type input "١٦/٠٨/٢٠٢٥ ١٧:٣٠"
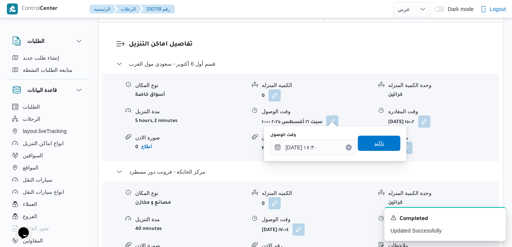
click at [374, 144] on span "تاكيد" at bounding box center [379, 143] width 10 height 9
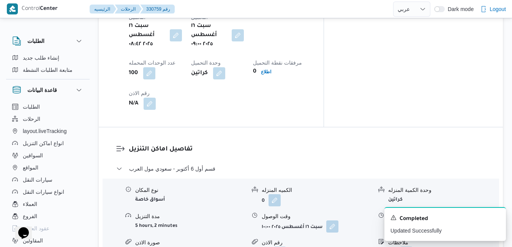
scroll to position [653, 0]
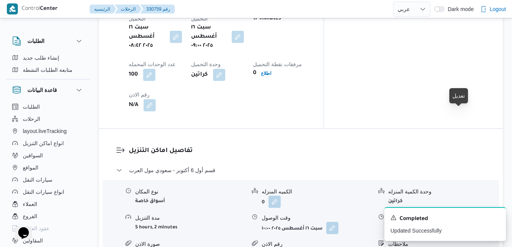
click at [430, 221] on button "button" at bounding box center [424, 227] width 12 height 12
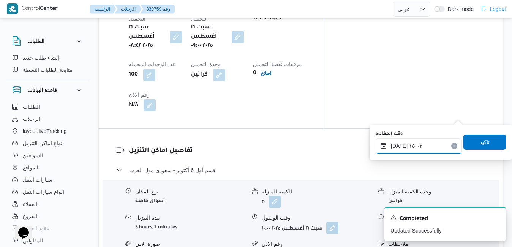
click at [420, 149] on input "١٦/٠٨/٢٠٢٥ ١٥:٠٢" at bounding box center [419, 145] width 86 height 15
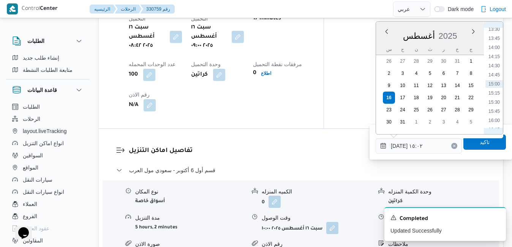
scroll to position [582, 0]
click at [496, 53] on li "16:30" at bounding box center [493, 51] width 17 height 8
type input "١٦/٠٨/٢٠٢٥ ١٦:٣٠"
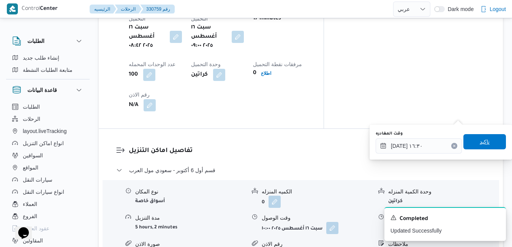
click at [480, 138] on span "تاكيد" at bounding box center [485, 141] width 10 height 9
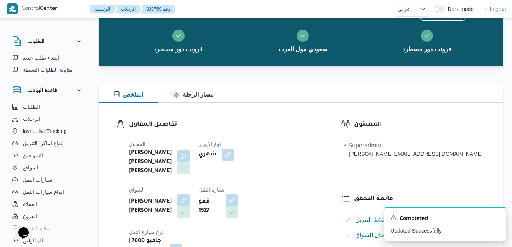
scroll to position [0, 0]
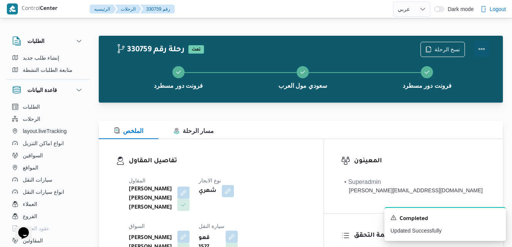
click at [483, 49] on button "Actions" at bounding box center [481, 48] width 15 height 15
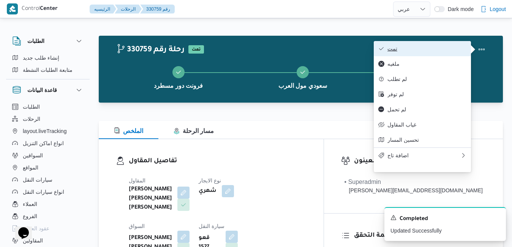
click at [416, 48] on span "تمت" at bounding box center [426, 49] width 79 height 6
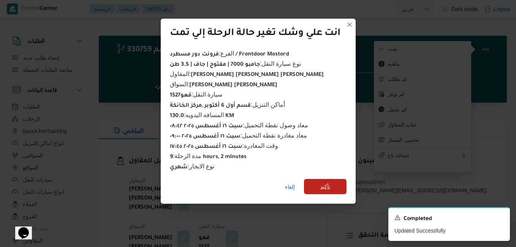
click at [329, 182] on span "تأكيد" at bounding box center [325, 186] width 10 height 9
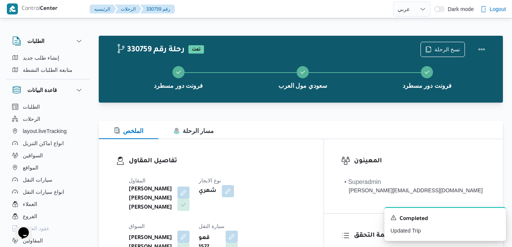
click at [323, 155] on div "تفاصيل المقاول المقاول شريف بدر عبد الحميد عبد المجيد بدر نوع الايجار شهري السو…" at bounding box center [211, 228] width 225 height 178
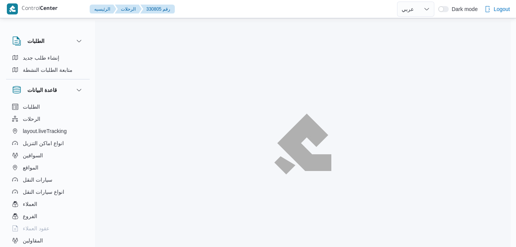
select select "ar"
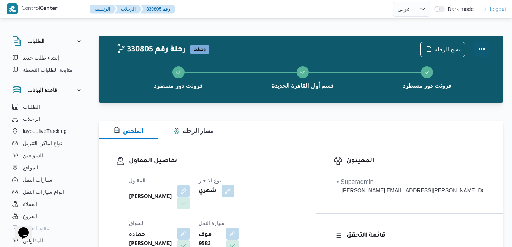
click at [482, 51] on button "Actions" at bounding box center [481, 48] width 15 height 15
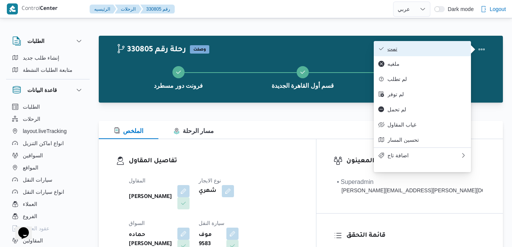
click at [446, 52] on span "تمت" at bounding box center [426, 49] width 79 height 6
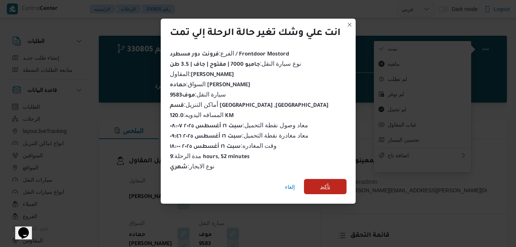
click at [333, 188] on span "تأكيد" at bounding box center [325, 186] width 43 height 15
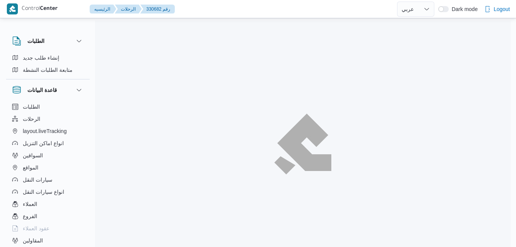
select select "ar"
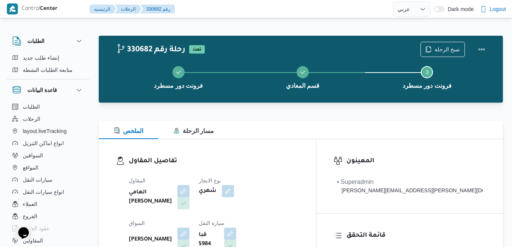
click at [299, 165] on h3 "تفاصيل المقاول" at bounding box center [214, 161] width 170 height 10
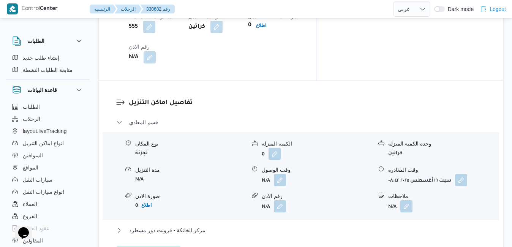
scroll to position [699, 0]
click at [321, 225] on button "مركز الخانكة - فرونت دور مسطرد" at bounding box center [301, 229] width 370 height 9
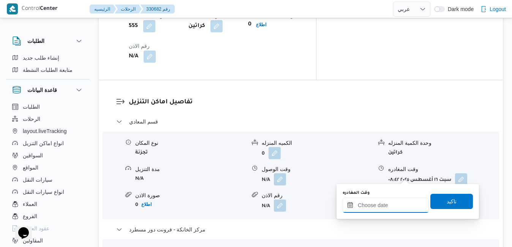
click at [373, 204] on input "وقت المغادره" at bounding box center [386, 204] width 86 height 15
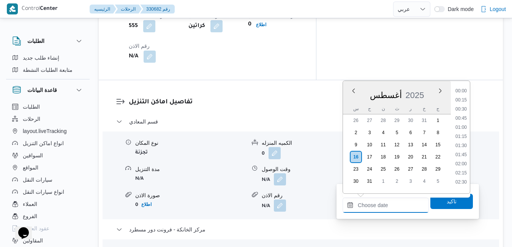
scroll to position [668, 0]
click at [432, 88] on div "أغسطس 2025" at bounding box center [397, 93] width 108 height 19
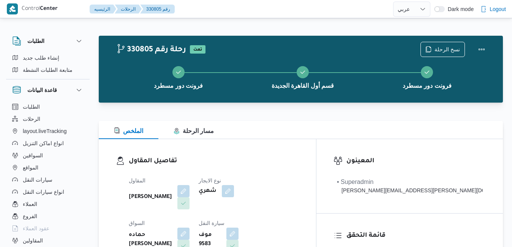
select select "ar"
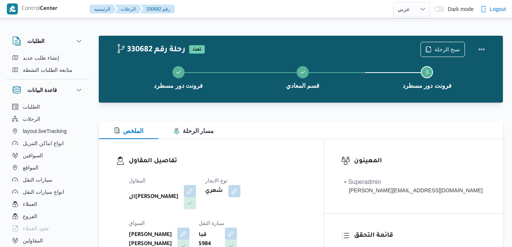
select select "ar"
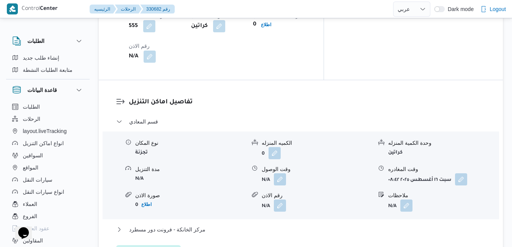
click at [364, 153] on div "تفاصيل اماكن التنزيل قسم المعادي نوع المكان تجزئة الكميه المنزله 0 وحدة الكمية …" at bounding box center [301, 178] width 404 height 197
click at [270, 225] on button "مركز الخانكة - فرونت دور مسطرد" at bounding box center [301, 229] width 370 height 9
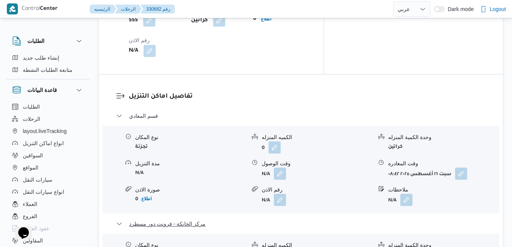
scroll to position [714, 0]
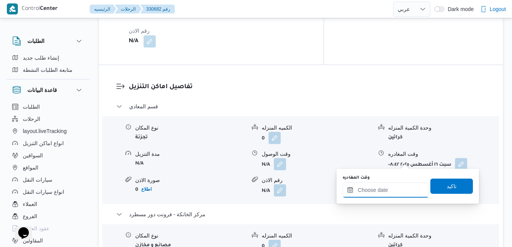
click at [375, 188] on input "وقت المغادره" at bounding box center [386, 189] width 86 height 15
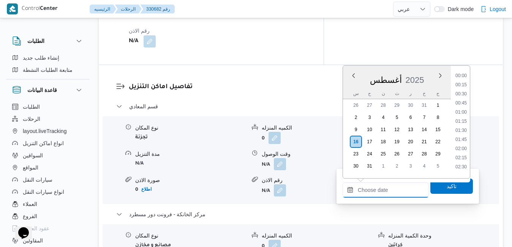
scroll to position [668, 0]
click at [430, 69] on div "أغسطس 2025" at bounding box center [397, 78] width 108 height 19
click at [464, 75] on li "18:15" at bounding box center [460, 73] width 17 height 8
type input "١٦/٠٨/٢٠٢٥ ١٨:١٥"
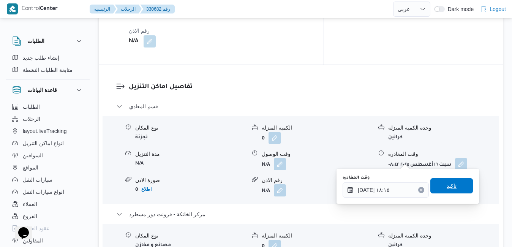
click at [436, 183] on span "تاكيد" at bounding box center [451, 185] width 43 height 15
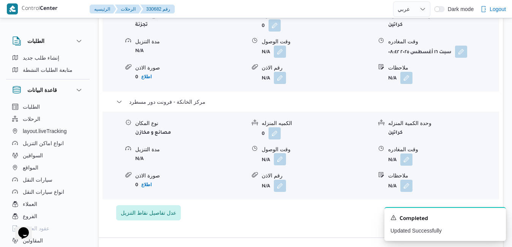
click at [283, 158] on button "button" at bounding box center [280, 159] width 12 height 12
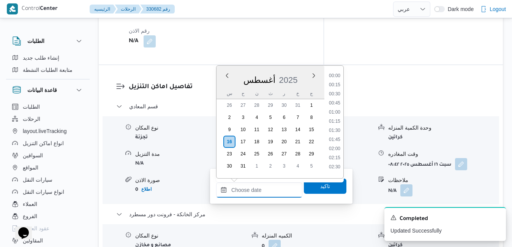
click at [253, 194] on input "وقت الوصول" at bounding box center [259, 189] width 86 height 15
click at [301, 75] on div "أغسطس 2025" at bounding box center [270, 78] width 108 height 19
click at [333, 150] on li "18:00" at bounding box center [334, 152] width 17 height 8
type input "١٦/٠٨/٢٠٢٥ ١٨:٠٠"
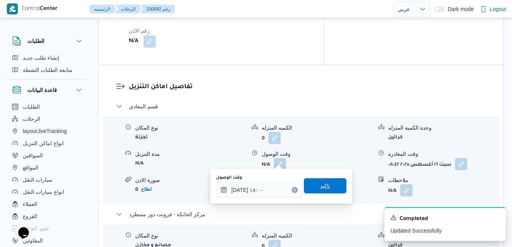
click at [320, 185] on span "تاكيد" at bounding box center [325, 185] width 10 height 9
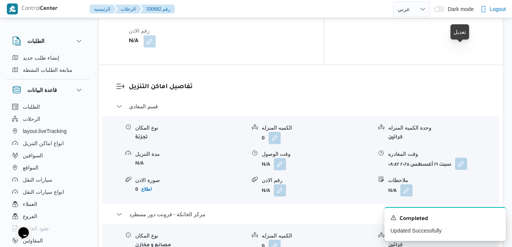
click at [460, 158] on button "button" at bounding box center [461, 164] width 12 height 12
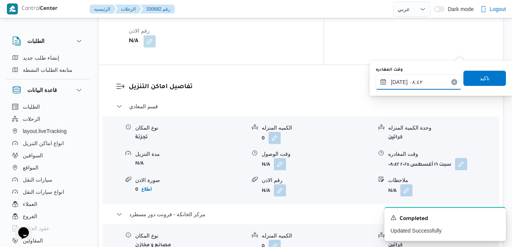
click at [425, 80] on input "١٦/٠٨/٢٠٢٥ ٠٨:٤٢" at bounding box center [419, 81] width 86 height 15
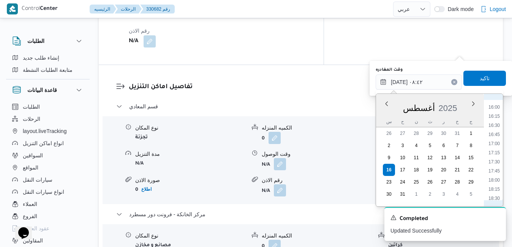
scroll to position [608, 0]
click at [497, 114] on li "17:00" at bounding box center [493, 115] width 17 height 8
type input "١٦/٠٨/٢٠٢٥ ١٧:٠٠"
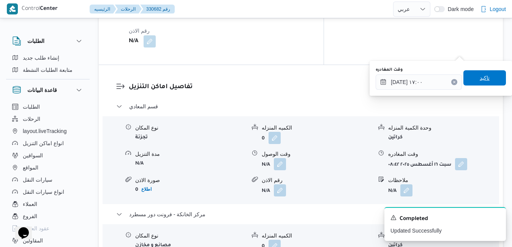
click at [486, 77] on span "تاكيد" at bounding box center [484, 77] width 43 height 15
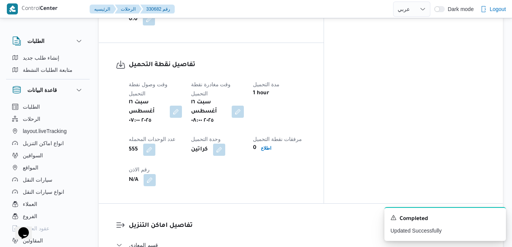
scroll to position [577, 0]
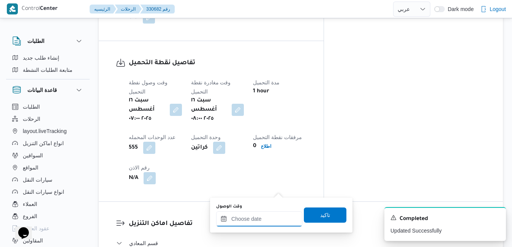
click at [256, 219] on input "وقت الوصول" at bounding box center [259, 218] width 86 height 15
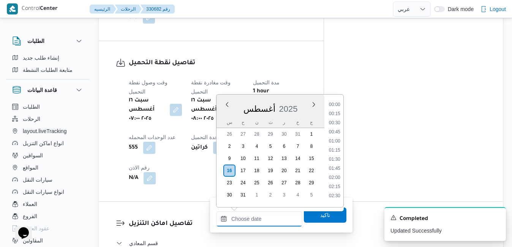
scroll to position [668, 0]
click at [297, 99] on div "أغسطس 2025" at bounding box center [270, 107] width 108 height 19
click at [334, 115] on li "09:00" at bounding box center [334, 116] width 17 height 8
type input "١٦/٠٨/٢٠٢٥ ٠٩:٠٠"
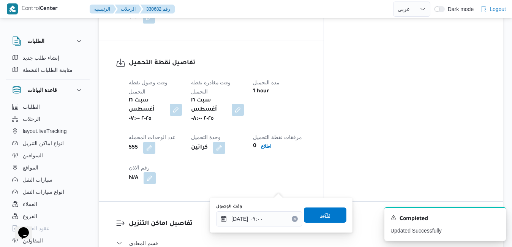
click at [311, 211] on span "تاكيد" at bounding box center [325, 214] width 43 height 15
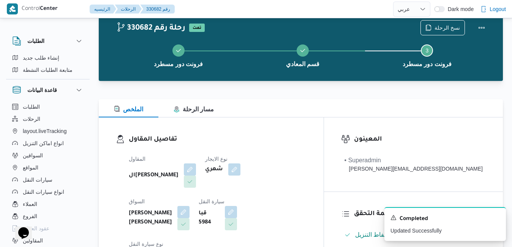
scroll to position [0, 0]
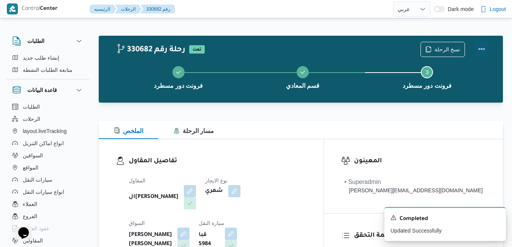
click at [481, 48] on button "Actions" at bounding box center [481, 48] width 15 height 15
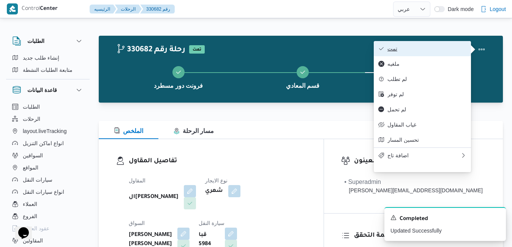
click at [430, 48] on span "تمت" at bounding box center [426, 49] width 79 height 6
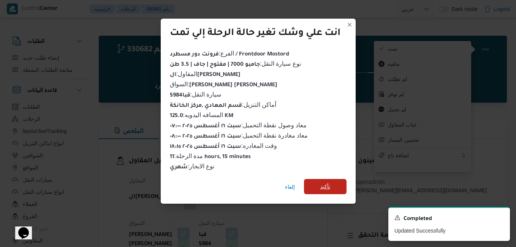
click at [322, 182] on span "تأكيد" at bounding box center [325, 186] width 10 height 9
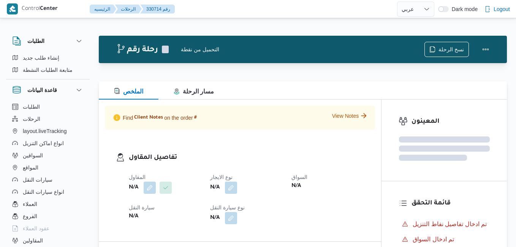
select select "ar"
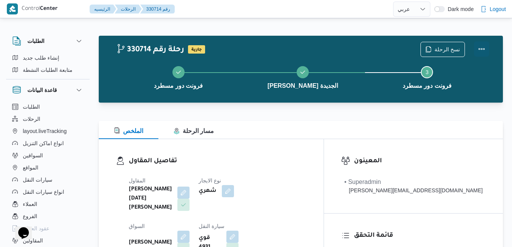
click at [484, 47] on button "Actions" at bounding box center [481, 48] width 15 height 15
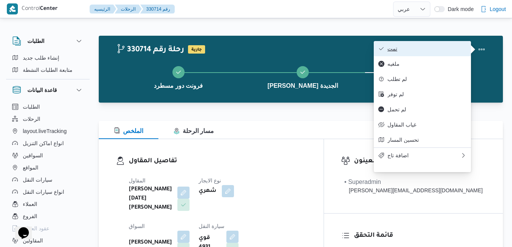
click at [431, 52] on span "تمت" at bounding box center [426, 49] width 79 height 6
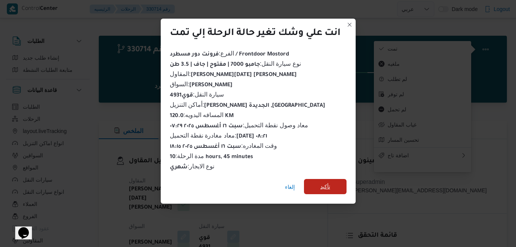
click at [323, 183] on span "تأكيد" at bounding box center [325, 186] width 10 height 9
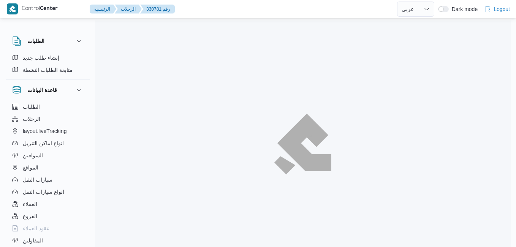
select select "ar"
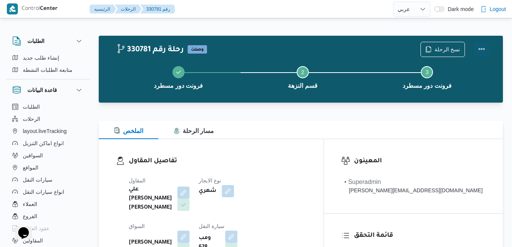
click at [481, 51] on button "Actions" at bounding box center [481, 48] width 15 height 15
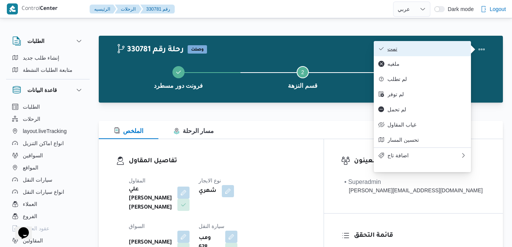
click at [431, 51] on span "تمت" at bounding box center [426, 49] width 79 height 6
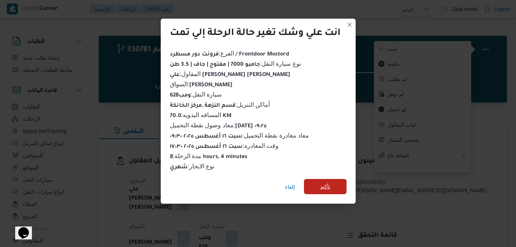
click at [335, 182] on span "تأكيد" at bounding box center [325, 186] width 43 height 15
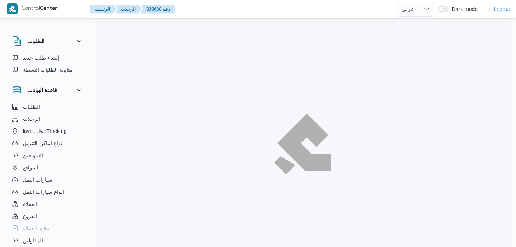
select select "ar"
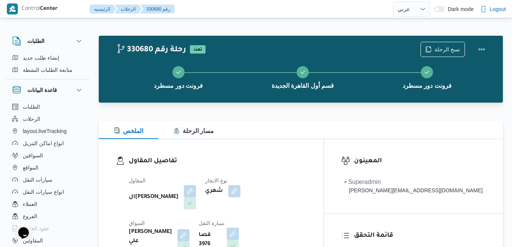
click at [306, 161] on h3 "تفاصيل المقاول" at bounding box center [218, 161] width 178 height 10
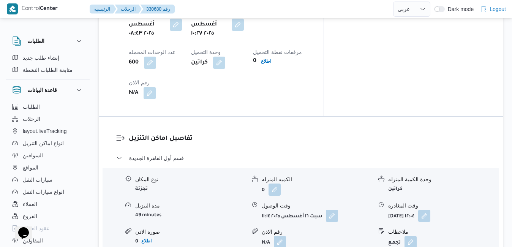
scroll to position [668, 0]
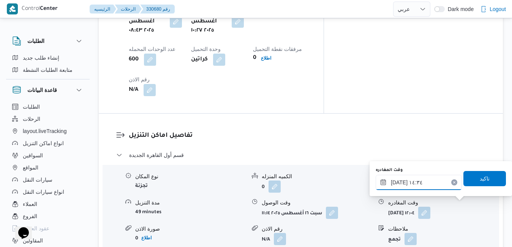
click at [425, 182] on input "١٦/٠٨/٢٠٢٥ ١٤:٣٤" at bounding box center [419, 182] width 86 height 15
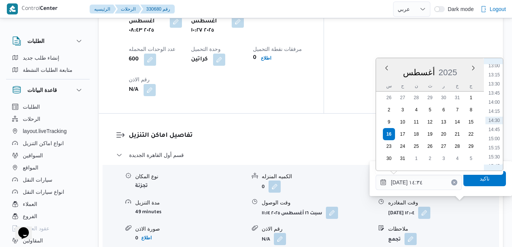
scroll to position [564, 0]
click at [495, 150] on li "17:45" at bounding box center [493, 151] width 17 height 8
type input "١٦/٠٨/٢٠٢٥ ١٧:٤٥"
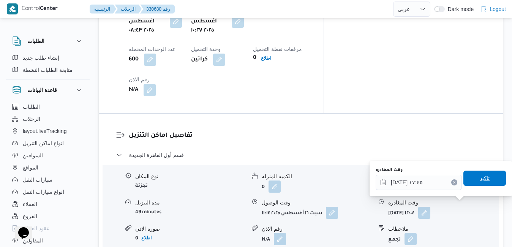
click at [480, 181] on span "تاكيد" at bounding box center [485, 178] width 10 height 9
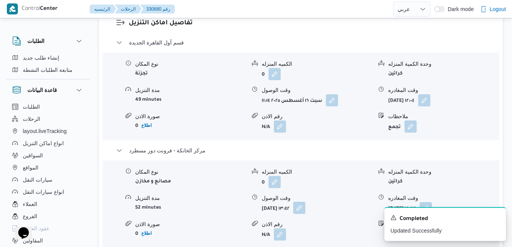
click at [305, 203] on button "button" at bounding box center [299, 208] width 12 height 12
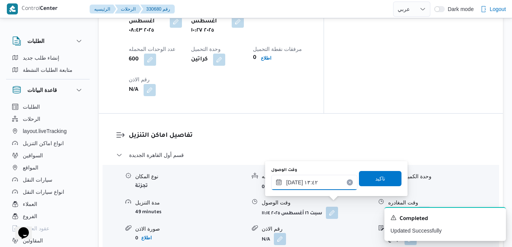
click at [316, 182] on input "١٦/٠٨/٢٠٢٥ ١٣:٤٢" at bounding box center [314, 182] width 86 height 15
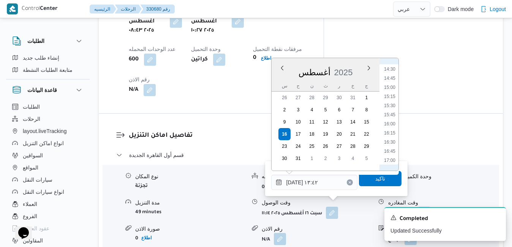
scroll to position [615, 0]
click at [388, 92] on li "17:30" at bounding box center [389, 91] width 17 height 8
type input "١٦/٠٨/٢٠٢٥ ١٧:٣٠"
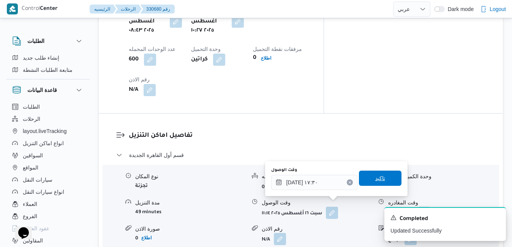
click at [375, 177] on span "تاكيد" at bounding box center [380, 178] width 10 height 9
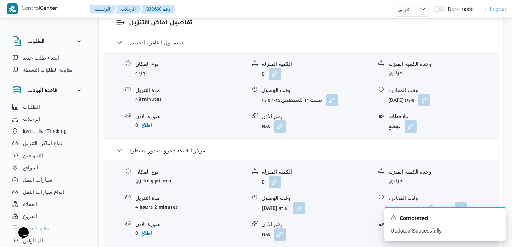
click at [430, 97] on button "button" at bounding box center [424, 100] width 12 height 12
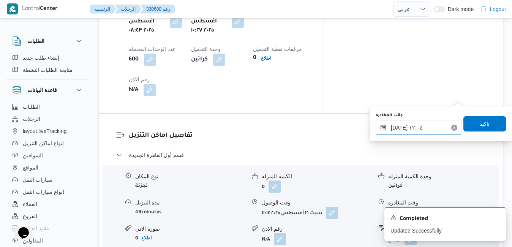
click at [423, 128] on input "١٦/٠٨/٢٠٢٥ ١٢:٠٤" at bounding box center [419, 127] width 86 height 15
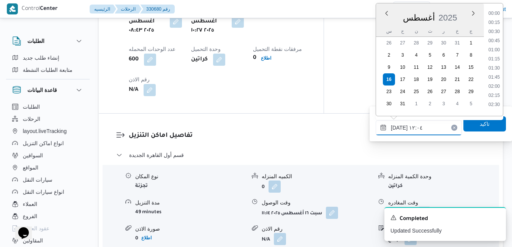
scroll to position [385, 0]
click at [501, 84] on li "12:30" at bounding box center [493, 84] width 17 height 8
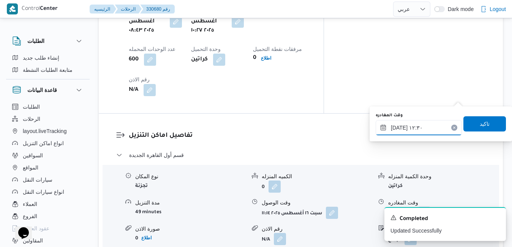
click at [432, 131] on input "١٦/٠٨/٢٠٢٥ ١٢:٣٠" at bounding box center [419, 127] width 86 height 15
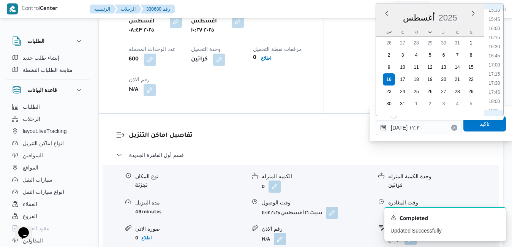
scroll to position [579, 0]
click at [497, 48] on li "16:45" at bounding box center [493, 45] width 17 height 8
type input "١٦/٠٨/٢٠٢٥ ١٦:٤٥"
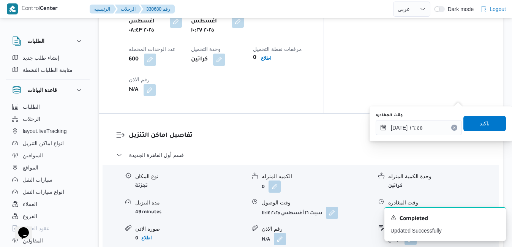
click at [482, 125] on span "تاكيد" at bounding box center [485, 123] width 10 height 9
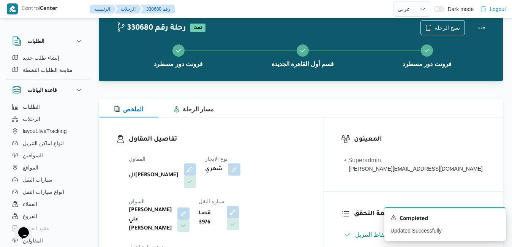
scroll to position [0, 0]
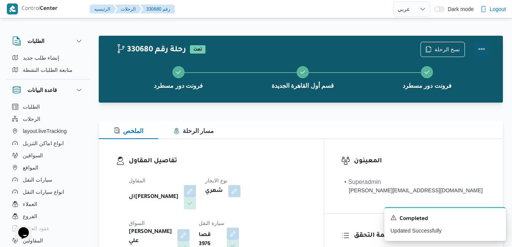
click at [486, 49] on button "Actions" at bounding box center [481, 48] width 15 height 15
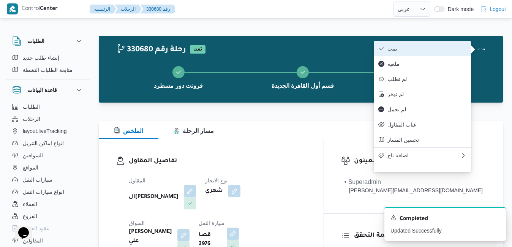
click at [440, 51] on span "تمت" at bounding box center [426, 49] width 79 height 6
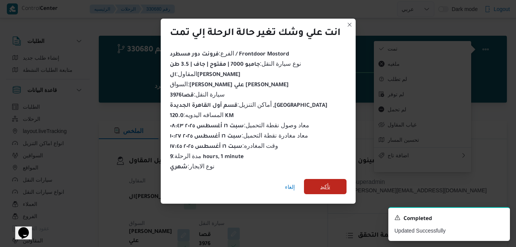
click at [325, 188] on span "تأكيد" at bounding box center [325, 186] width 43 height 15
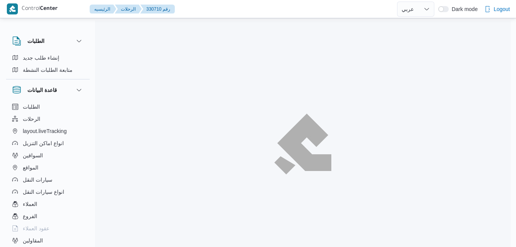
select select "ar"
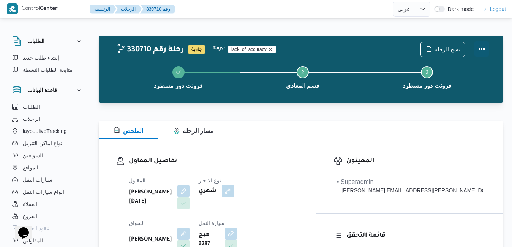
click at [484, 46] on button "Actions" at bounding box center [481, 48] width 15 height 15
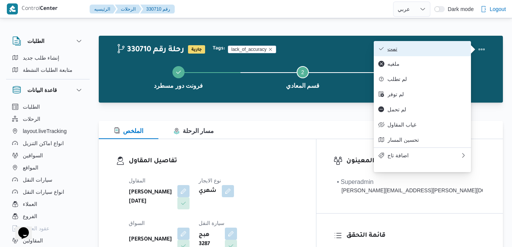
click at [449, 49] on span "تمت" at bounding box center [426, 49] width 79 height 6
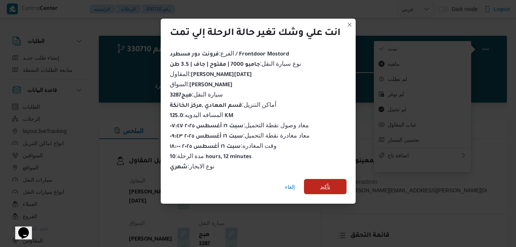
click at [340, 183] on span "تأكيد" at bounding box center [325, 186] width 43 height 15
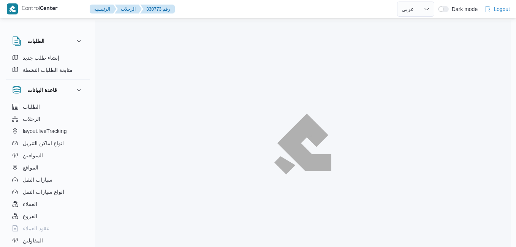
select select "ar"
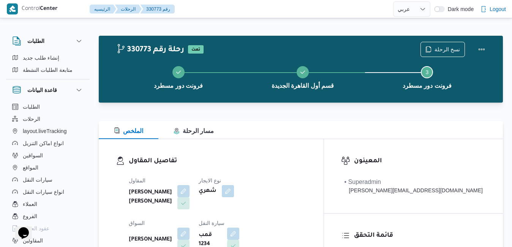
click at [306, 135] on div "الملخص مسار الرحلة" at bounding box center [301, 130] width 404 height 18
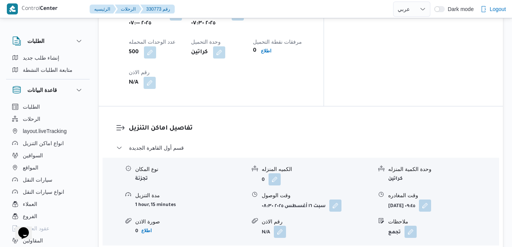
scroll to position [684, 0]
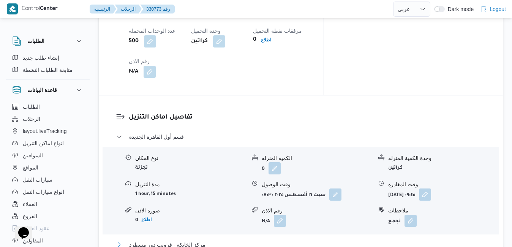
click at [306, 240] on button "مركز الخانكة - فرونت دور مسطرد" at bounding box center [301, 244] width 370 height 9
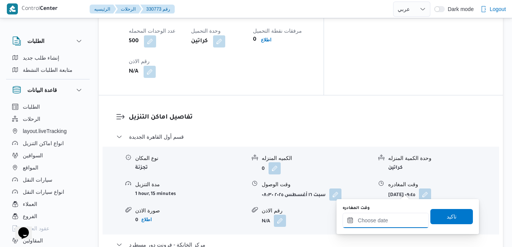
click at [370, 226] on input "وقت المغادره" at bounding box center [386, 220] width 86 height 15
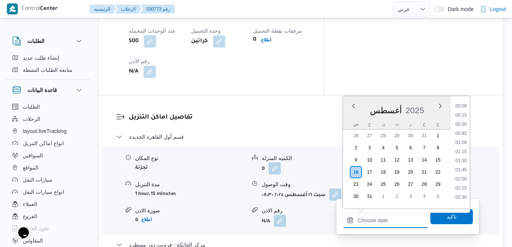
scroll to position [677, 0]
click at [428, 106] on div "أغسطس 2025" at bounding box center [397, 108] width 108 height 19
click at [460, 163] on li "17:45" at bounding box center [460, 164] width 17 height 8
type input "١٦/٠٨/٢٠٢٥ ١٧:٤٥"
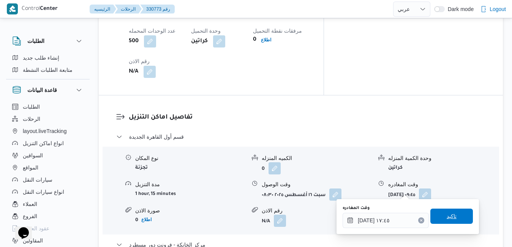
click at [438, 216] on span "تاكيد" at bounding box center [451, 215] width 43 height 15
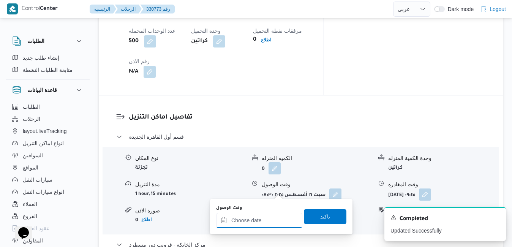
click at [256, 221] on input "وقت الوصول" at bounding box center [259, 220] width 86 height 15
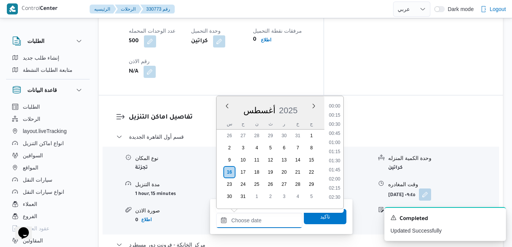
scroll to position [677, 0]
click at [303, 100] on div "أغسطس 2025" at bounding box center [270, 108] width 108 height 19
click at [334, 155] on li "17:30" at bounding box center [334, 155] width 17 height 8
type input "١٦/٠٨/٢٠٢٥ ١٧:٣٠"
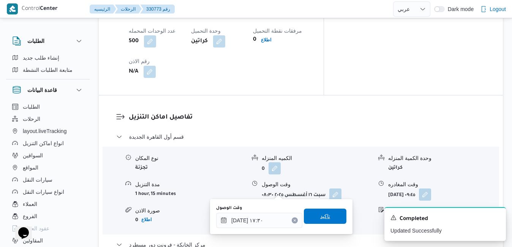
click at [306, 216] on span "تاكيد" at bounding box center [325, 215] width 43 height 15
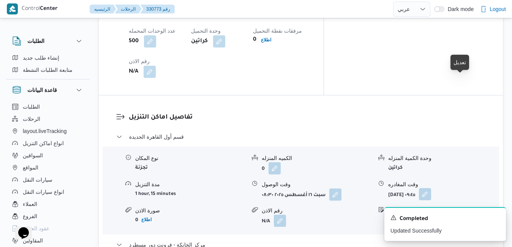
click at [431, 188] on button "button" at bounding box center [425, 194] width 12 height 12
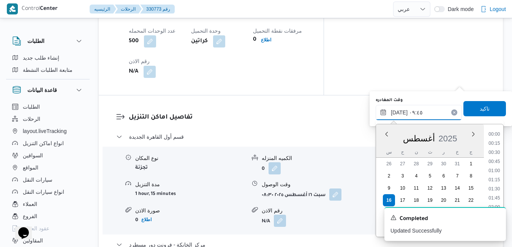
click at [425, 107] on input "١٦/٠٨/٢٠٢٥ ٠٩:٤٥" at bounding box center [419, 112] width 86 height 15
click at [499, 177] on li "16:45" at bounding box center [493, 179] width 17 height 8
type input "١٦/٠٨/٢٠٢٥ ١٦:٤٥"
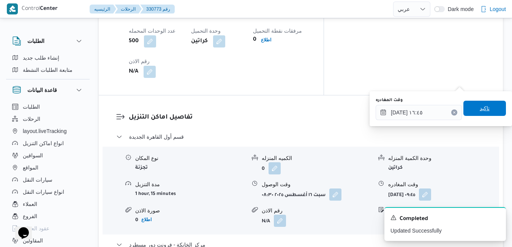
click at [481, 111] on span "تاكيد" at bounding box center [485, 108] width 10 height 9
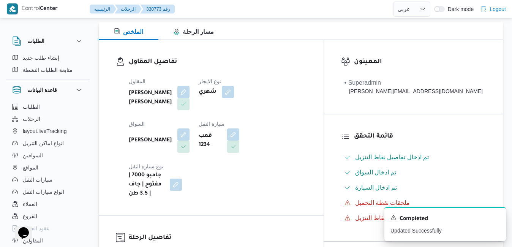
scroll to position [0, 0]
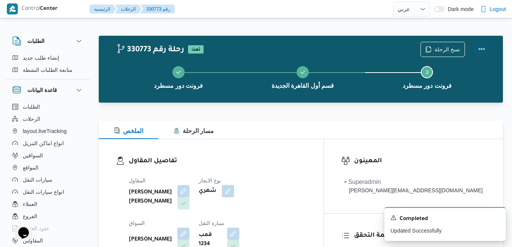
click at [482, 47] on button "Actions" at bounding box center [481, 48] width 15 height 15
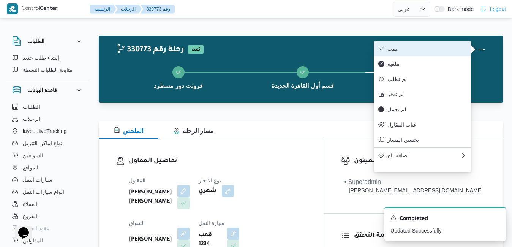
click at [442, 52] on span "تمت" at bounding box center [426, 49] width 79 height 6
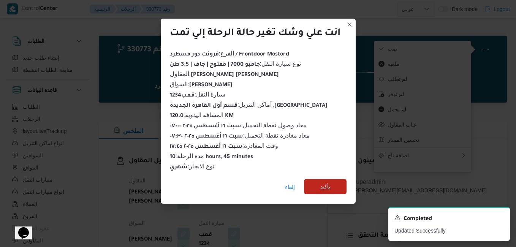
click at [314, 184] on span "تأكيد" at bounding box center [325, 186] width 43 height 15
